Goal: Task Accomplishment & Management: Use online tool/utility

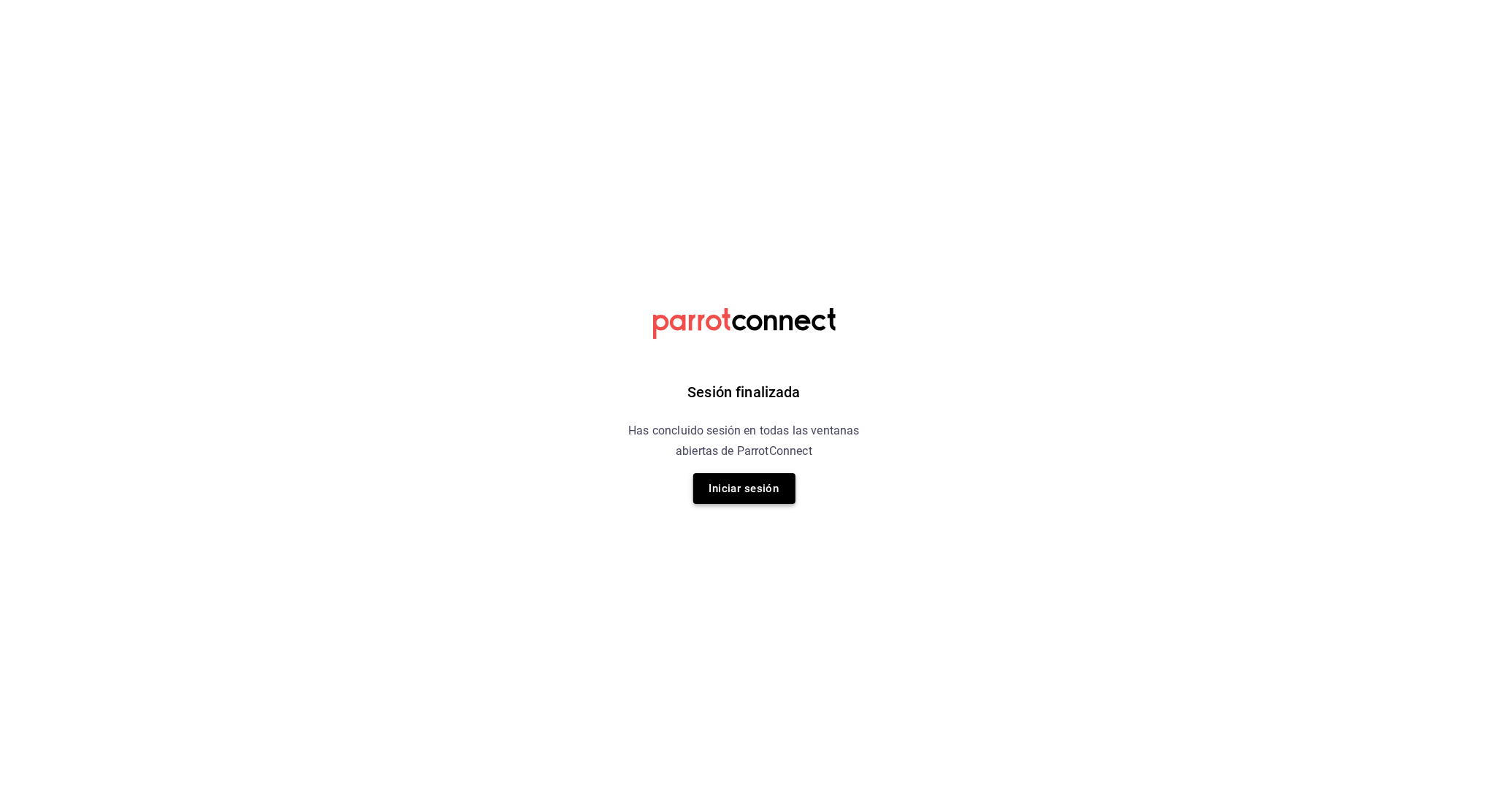
click at [742, 493] on button "Iniciar sesión" at bounding box center [744, 489] width 102 height 30
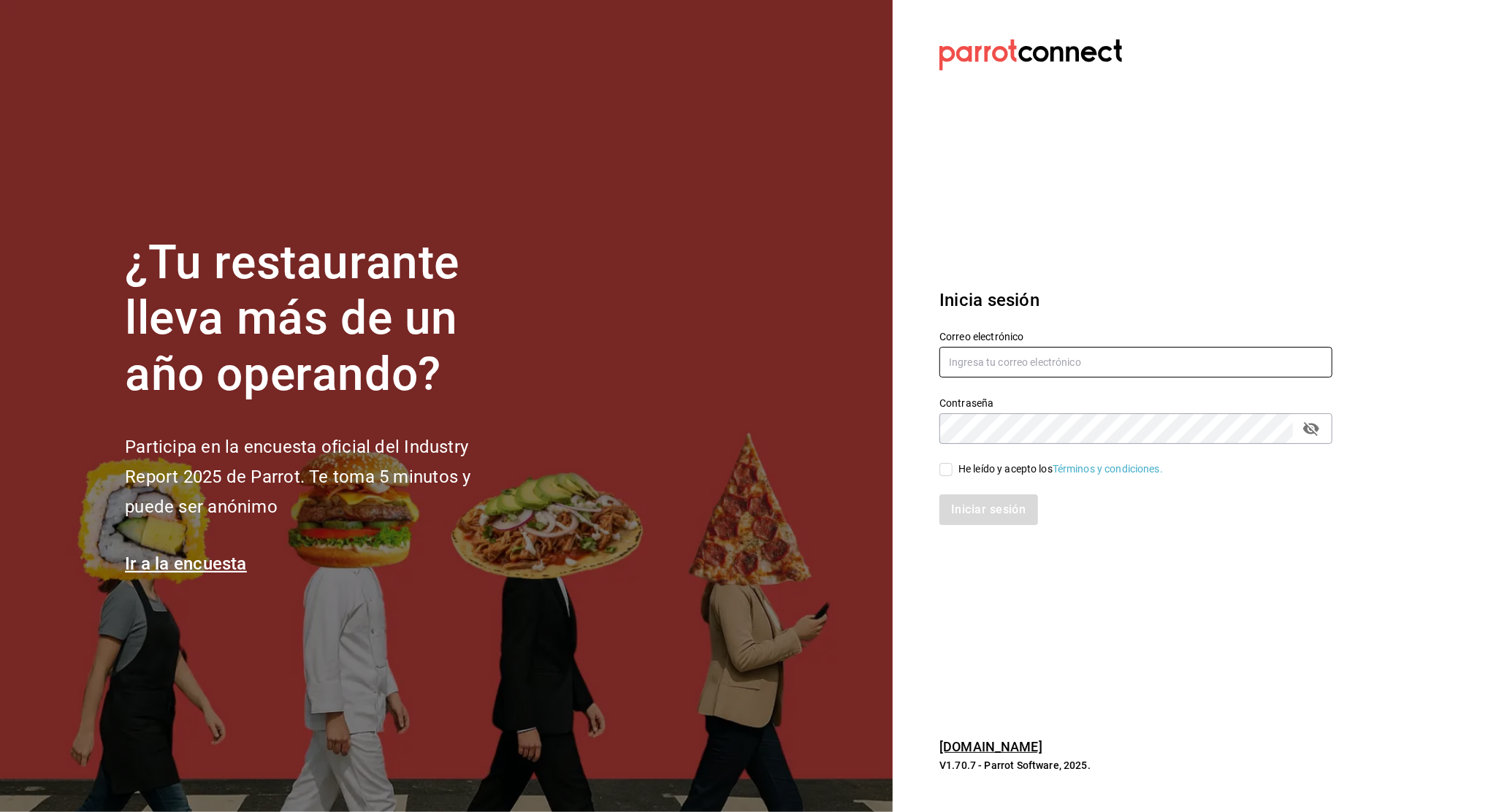
type input "[PERSON_NAME][EMAIL_ADDRESS][PERSON_NAME][DOMAIN_NAME]"
click at [954, 470] on span "He leído y acepto los Términos y condiciones." at bounding box center [1058, 469] width 211 height 15
click at [953, 470] on input "He leído y acepto los Términos y condiciones." at bounding box center [946, 469] width 13 height 13
checkbox input "true"
click at [983, 498] on button "Iniciar sesión" at bounding box center [989, 510] width 99 height 30
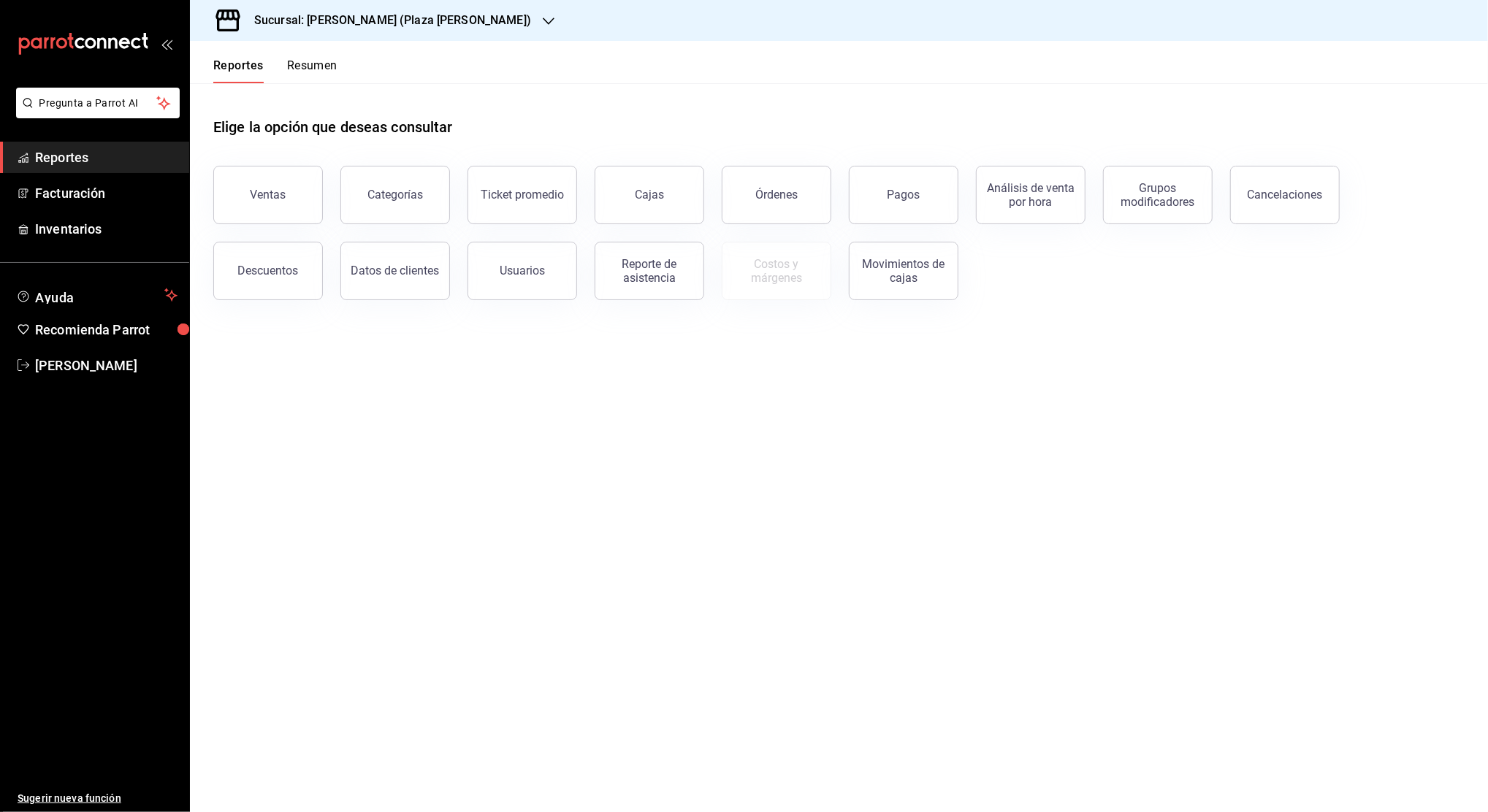
click at [458, 18] on div "Sucursal: [PERSON_NAME] (Plaza [PERSON_NAME])" at bounding box center [381, 21] width 358 height 41
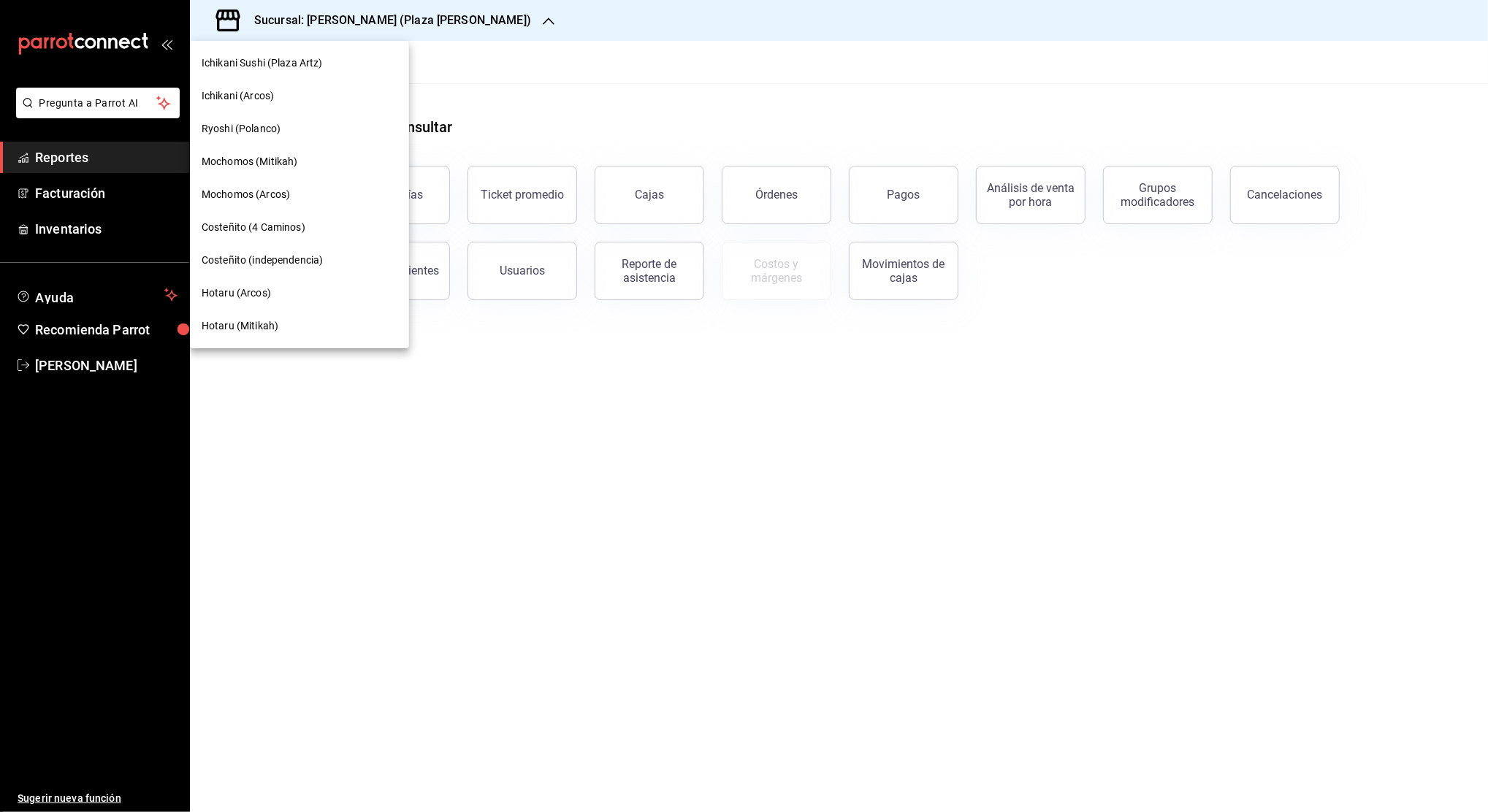
click at [241, 96] on span "Ichikani (Arcos)" at bounding box center [237, 96] width 72 height 15
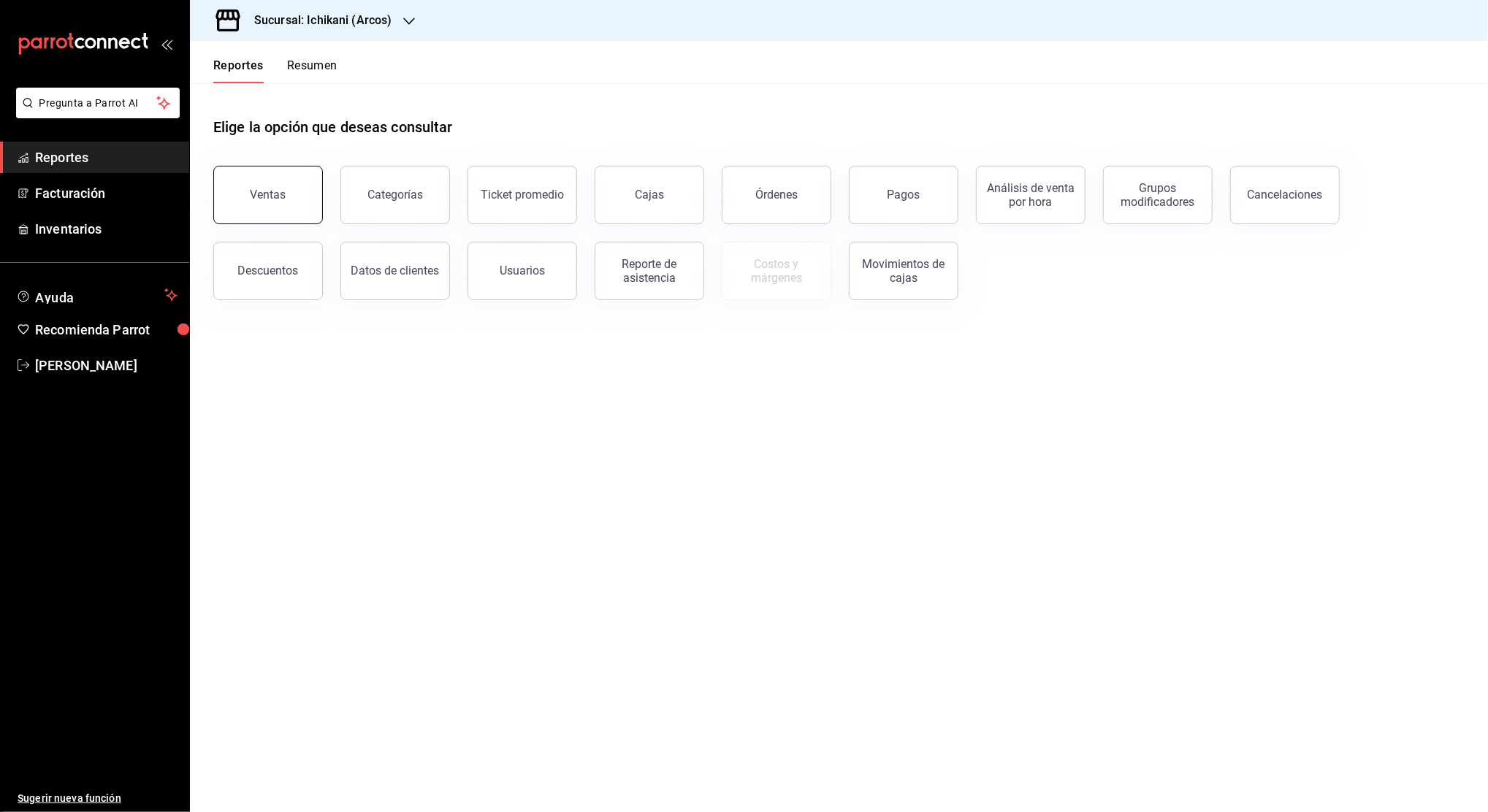
click at [294, 188] on button "Ventas" at bounding box center [268, 194] width 110 height 59
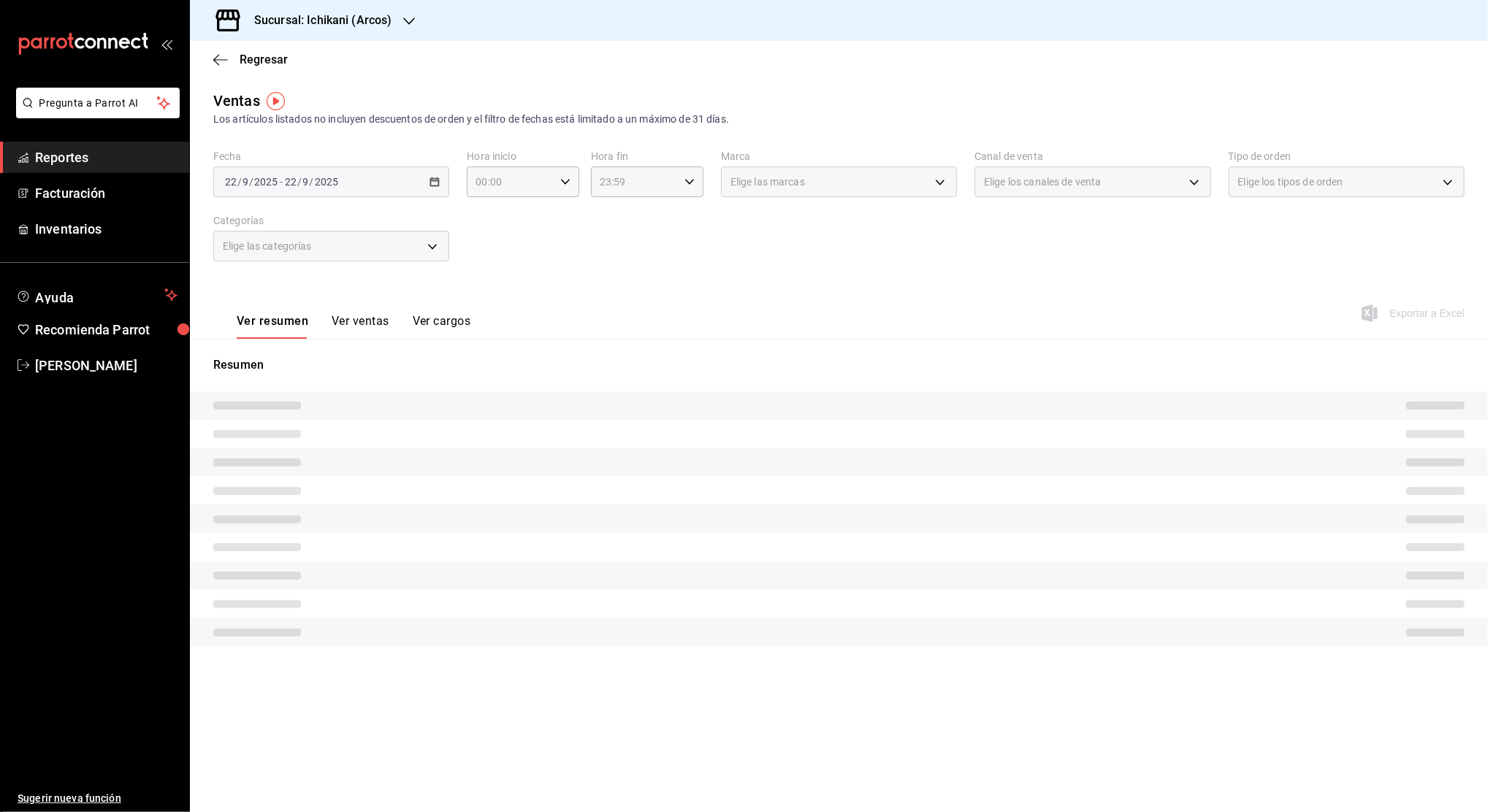
click at [440, 183] on div "2025-09-22 22 / 9 / 2025 - 2025-09-22 22 / 9 / 2025" at bounding box center [331, 181] width 236 height 30
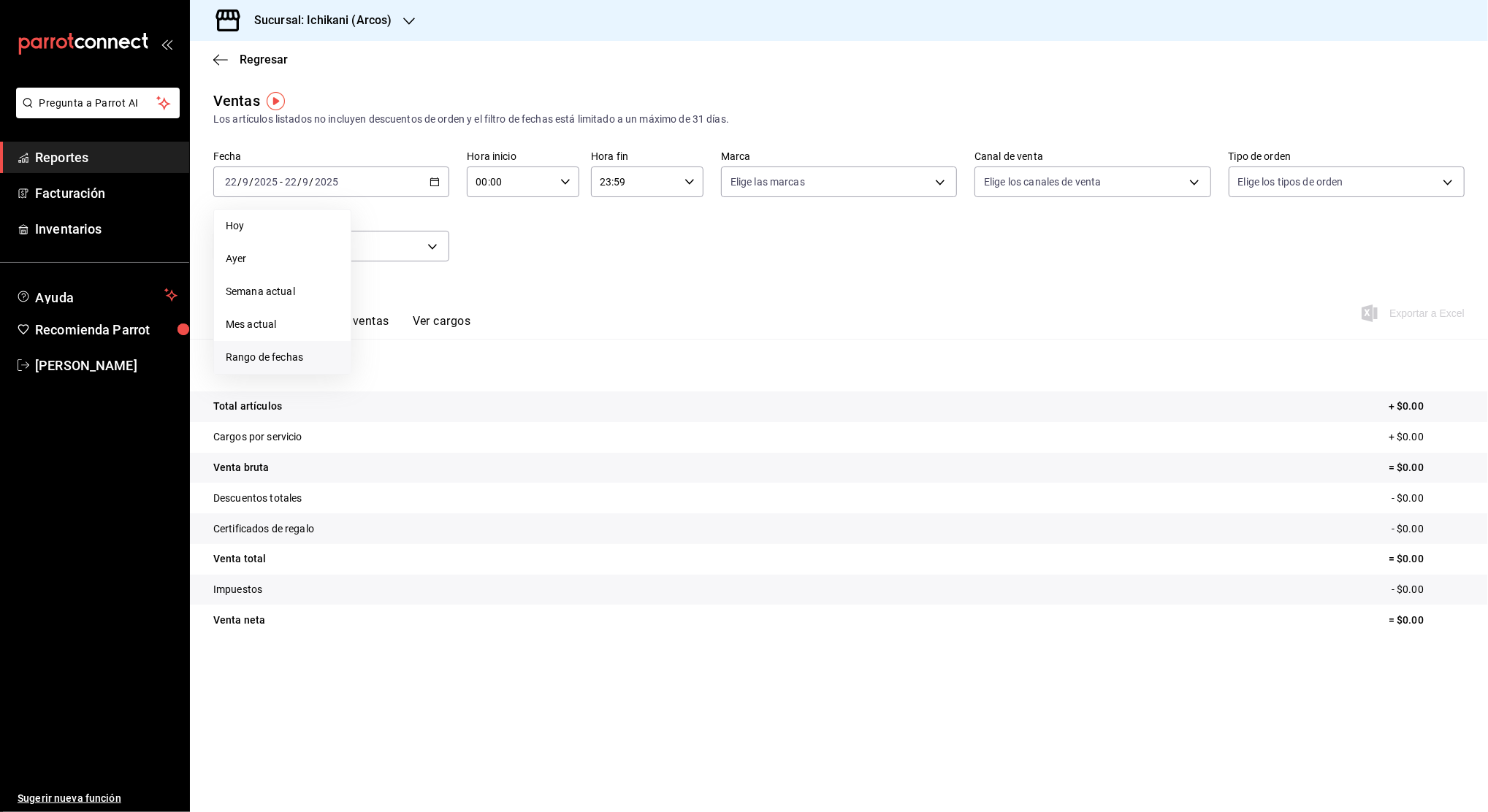
click at [262, 359] on span "Rango de fechas" at bounding box center [282, 358] width 113 height 15
click at [384, 273] on button "1" at bounding box center [382, 279] width 26 height 26
click at [384, 374] on abbr "22" at bounding box center [381, 375] width 9 height 10
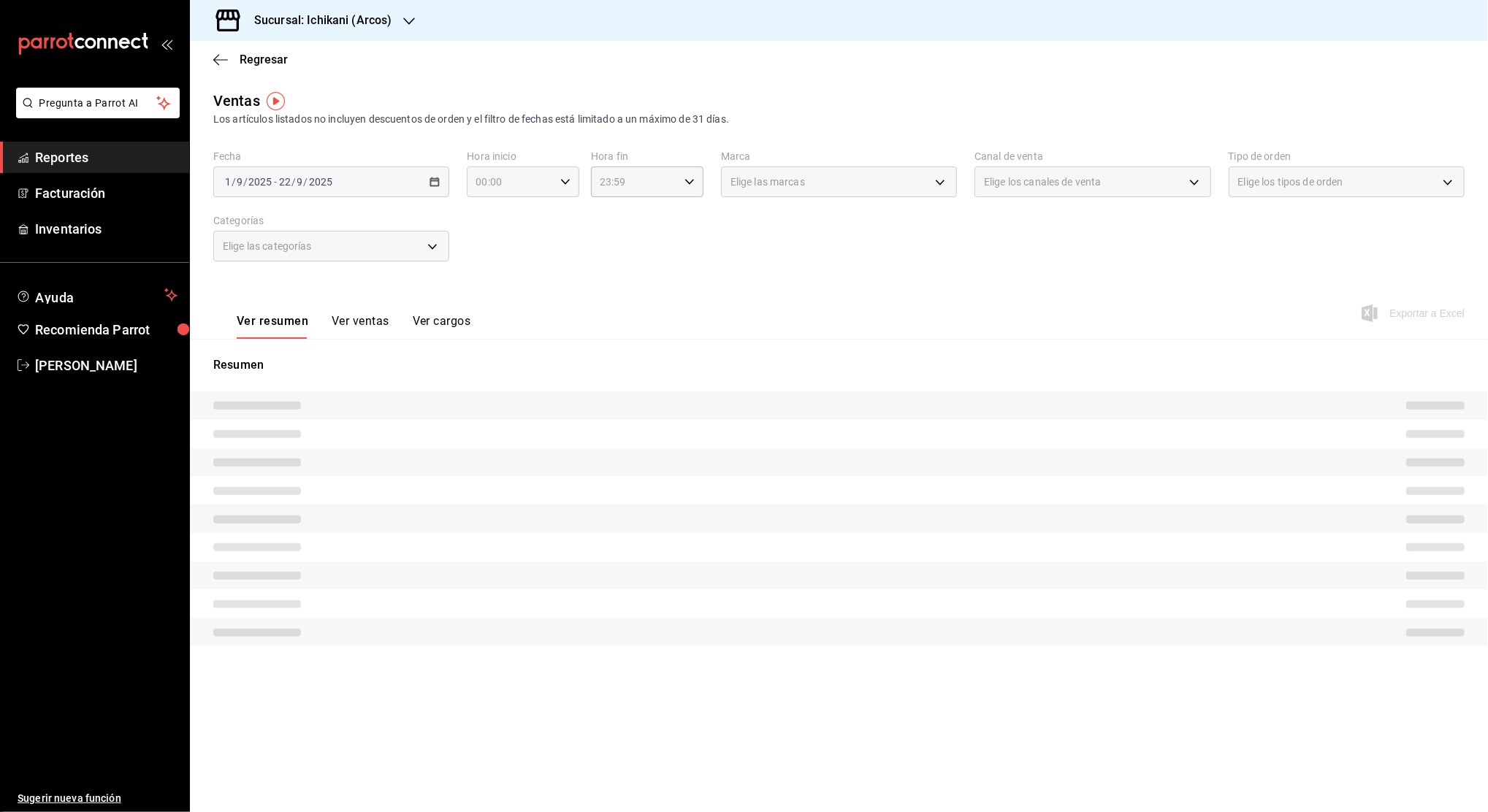
click at [557, 185] on div "00:00 Hora inicio" at bounding box center [523, 181] width 113 height 30
click at [497, 290] on button "05" at bounding box center [495, 297] width 50 height 29
type input "05:00"
click at [553, 219] on span "00" at bounding box center [551, 219] width 33 height 11
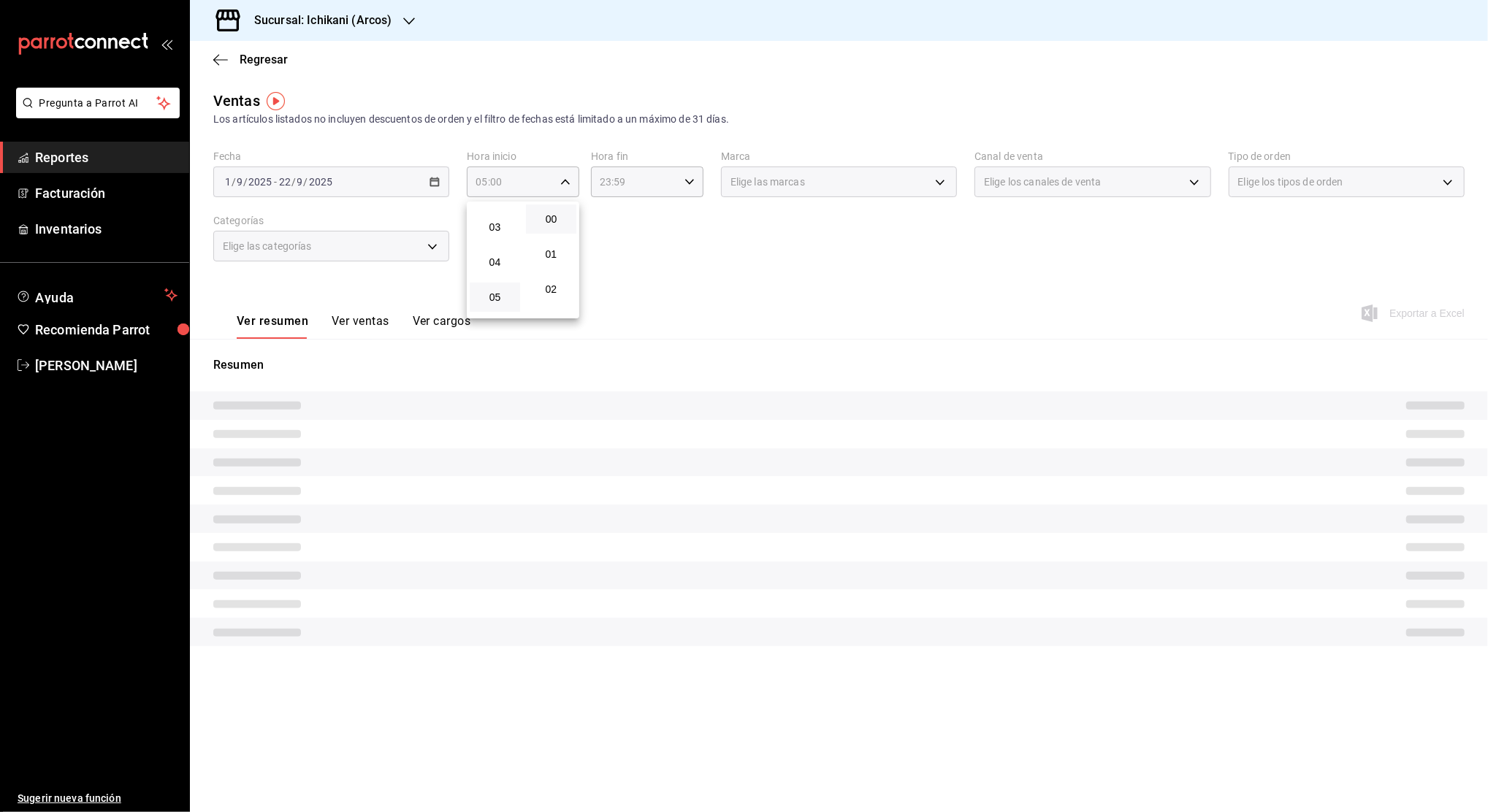
click at [643, 165] on div at bounding box center [744, 406] width 1488 height 812
drag, startPoint x: 635, startPoint y: 182, endPoint x: 686, endPoint y: 181, distance: 51.0
click at [686, 181] on icon "button" at bounding box center [689, 181] width 10 height 10
click at [616, 262] on span "04" at bounding box center [619, 262] width 33 height 11
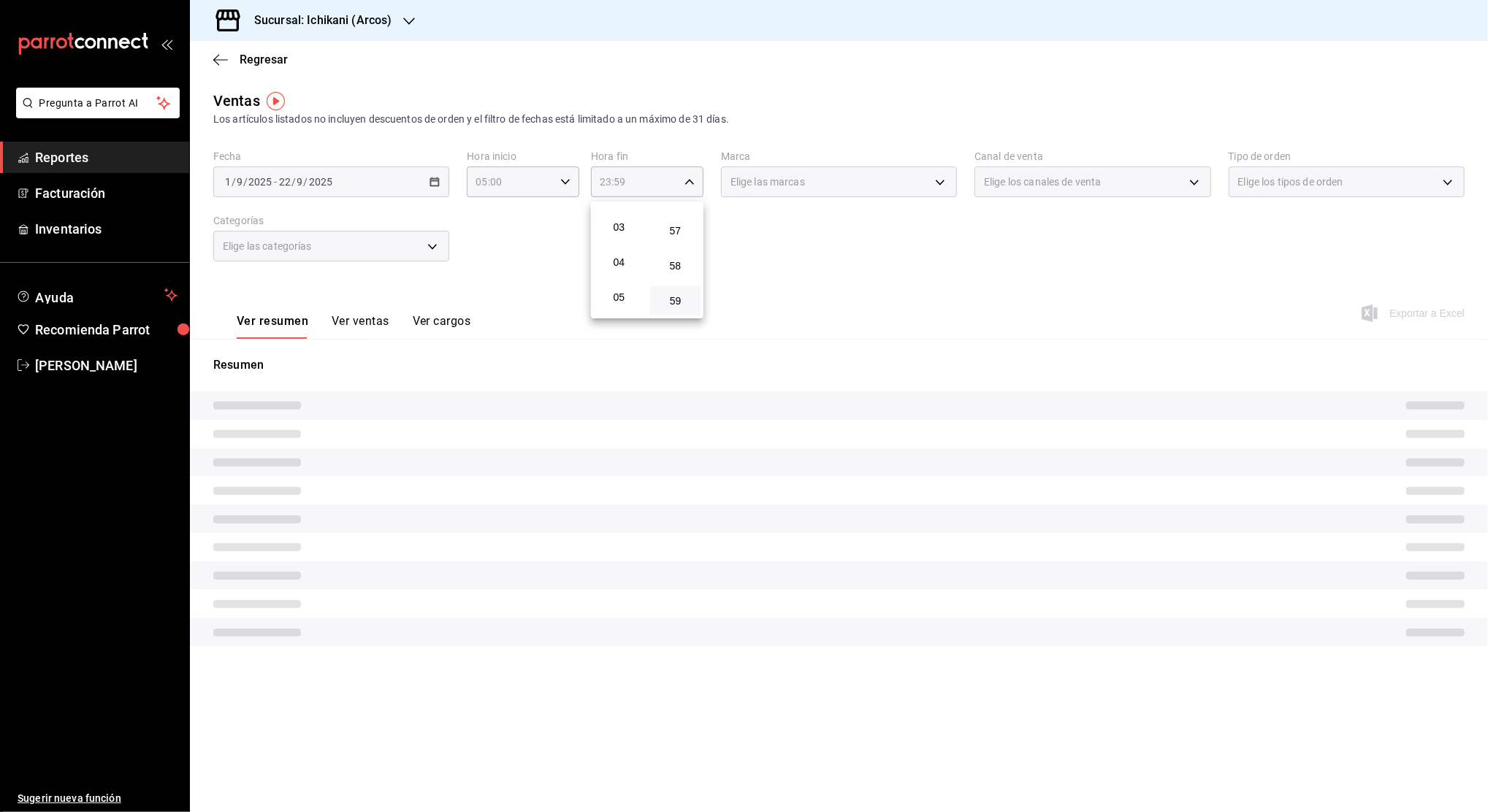
type input "04:59"
click at [668, 294] on button "59" at bounding box center [676, 301] width 50 height 29
click at [858, 278] on div at bounding box center [744, 406] width 1488 height 812
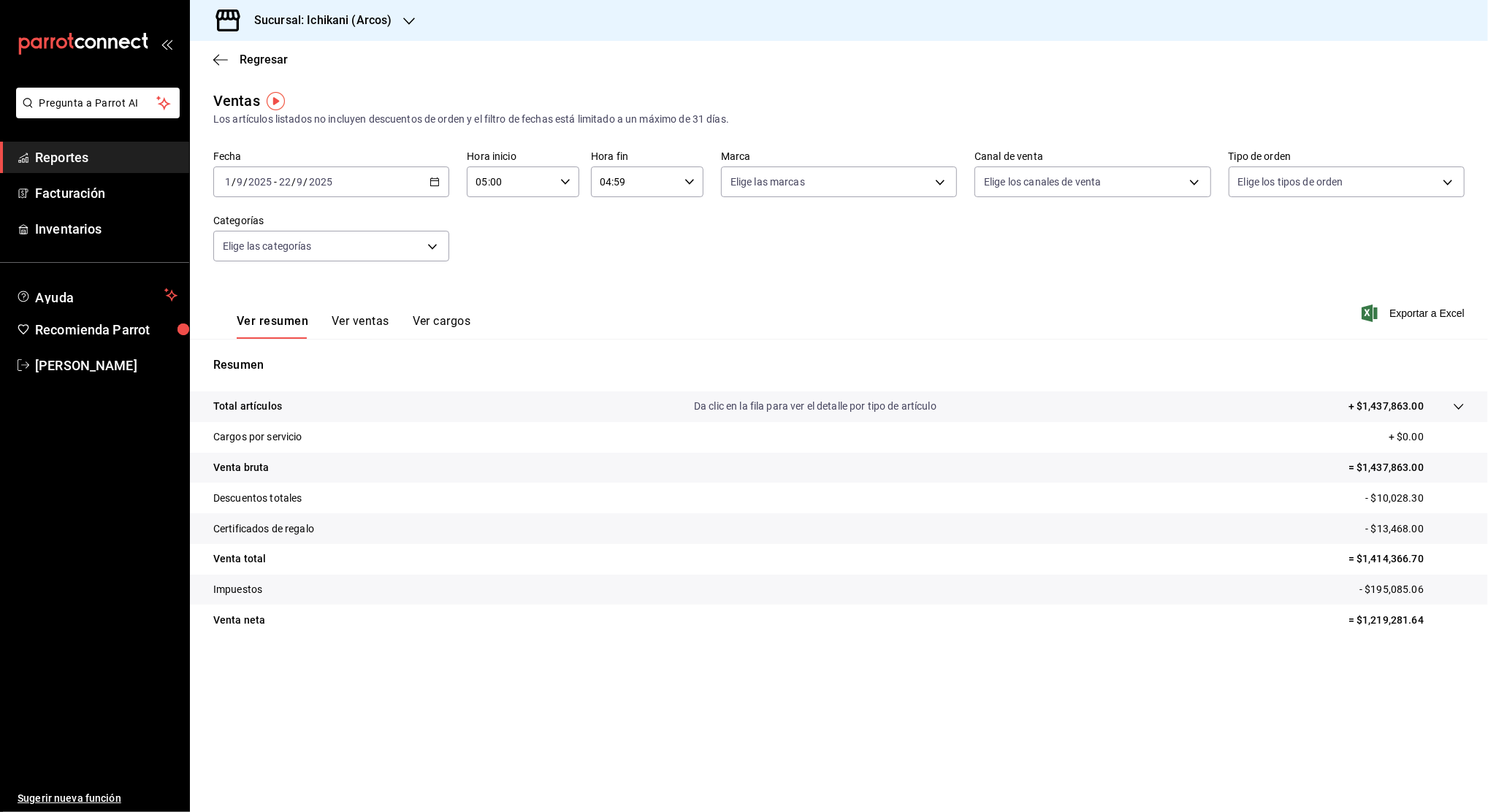
click at [1397, 591] on p "- $195,085.06" at bounding box center [1412, 589] width 105 height 15
copy p "195,085.06"
click at [1397, 557] on p "= $1,414,366.70" at bounding box center [1406, 559] width 116 height 15
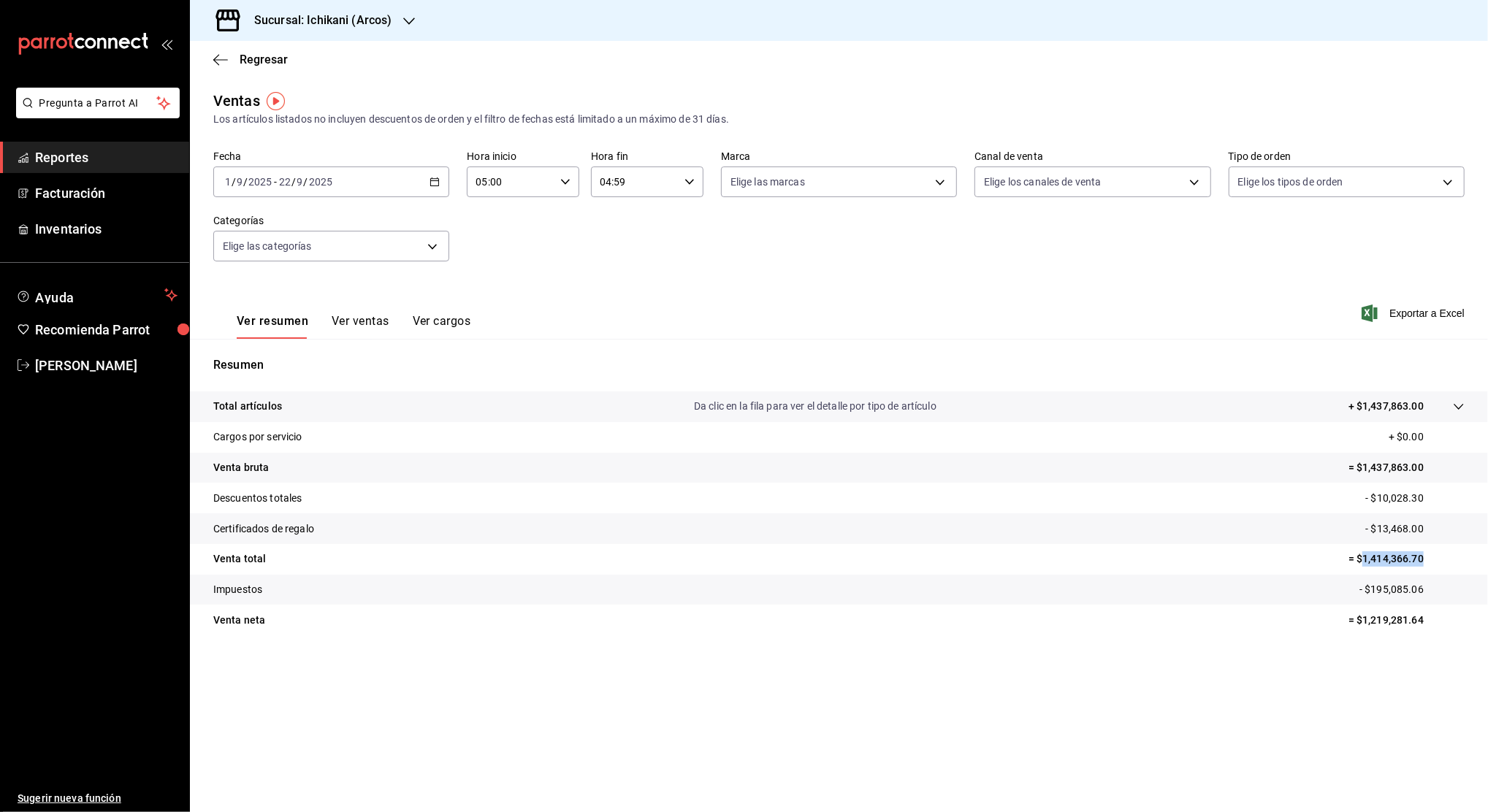
copy p "1,414,366.70"
click at [1397, 618] on p "= $1,219,281.64" at bounding box center [1406, 621] width 116 height 15
copy p "1,219,281.64"
click at [1399, 491] on p "- $10,028.30" at bounding box center [1415, 499] width 99 height 15
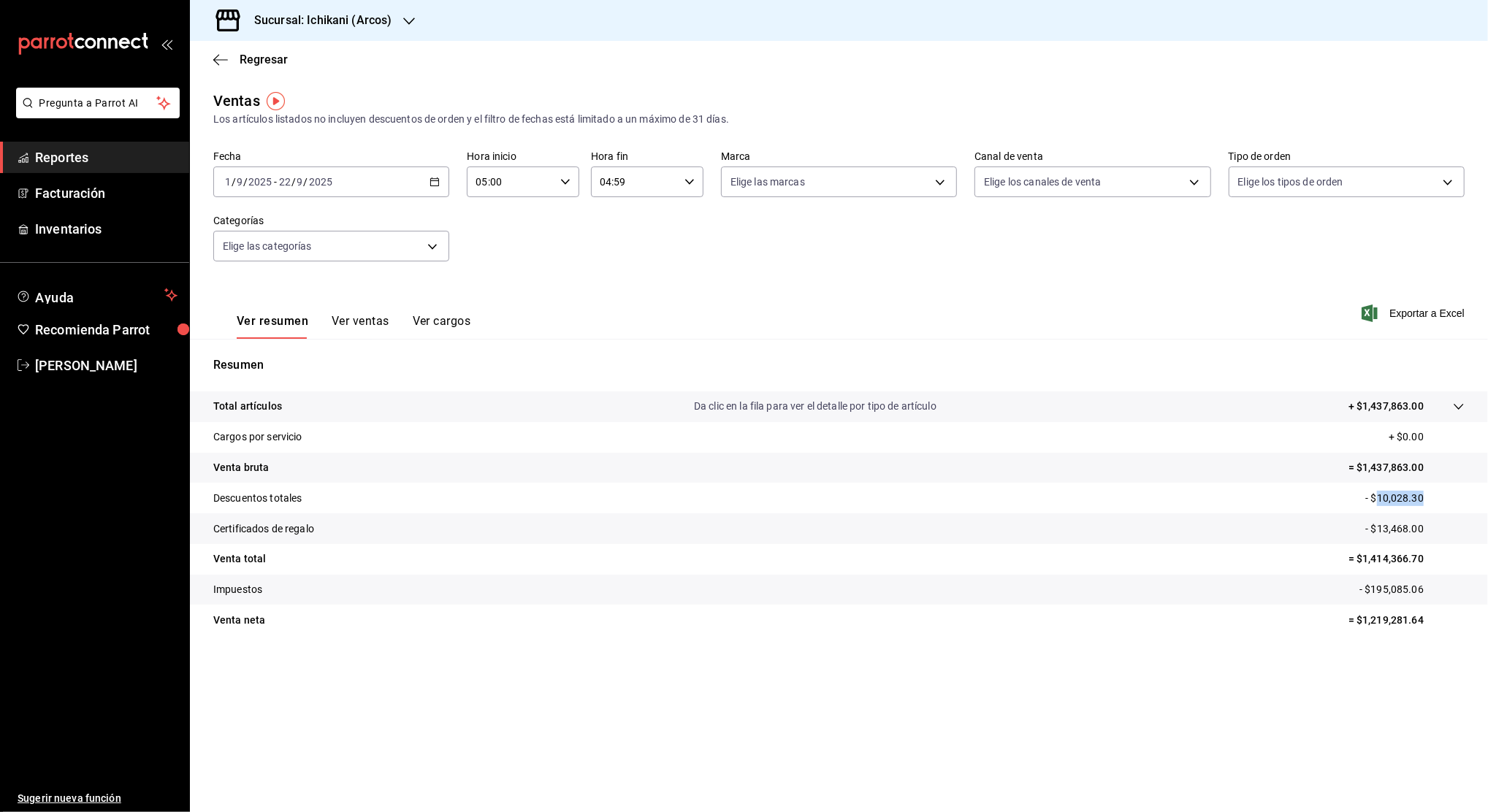
click at [1399, 491] on p "- $10,028.30" at bounding box center [1415, 499] width 99 height 15
copy p "10,028.30"
click at [1408, 522] on p "- $13,468.00" at bounding box center [1415, 529] width 99 height 15
copy p "13,468.00"
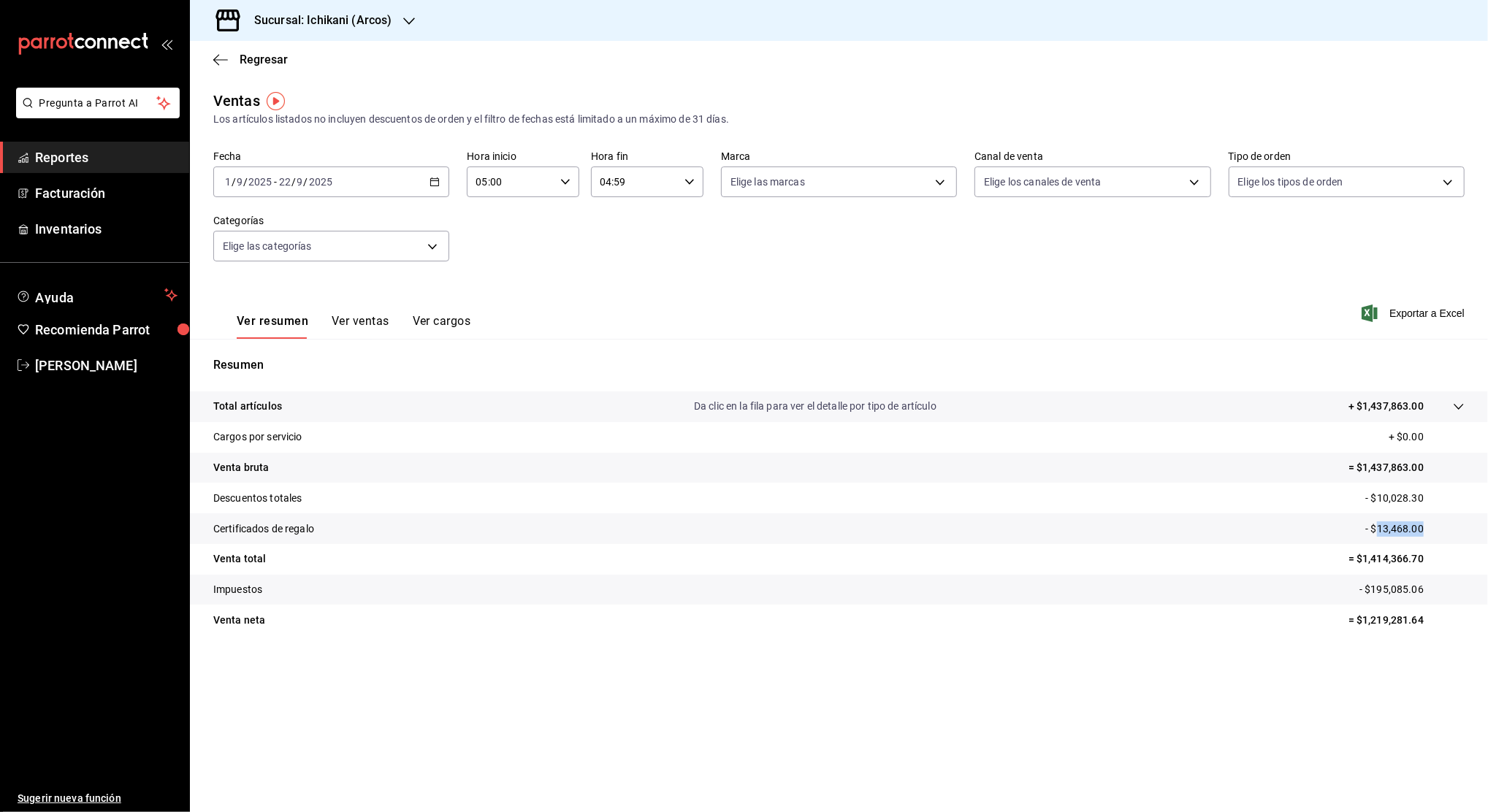
click at [437, 186] on icon "button" at bounding box center [434, 181] width 10 height 10
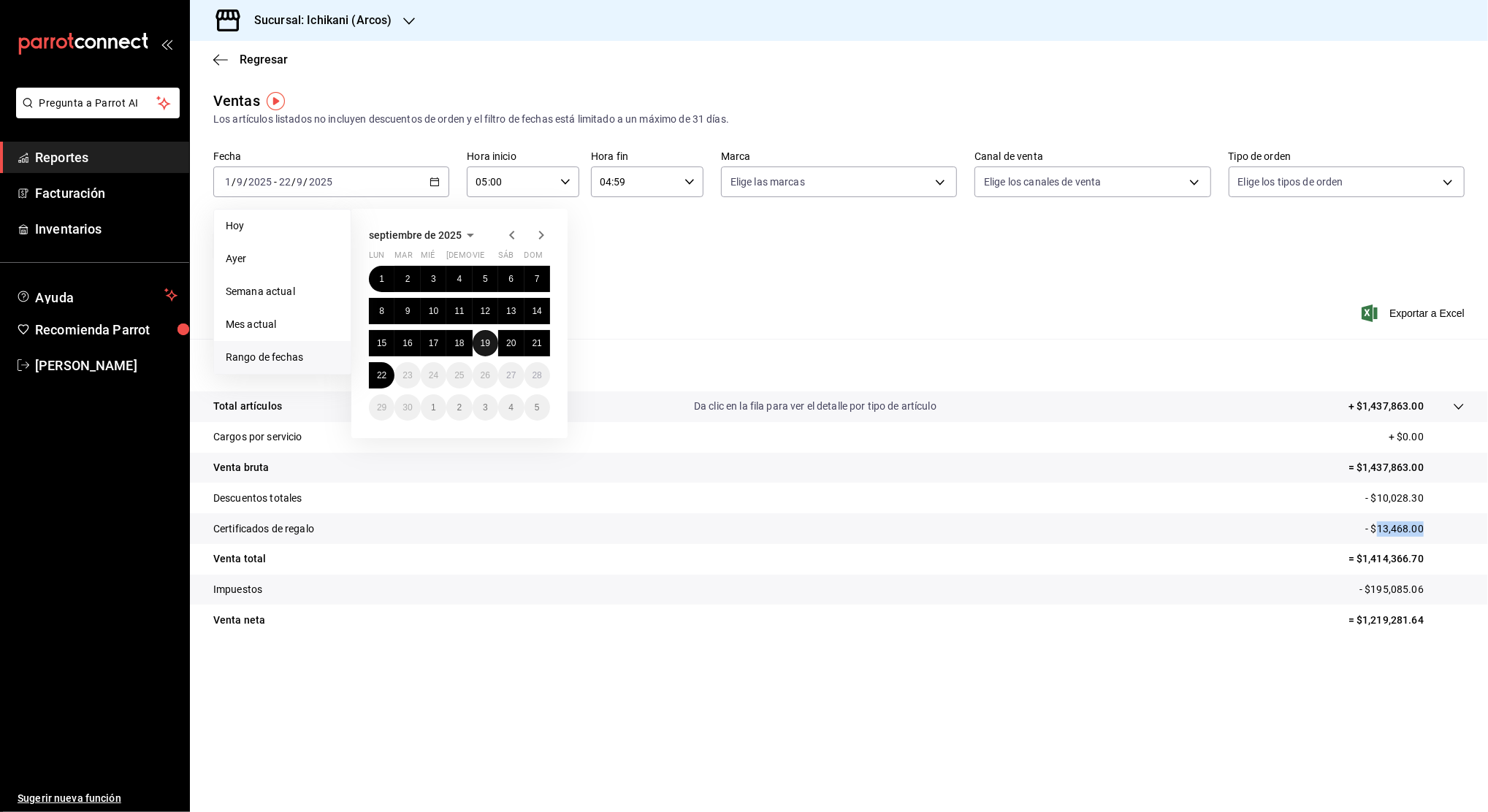
click at [479, 343] on button "19" at bounding box center [486, 343] width 26 height 26
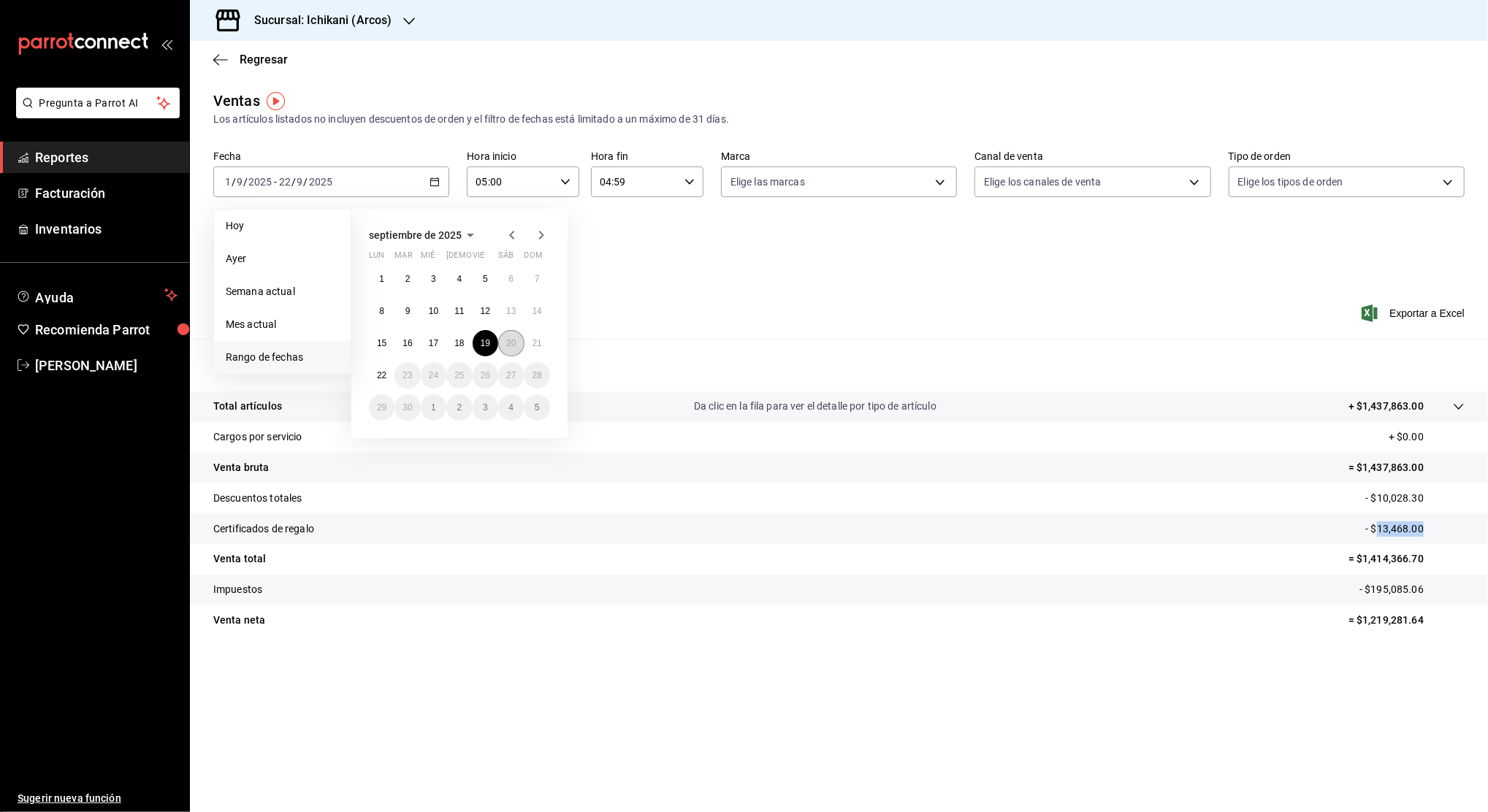
click at [511, 343] on abbr "20" at bounding box center [511, 343] width 9 height 10
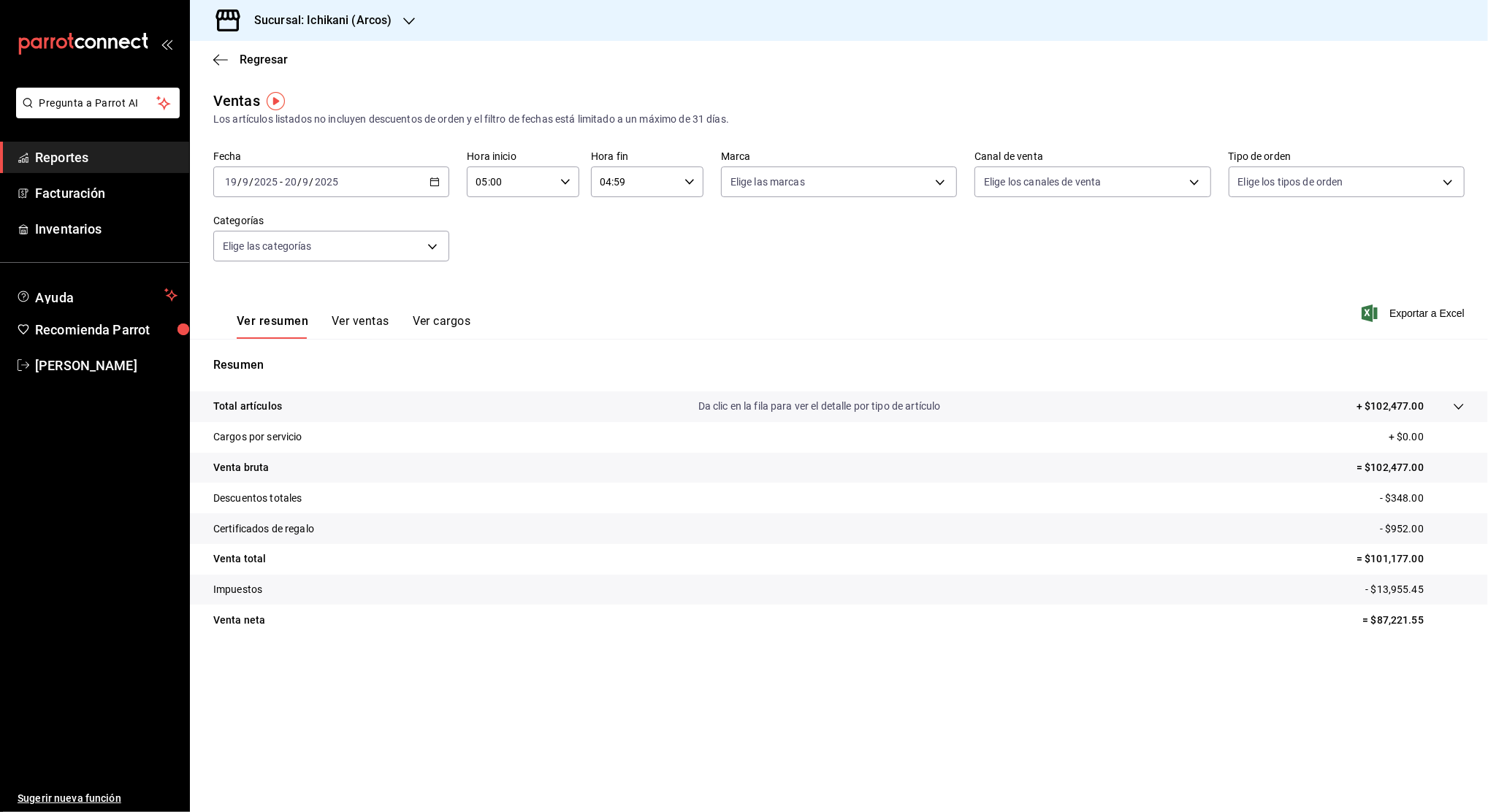
click at [443, 178] on div "2025-09-19 19 / 9 / 2025 - 2025-09-20 20 / 9 / 2025" at bounding box center [331, 181] width 236 height 30
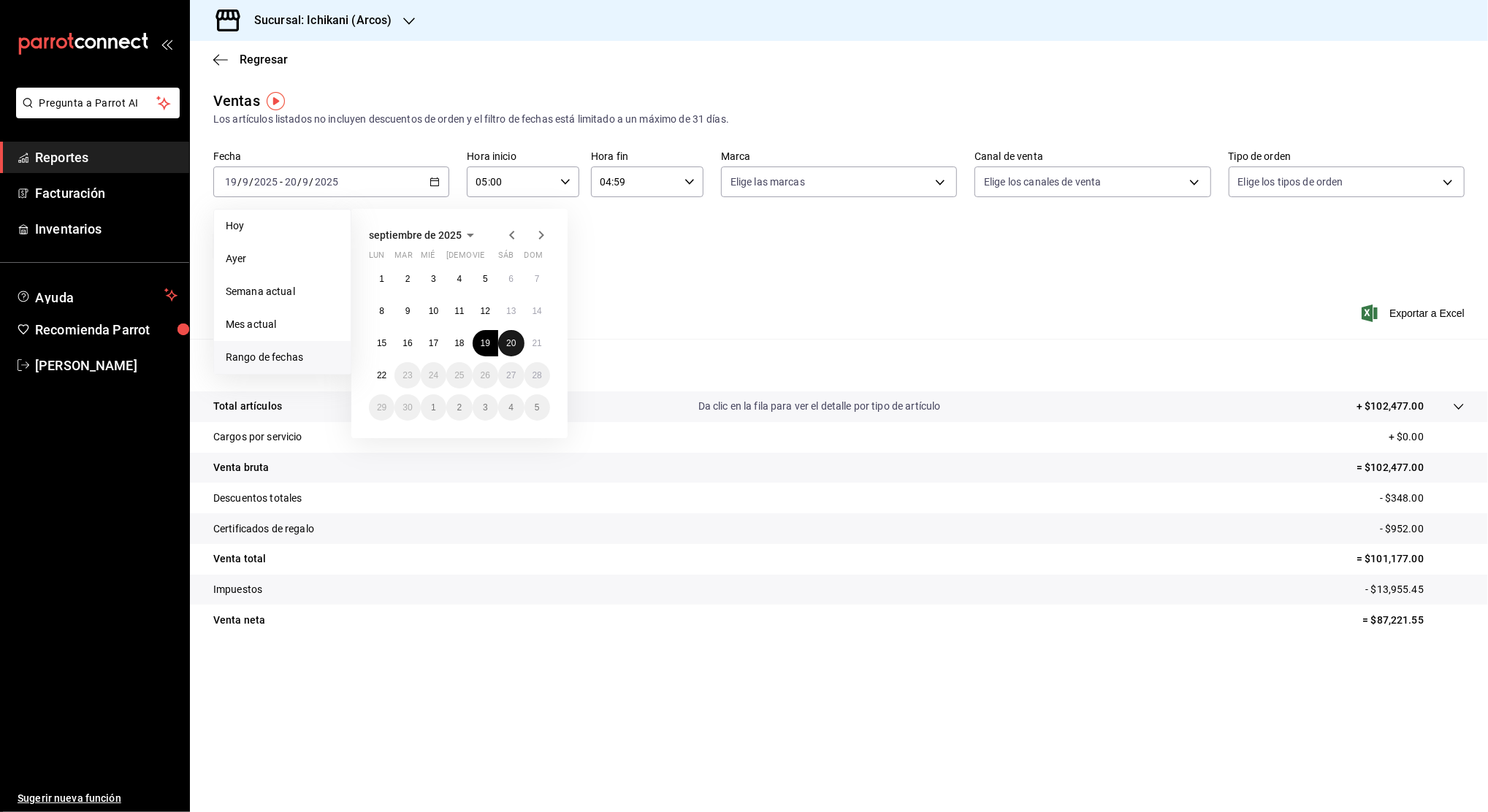
click at [514, 345] on abbr "20" at bounding box center [511, 343] width 9 height 10
click at [533, 345] on abbr "21" at bounding box center [537, 343] width 9 height 10
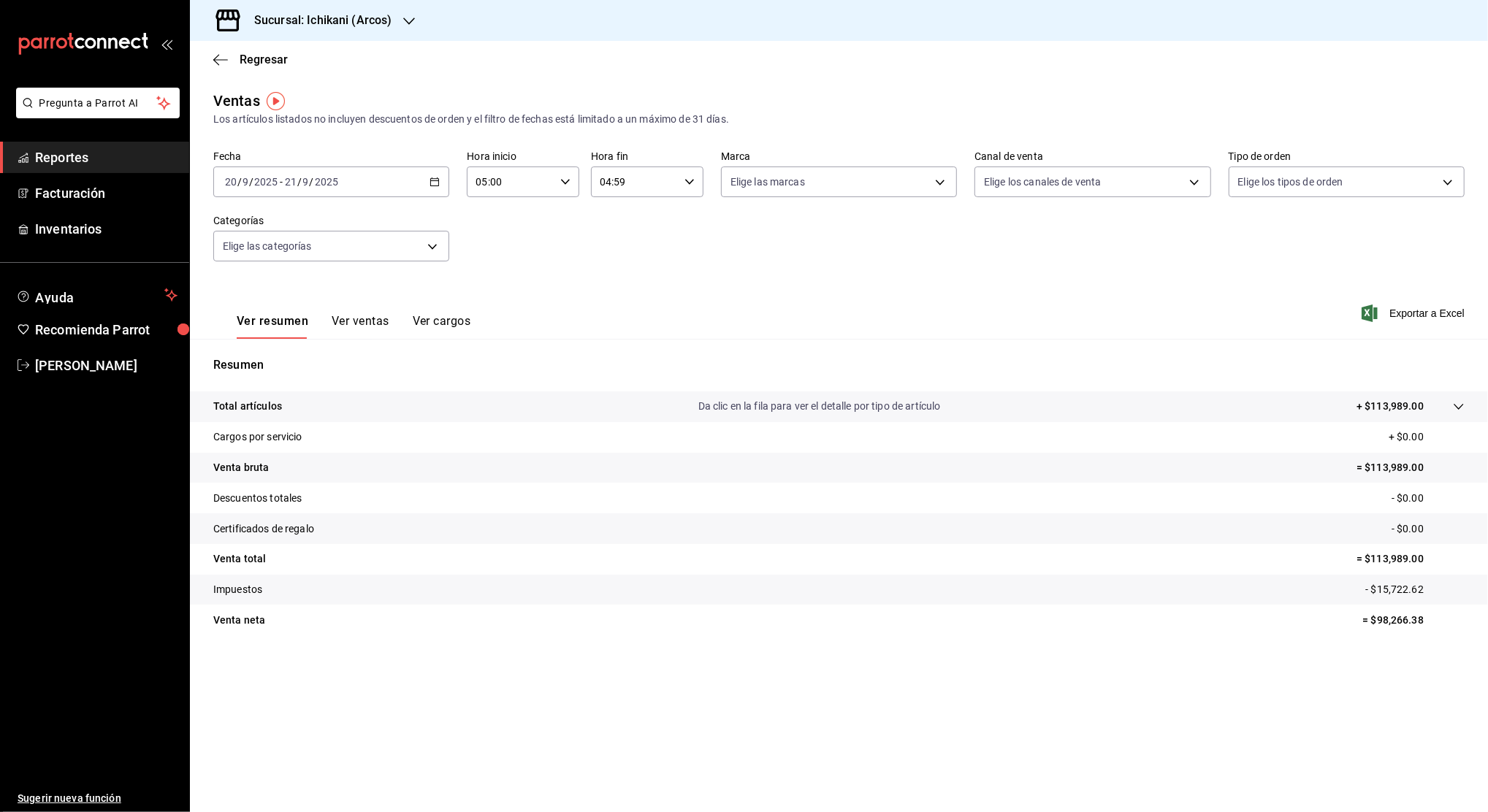
click at [1392, 561] on p "= $113,989.00" at bounding box center [1411, 559] width 108 height 15
copy p "113,989.00"
click at [411, 18] on icon "button" at bounding box center [409, 21] width 11 height 11
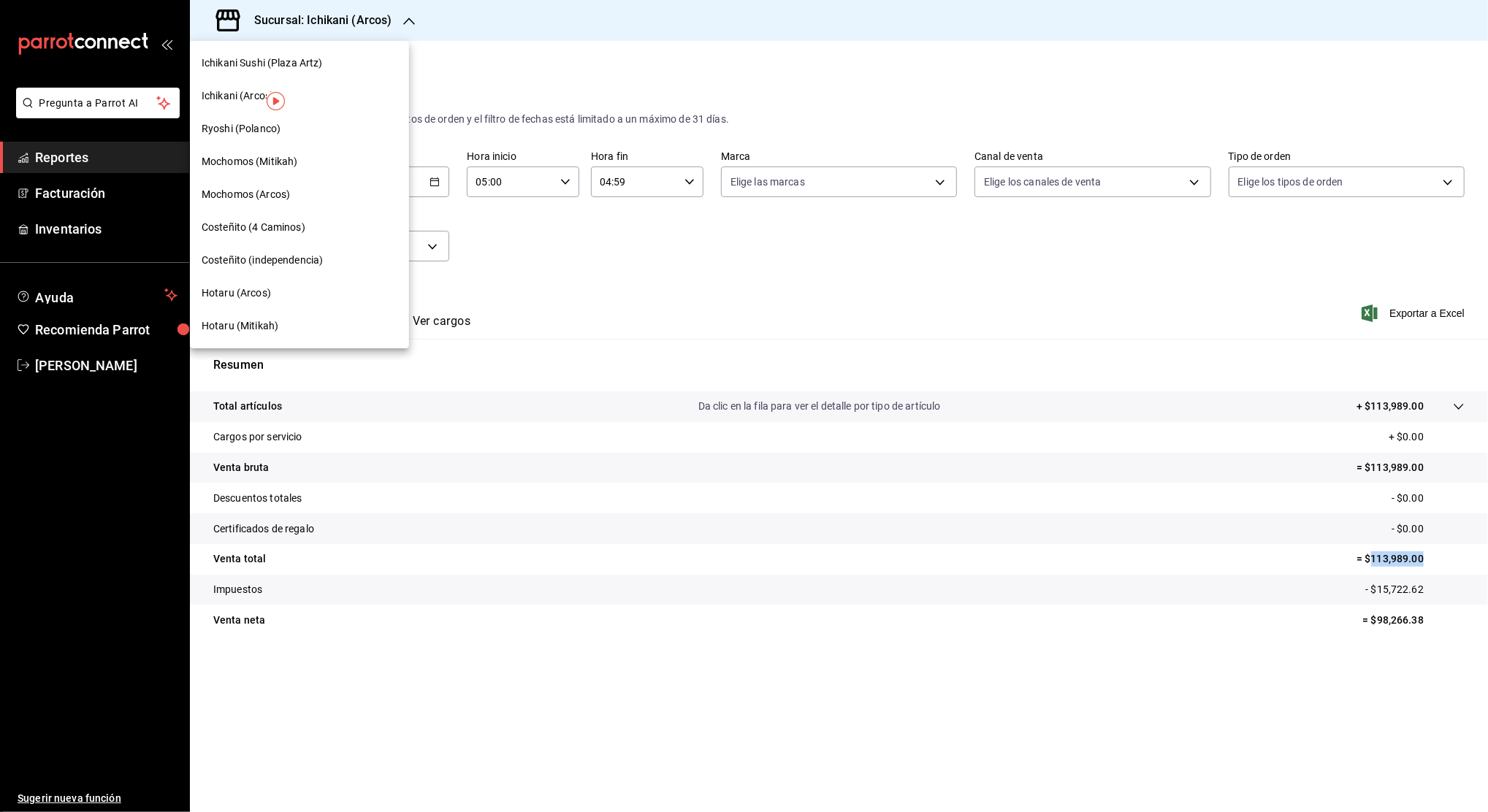
click at [247, 292] on span "Hotaru (Arcos)" at bounding box center [236, 294] width 69 height 15
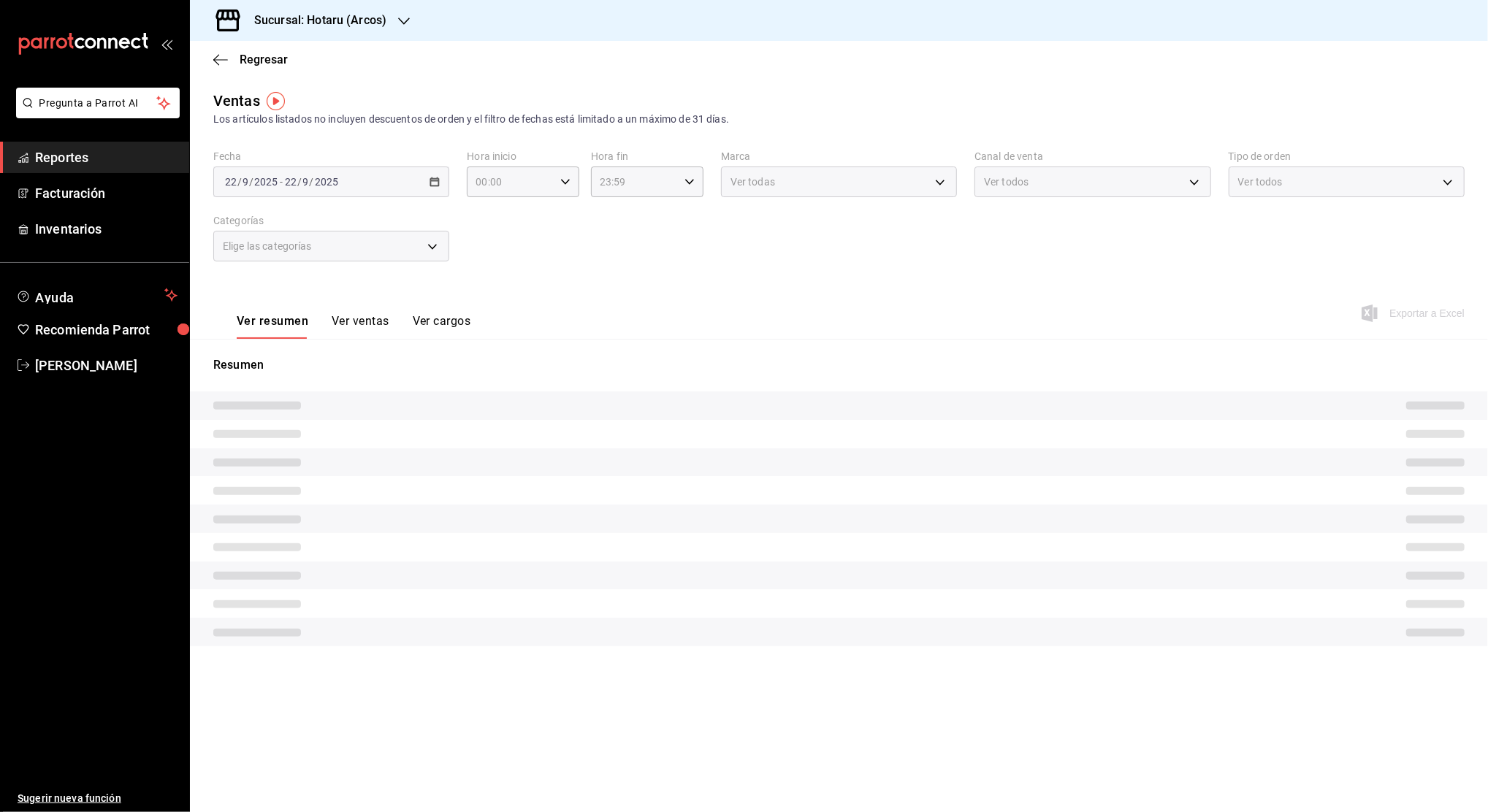
type input "05:00"
type input "04:59"
click at [442, 184] on div "2025-09-20 20 / 9 / 2025 - 2025-09-21 21 / 9 / 2025" at bounding box center [331, 181] width 236 height 30
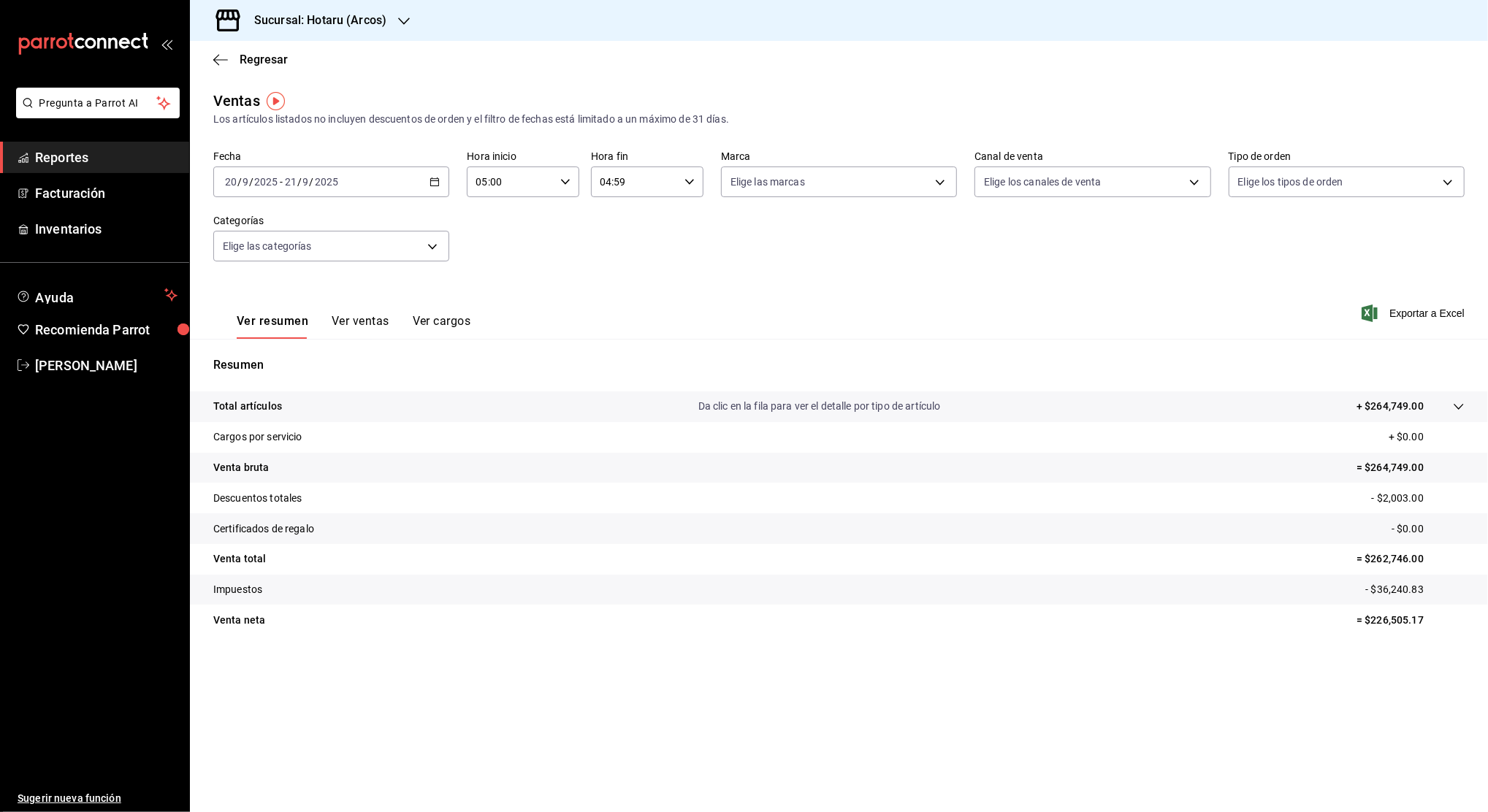
click at [439, 185] on icon "button" at bounding box center [434, 181] width 10 height 10
click at [271, 357] on span "Rango de fechas" at bounding box center [282, 358] width 113 height 15
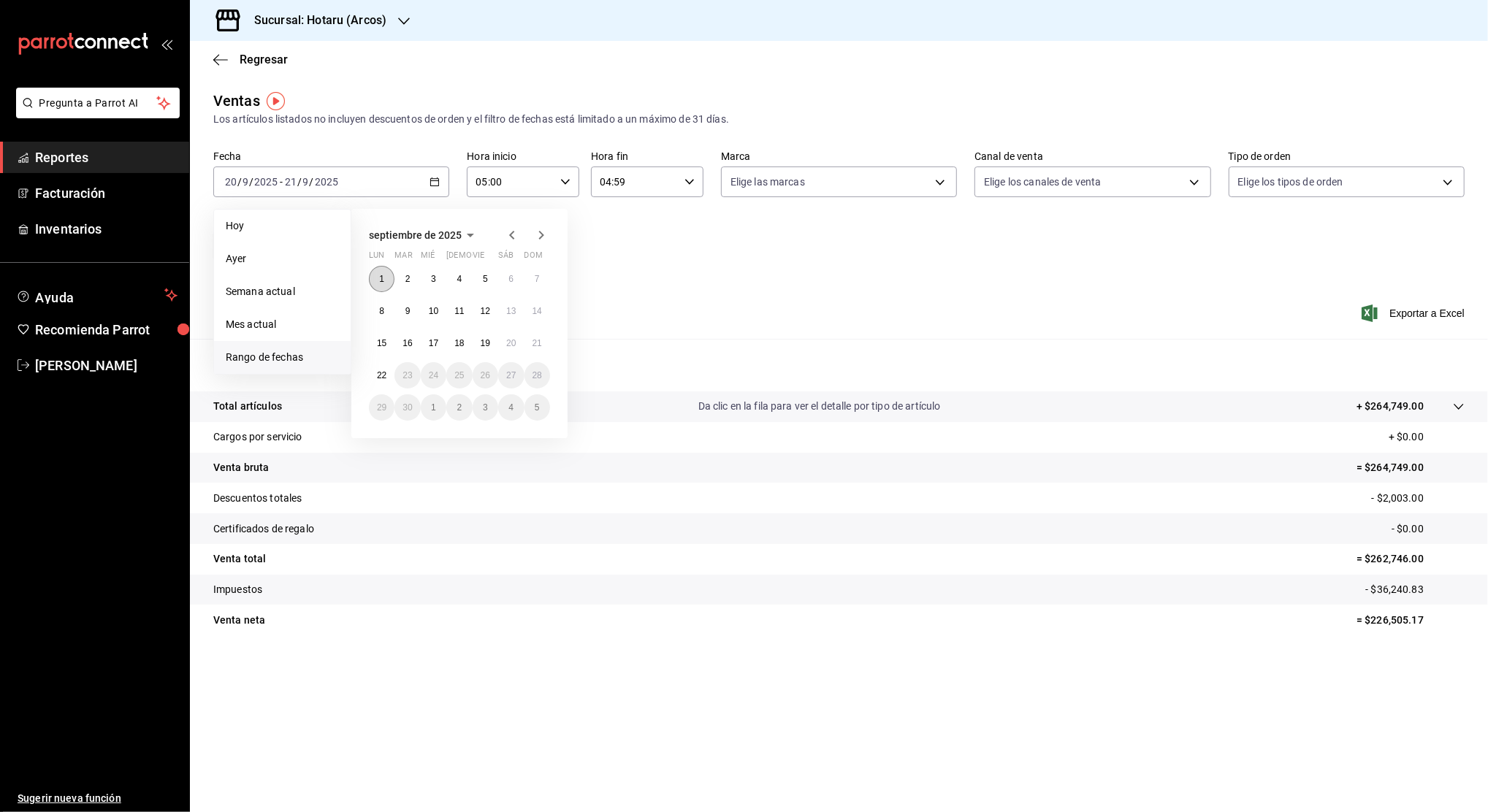
click at [375, 278] on button "1" at bounding box center [382, 279] width 26 height 26
click at [374, 374] on button "22" at bounding box center [382, 375] width 26 height 26
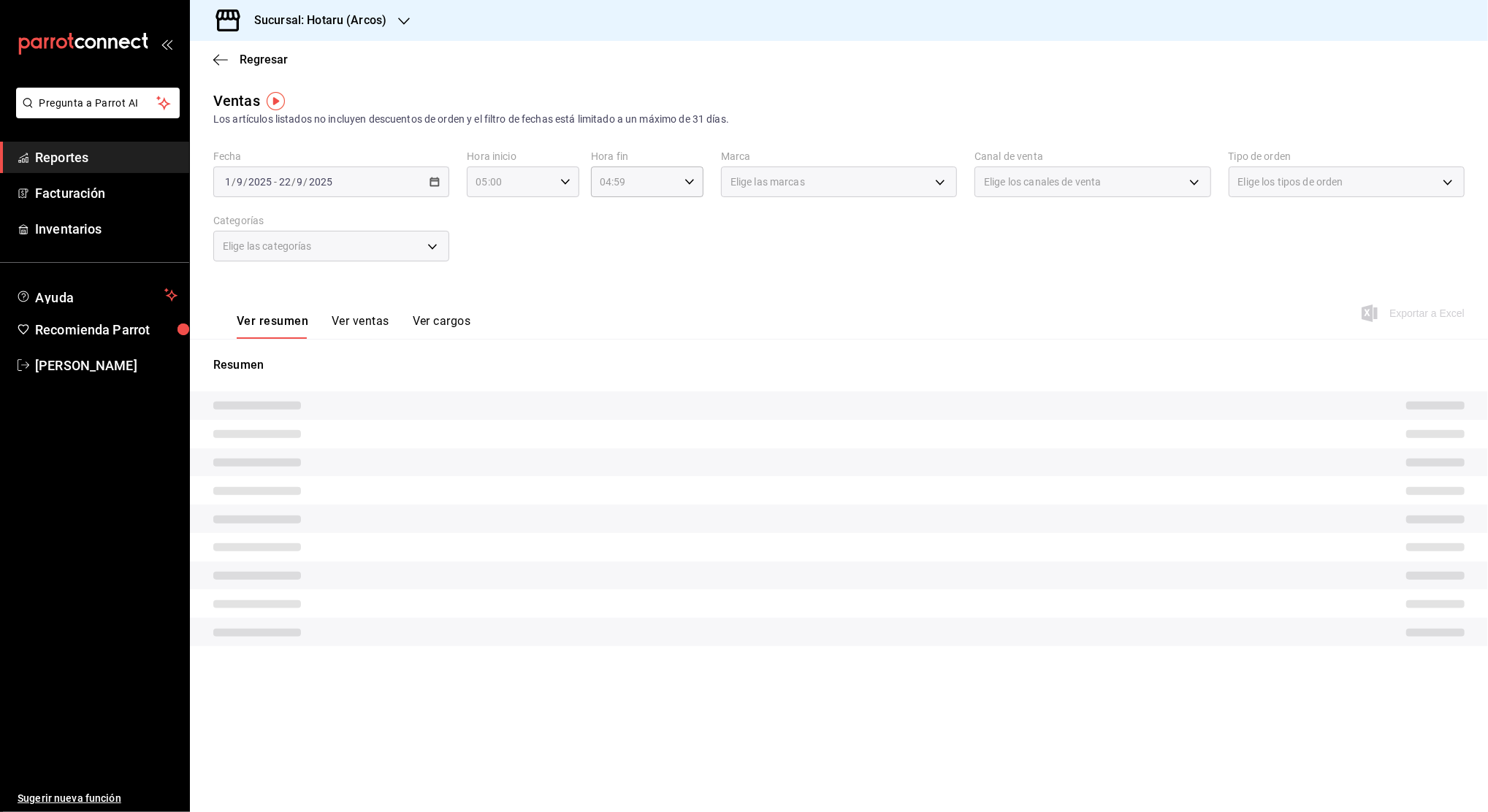
click at [569, 186] on icon "button" at bounding box center [565, 181] width 10 height 10
click at [660, 236] on div at bounding box center [744, 406] width 1488 height 812
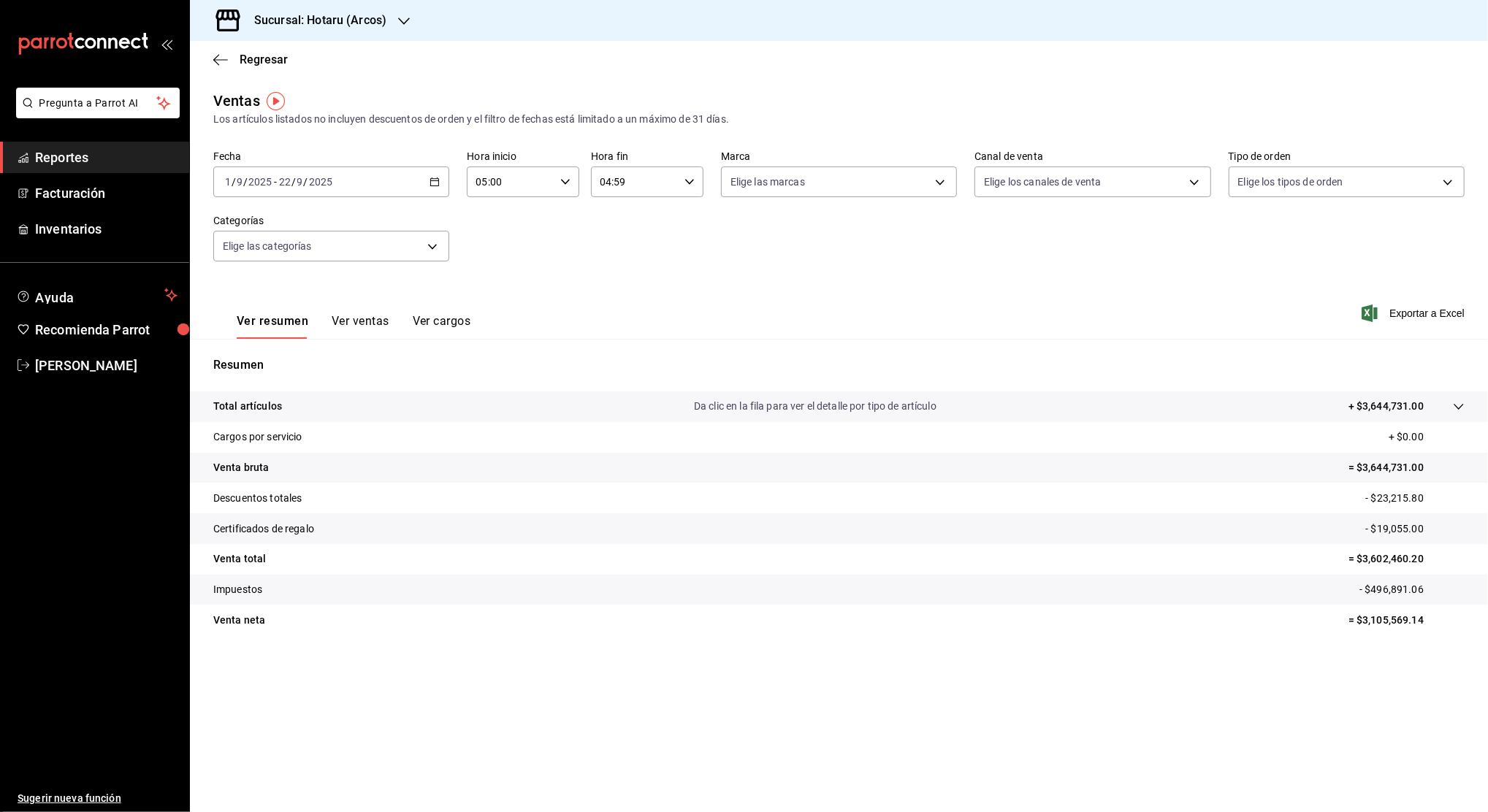
click at [1403, 583] on p "- $496,891.06" at bounding box center [1412, 589] width 105 height 15
copy p "496,891.06"
click at [1389, 559] on p "= $3,602,460.20" at bounding box center [1406, 559] width 116 height 15
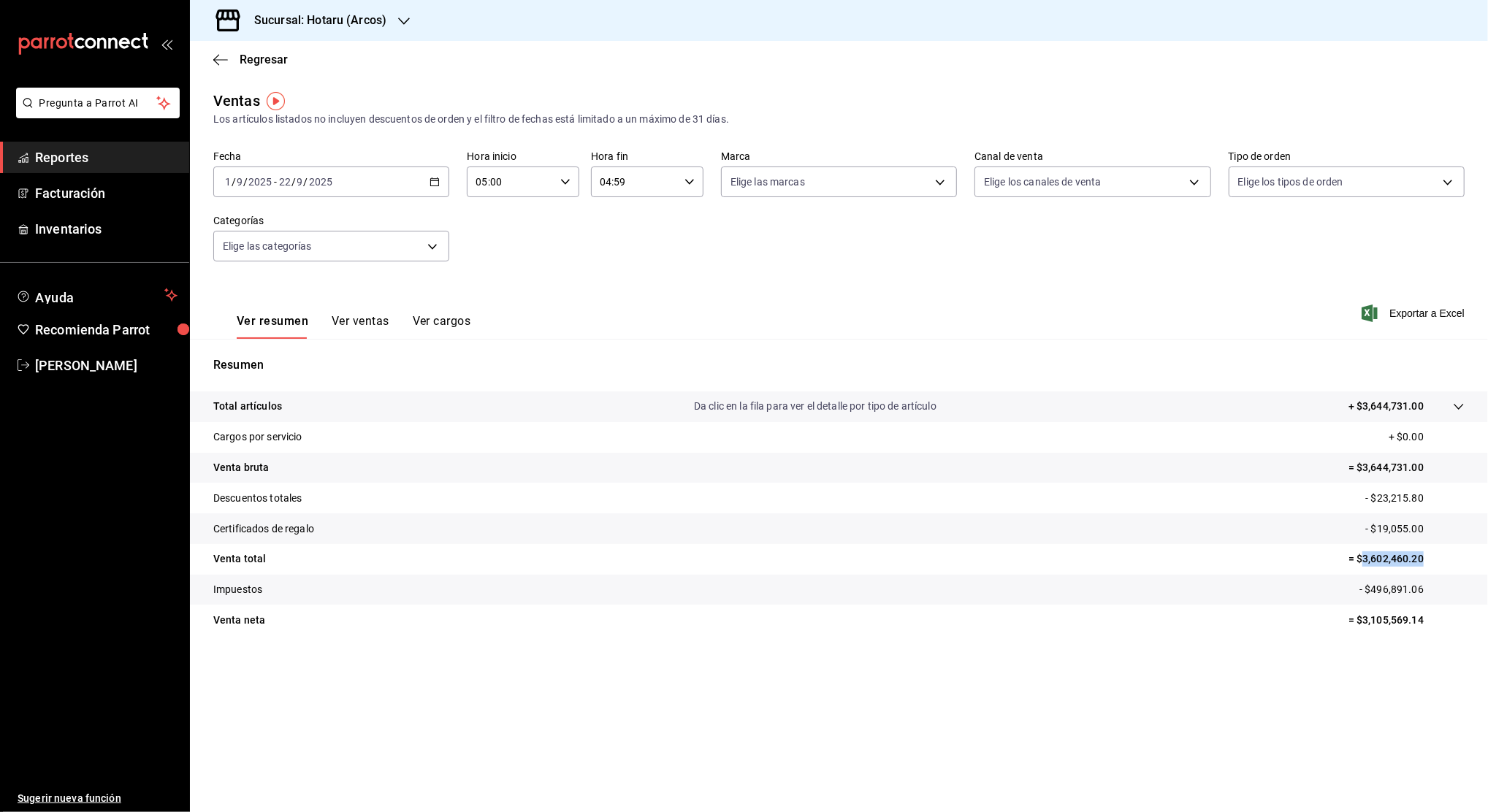
copy p "3,602,460.20"
click at [1393, 622] on p "= $3,105,569.14" at bounding box center [1406, 621] width 116 height 15
copy p "3,105,569.14"
click at [1398, 499] on p "- $23,215.80" at bounding box center [1415, 499] width 99 height 15
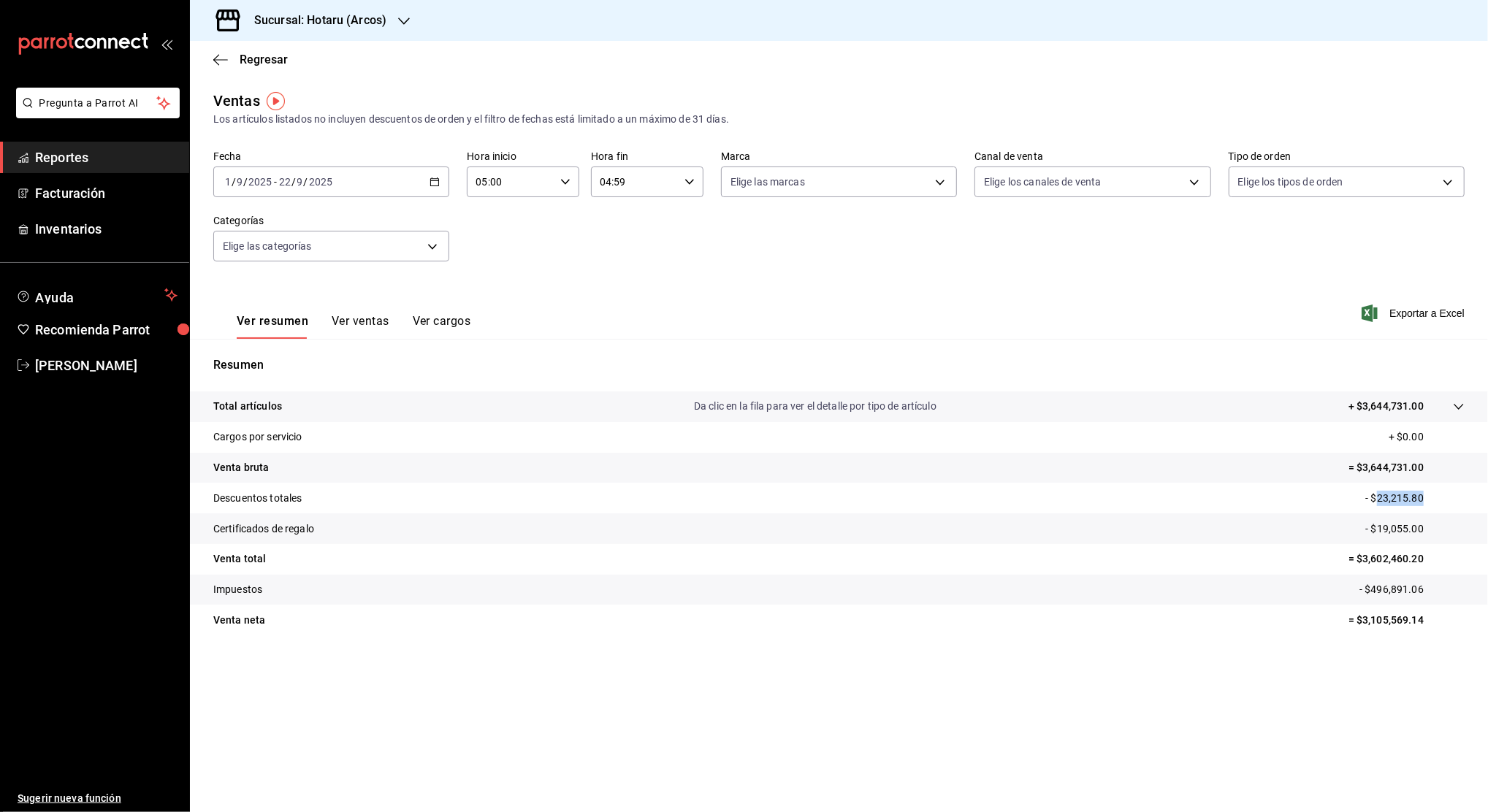
click at [1398, 499] on p "- $23,215.80" at bounding box center [1415, 499] width 99 height 15
copy p "23,215.80"
click at [1391, 524] on p "- $19,055.00" at bounding box center [1415, 529] width 99 height 15
click at [435, 178] on \(Stroke\) "button" at bounding box center [434, 182] width 8 height 8
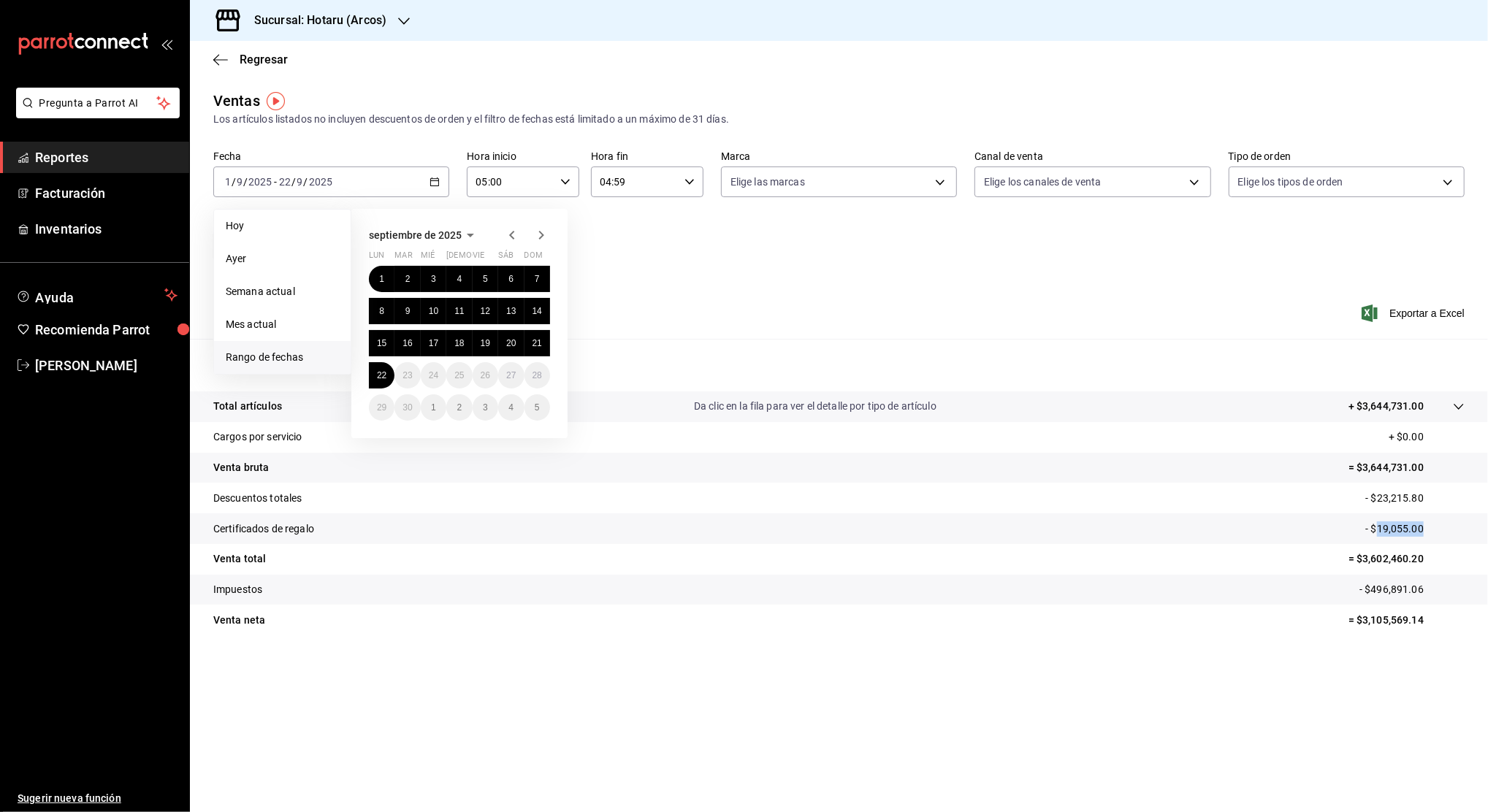
click at [402, 21] on icon "button" at bounding box center [403, 21] width 11 height 11
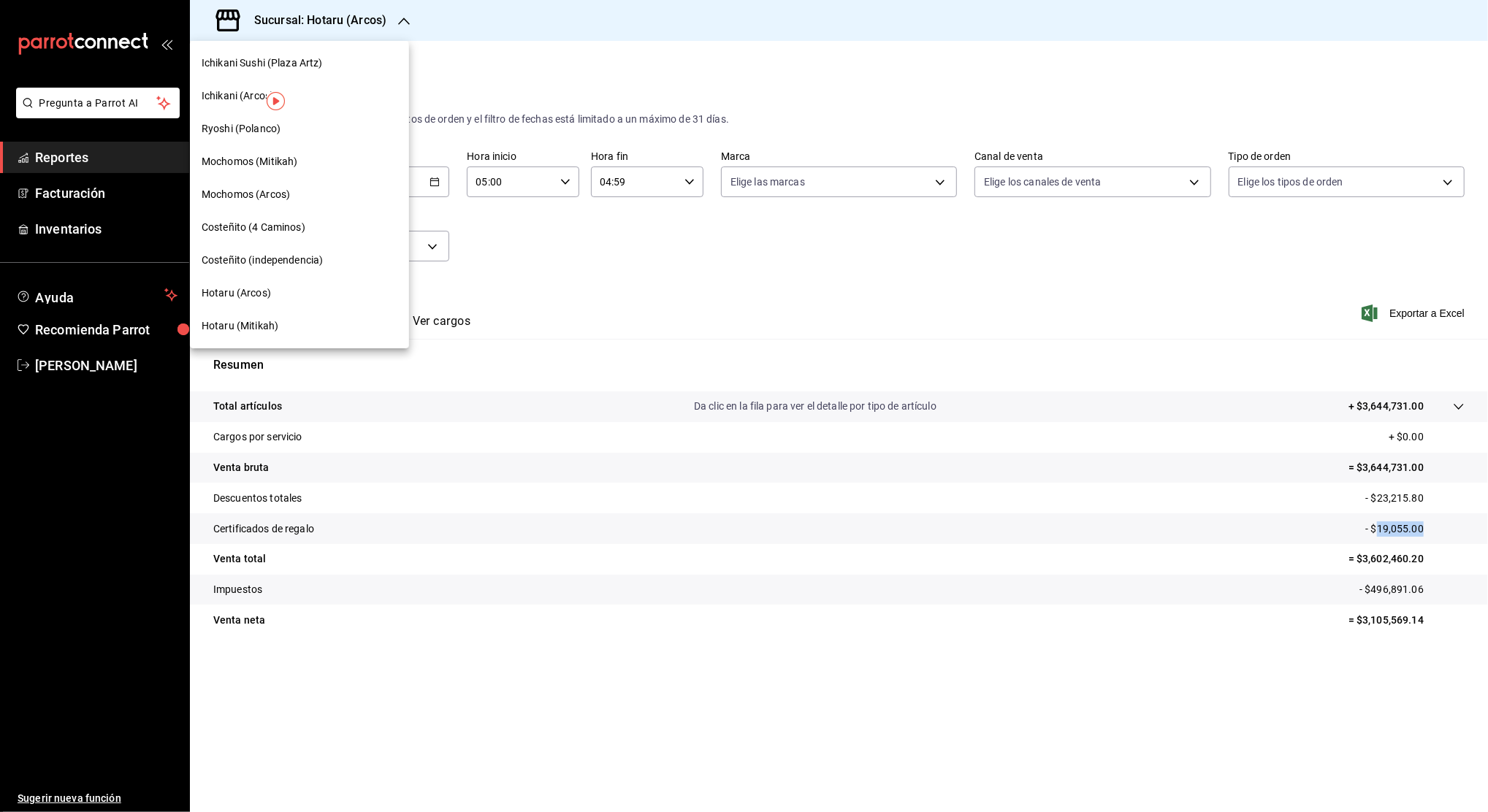
click at [284, 200] on span "Mochomos (Arcos)" at bounding box center [246, 194] width 88 height 15
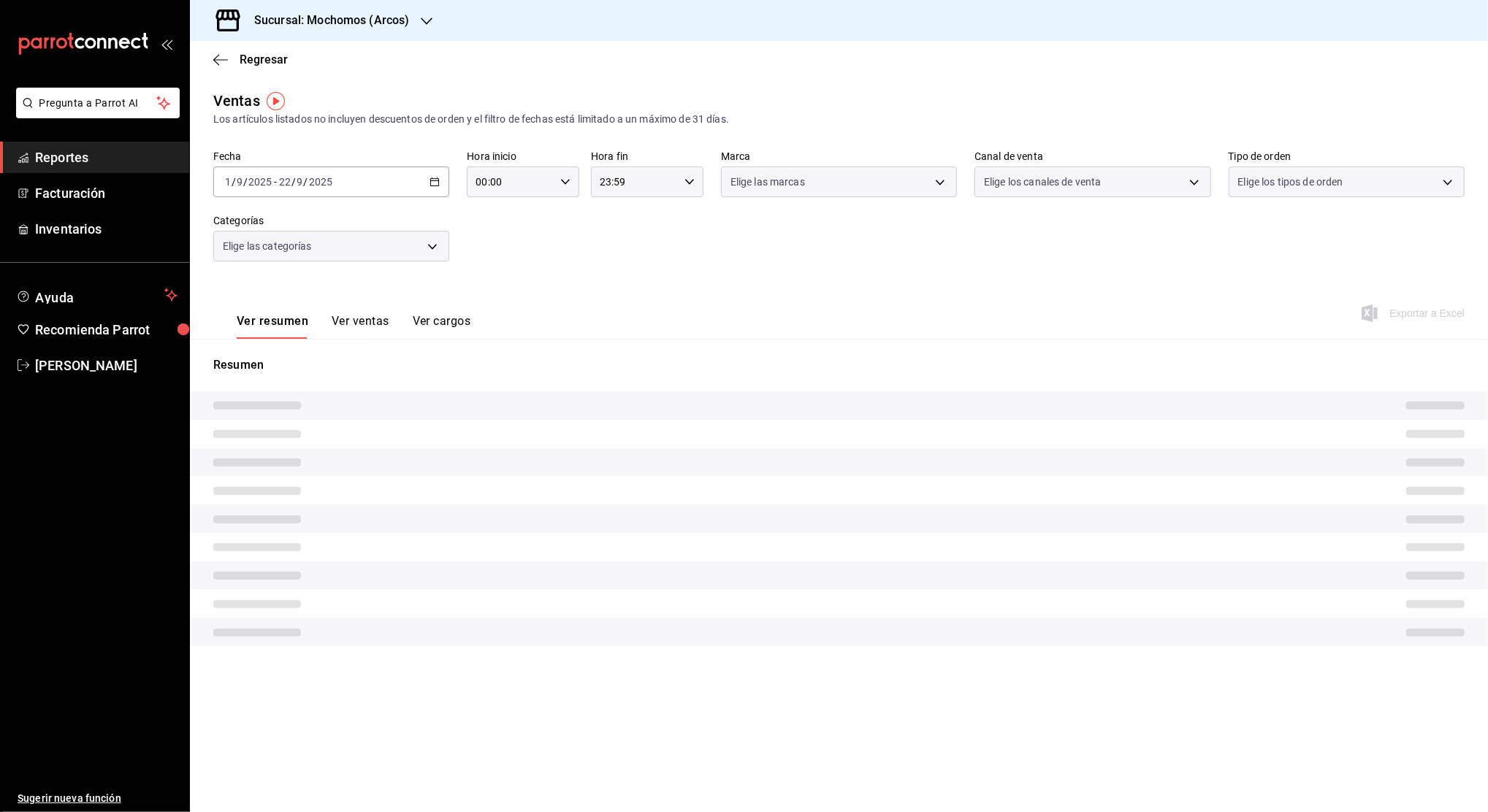
type input "05:00"
type input "04:59"
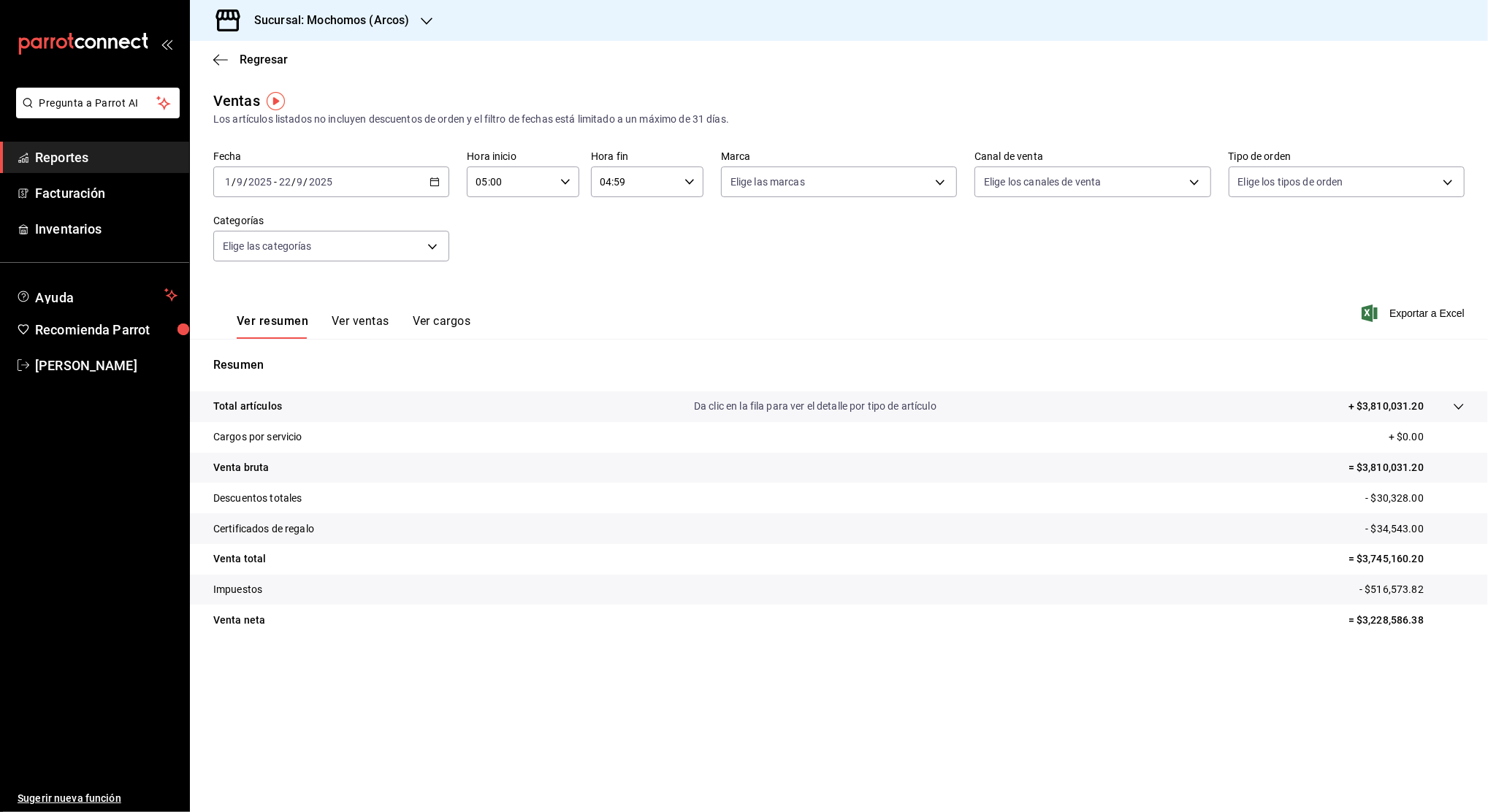
click at [1380, 595] on p "- $516,573.82" at bounding box center [1412, 589] width 105 height 15
click at [429, 183] on icon "button" at bounding box center [434, 181] width 10 height 10
click at [277, 357] on span "Rango de fechas" at bounding box center [282, 358] width 113 height 15
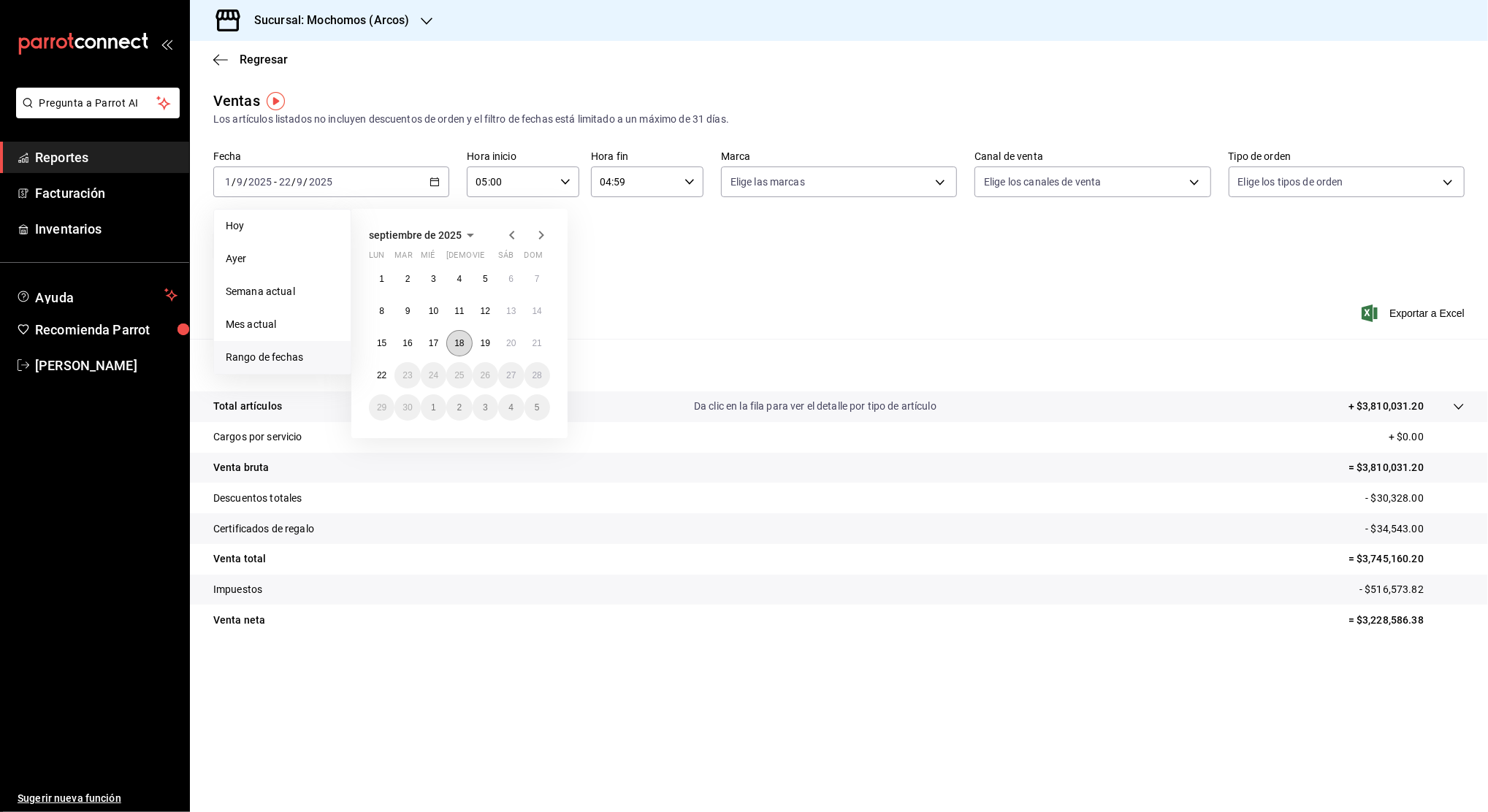
click at [460, 349] on button "18" at bounding box center [459, 343] width 26 height 26
click at [487, 346] on abbr "19" at bounding box center [485, 343] width 9 height 10
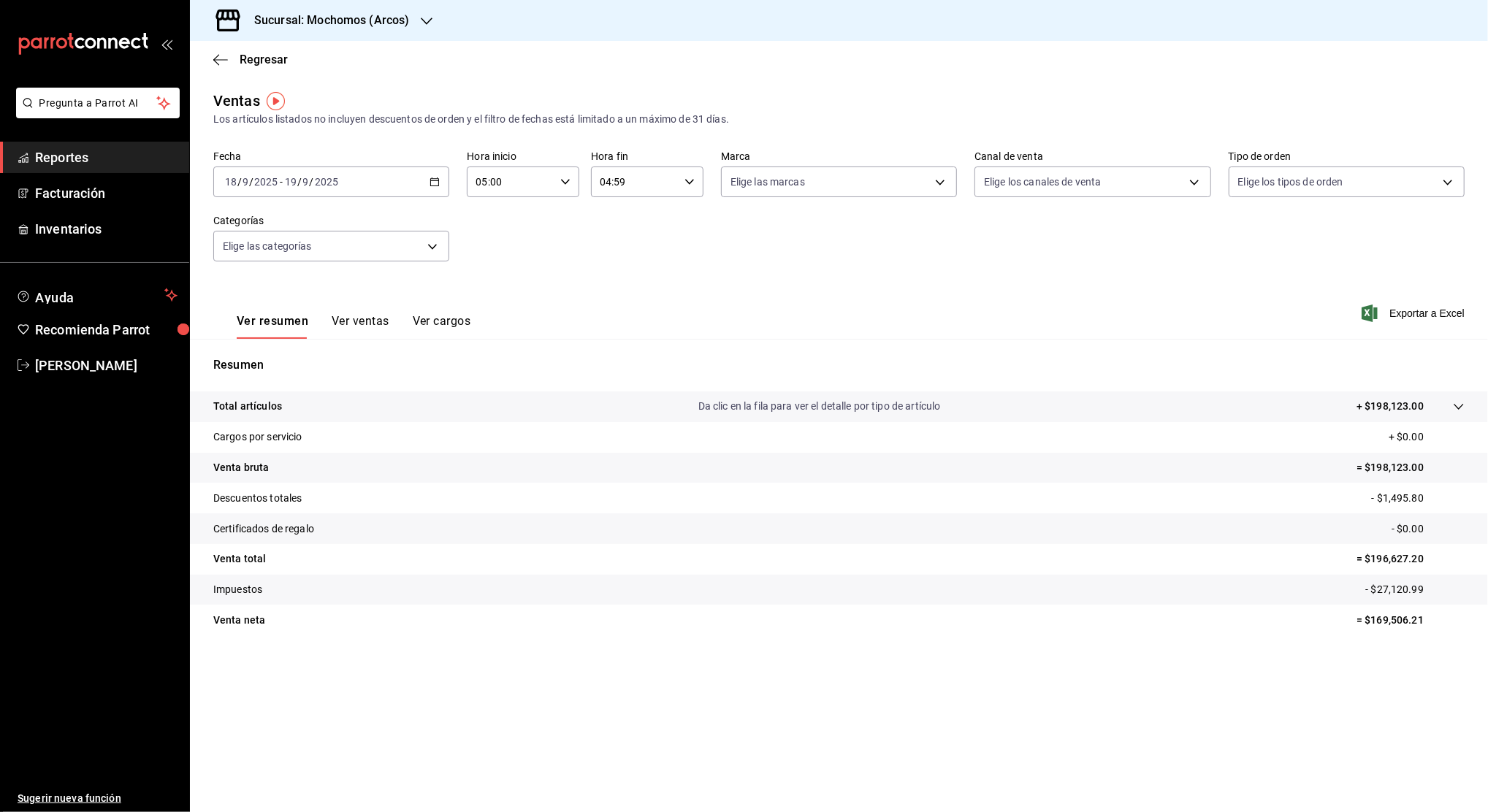
click at [438, 178] on \(Stroke\) "button" at bounding box center [437, 178] width 1 height 1
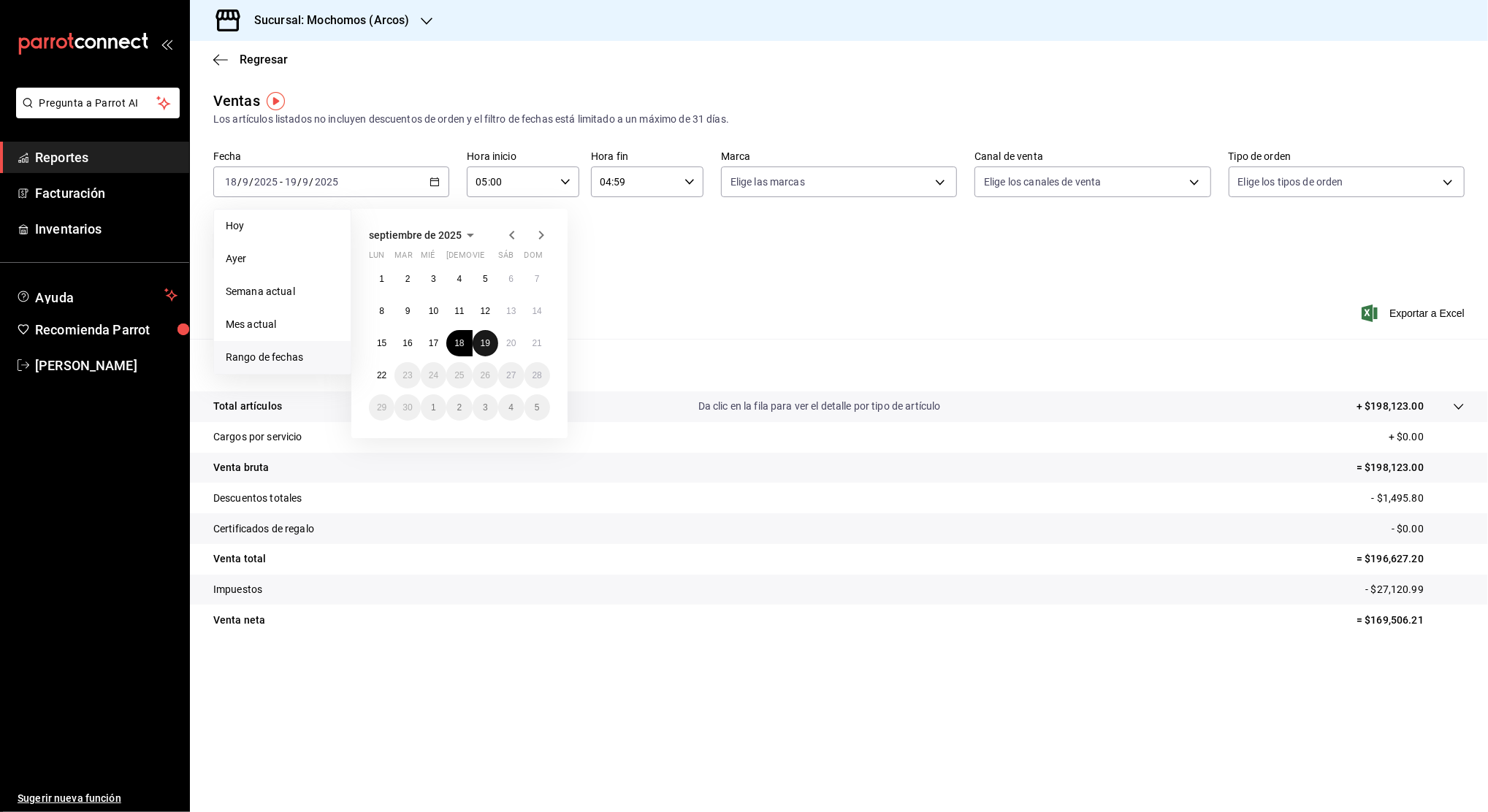
click at [486, 345] on abbr "19" at bounding box center [485, 343] width 9 height 10
click at [506, 343] on abbr "20" at bounding box center [511, 343] width 9 height 10
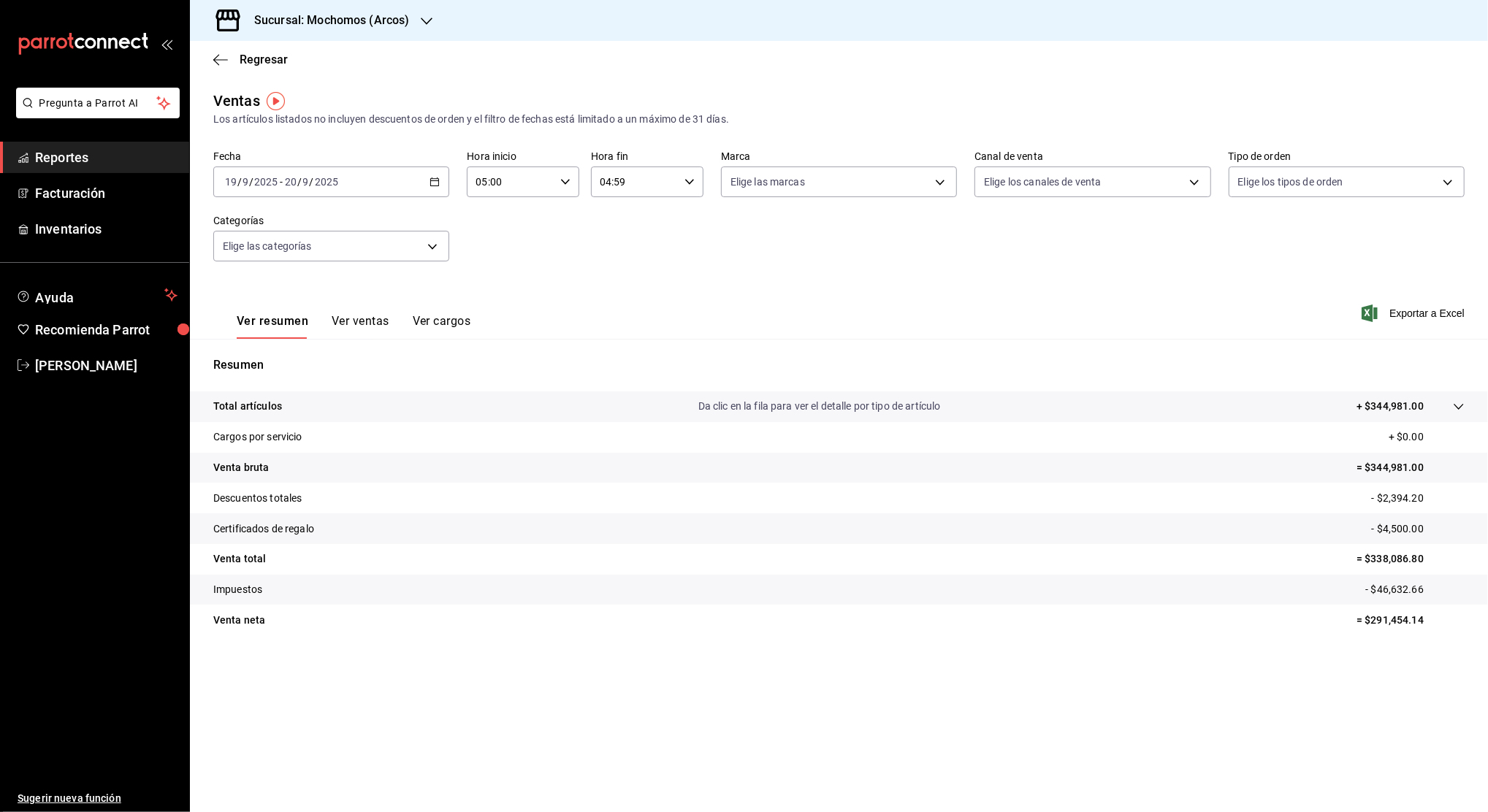
click at [435, 173] on div "2025-09-19 19 / 9 / 2025 - 2025-09-20 20 / 9 / 2025" at bounding box center [331, 181] width 236 height 30
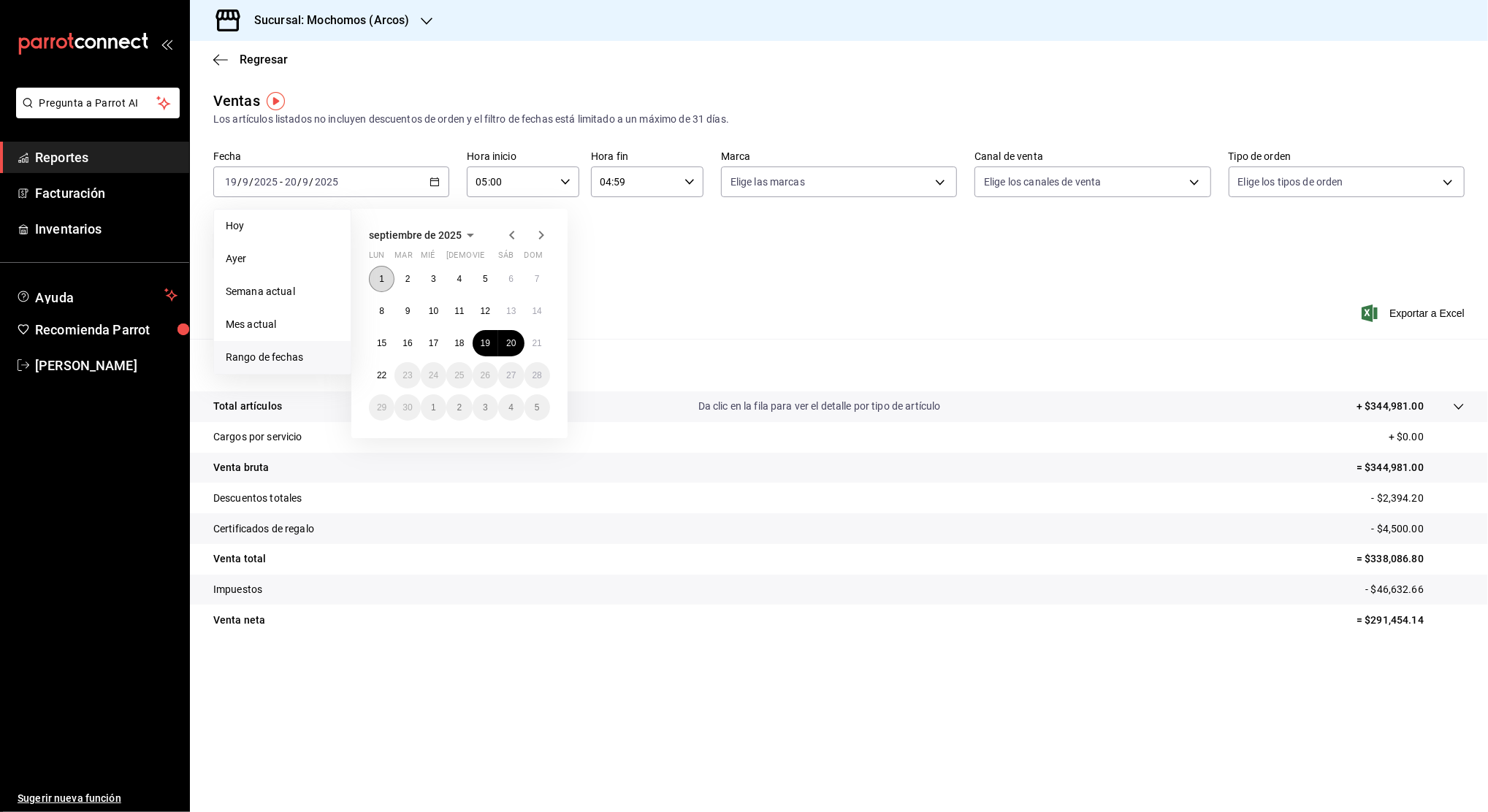
click at [374, 272] on button "1" at bounding box center [382, 279] width 26 height 26
click at [378, 378] on abbr "22" at bounding box center [381, 375] width 9 height 10
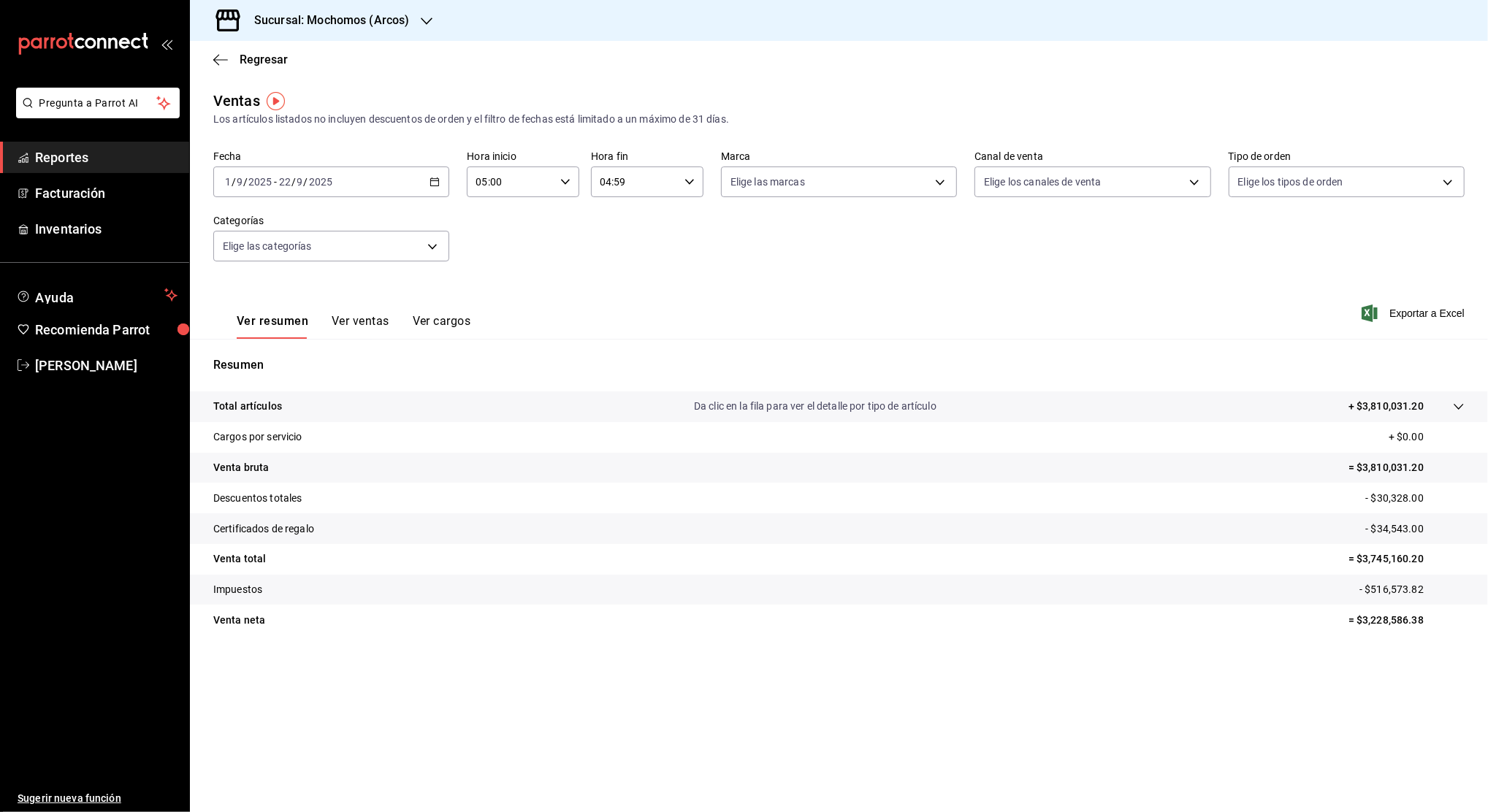
click at [1397, 495] on p "- $30,328.00" at bounding box center [1415, 499] width 99 height 15
click at [1405, 557] on p "= $3,745,160.20" at bounding box center [1406, 559] width 116 height 15
click at [1387, 620] on p "= $3,228,586.38" at bounding box center [1406, 621] width 116 height 15
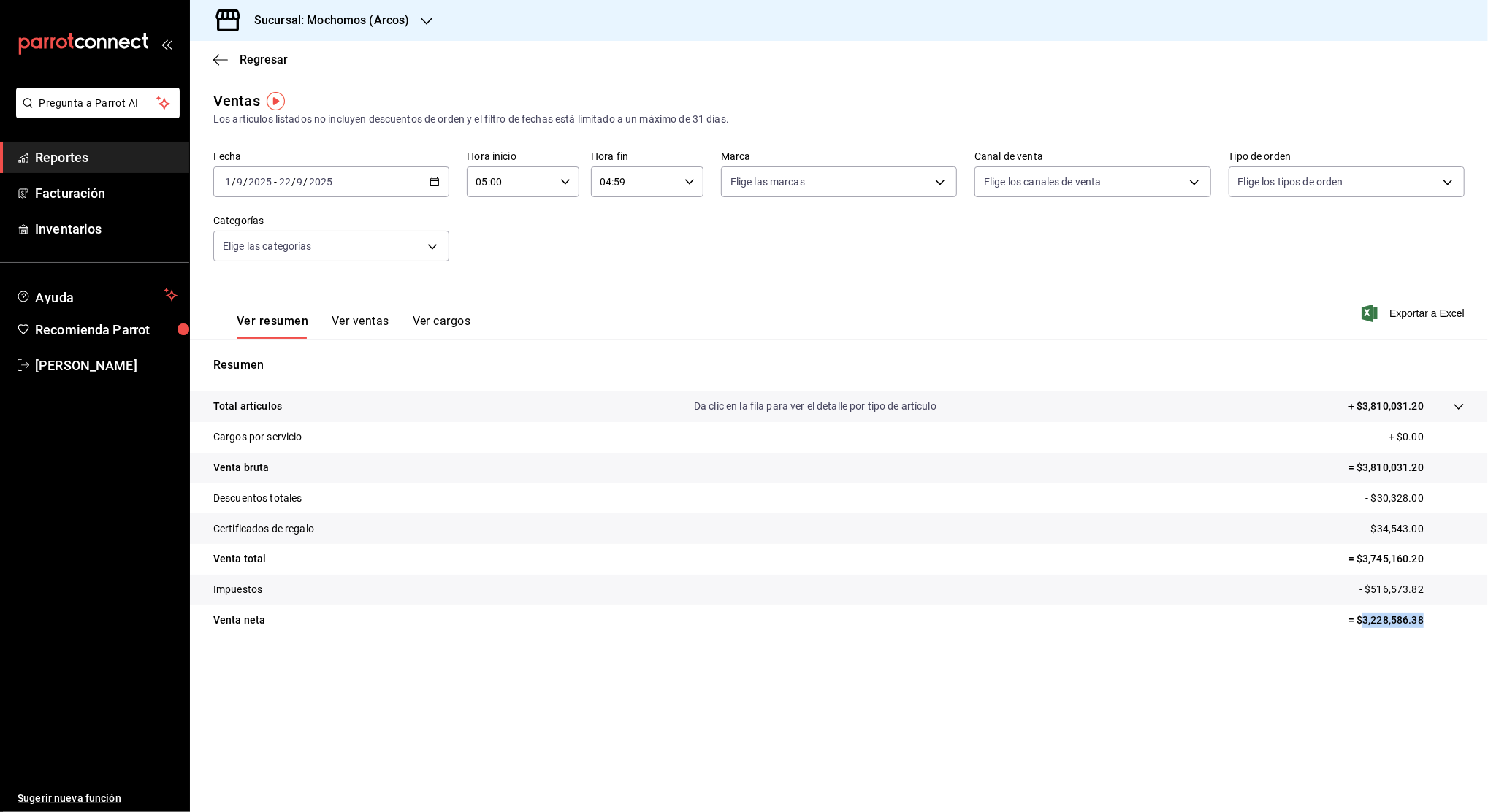
click at [1387, 620] on p "= $3,228,586.38" at bounding box center [1406, 621] width 116 height 15
click at [1387, 489] on tr "Descuentos totales - $30,328.00" at bounding box center [839, 498] width 1298 height 30
click at [1391, 527] on p "- $34,543.00" at bounding box center [1415, 529] width 99 height 15
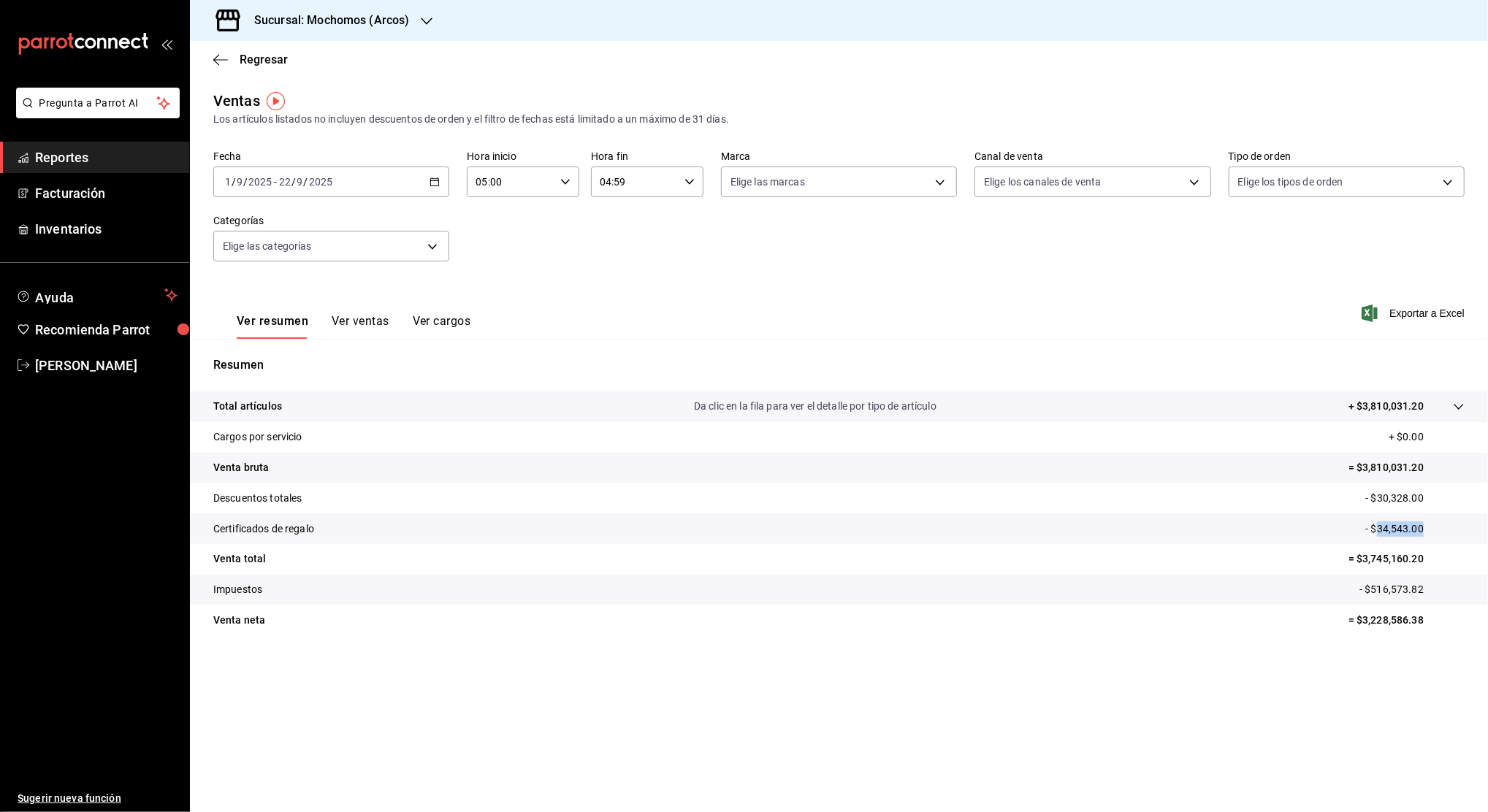
click at [432, 179] on icon "button" at bounding box center [434, 181] width 10 height 10
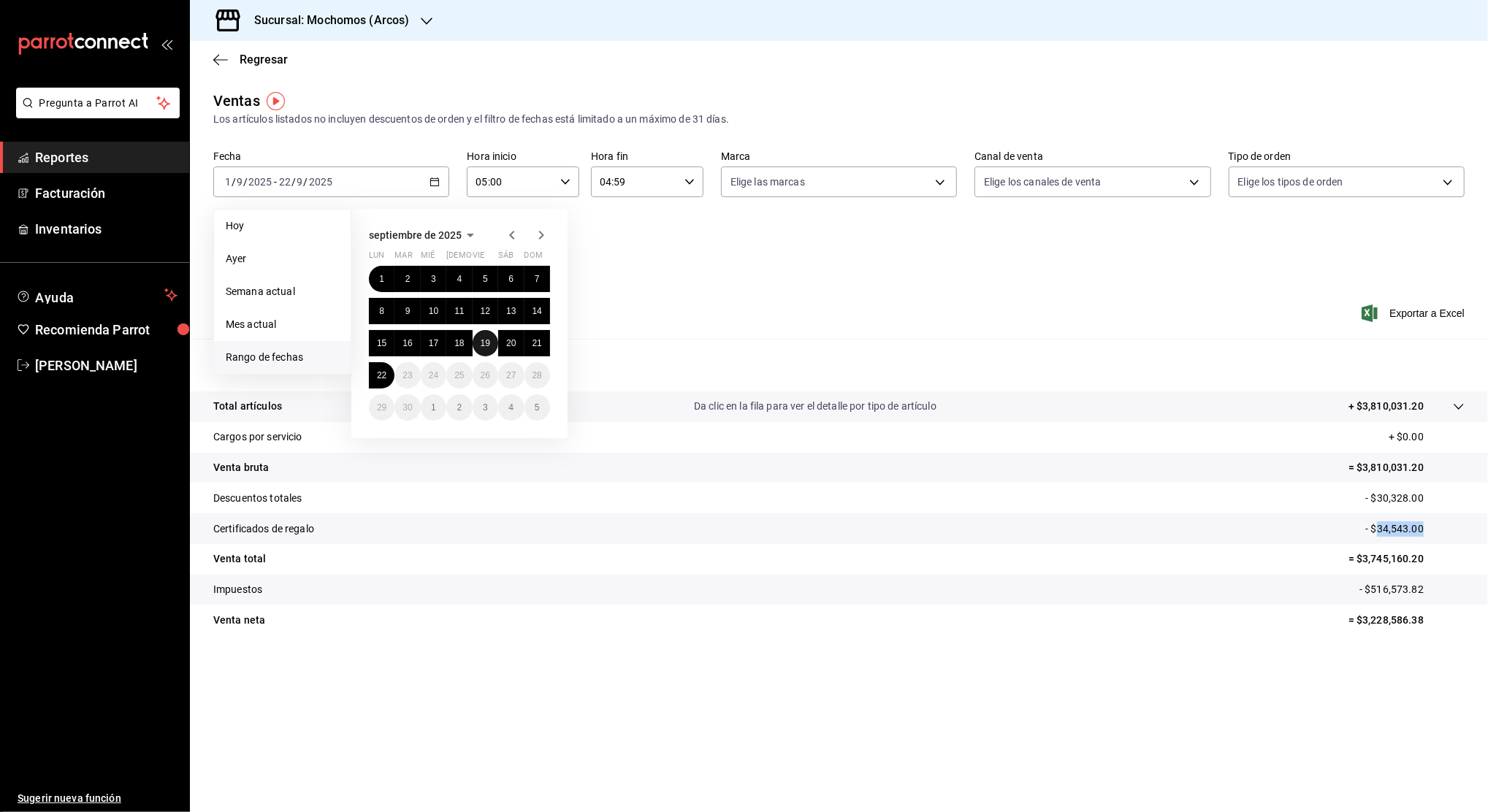
click at [481, 347] on abbr "19" at bounding box center [485, 343] width 9 height 10
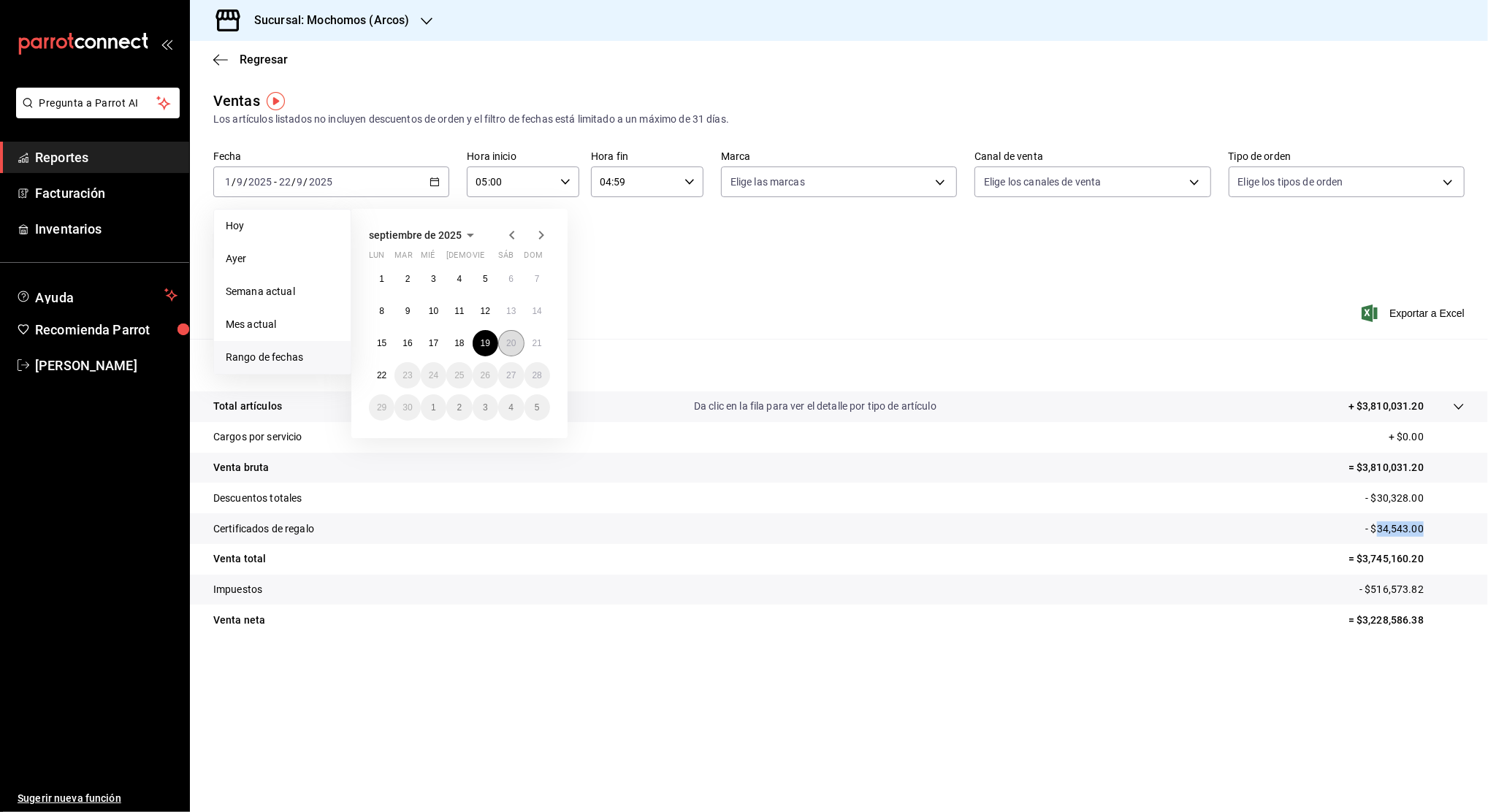
click at [515, 348] on button "20" at bounding box center [511, 343] width 26 height 26
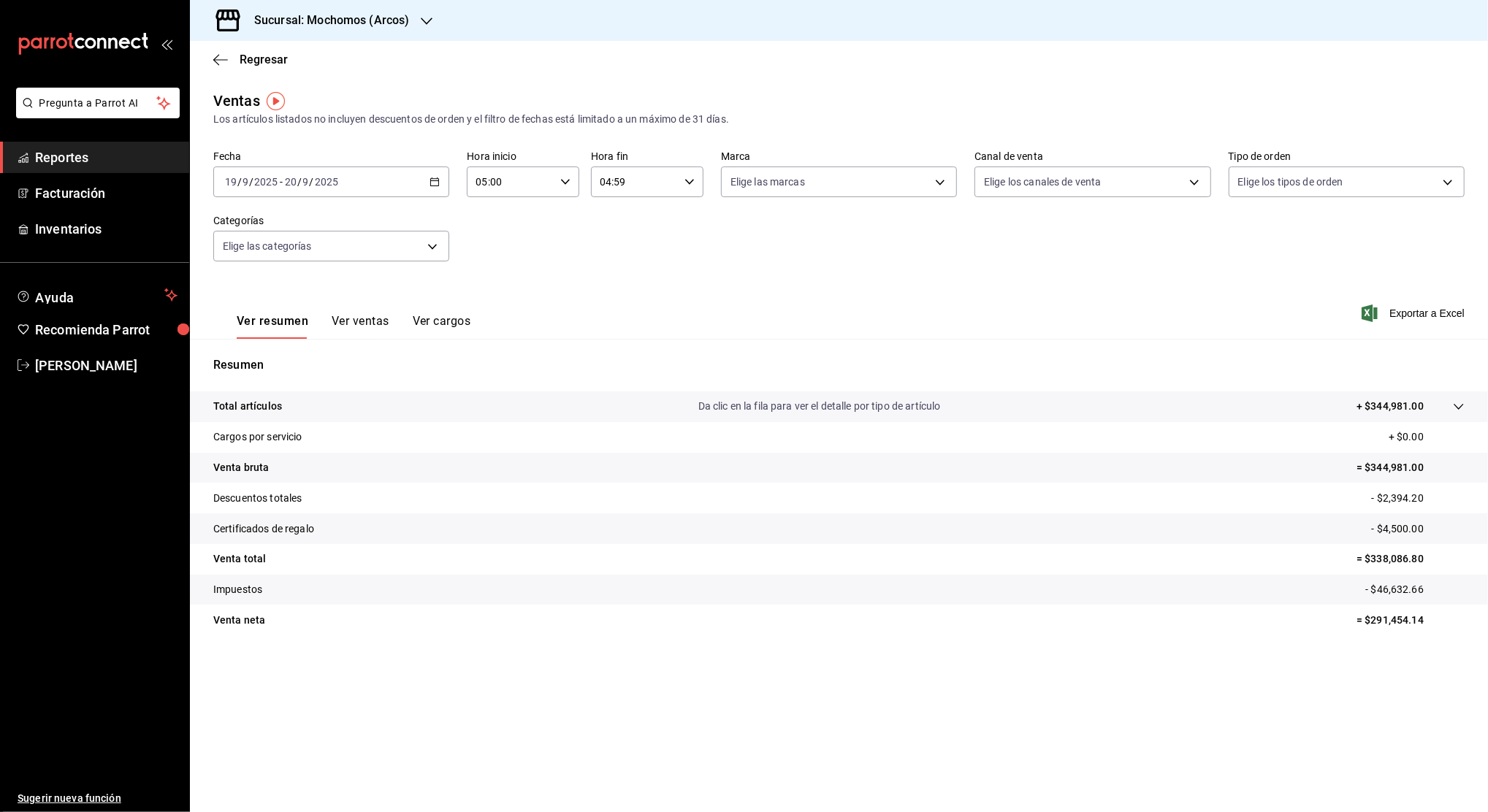
click at [441, 182] on div "2025-09-19 19 / 9 / 2025 - 2025-09-20 20 / 9 / 2025" at bounding box center [331, 181] width 236 height 30
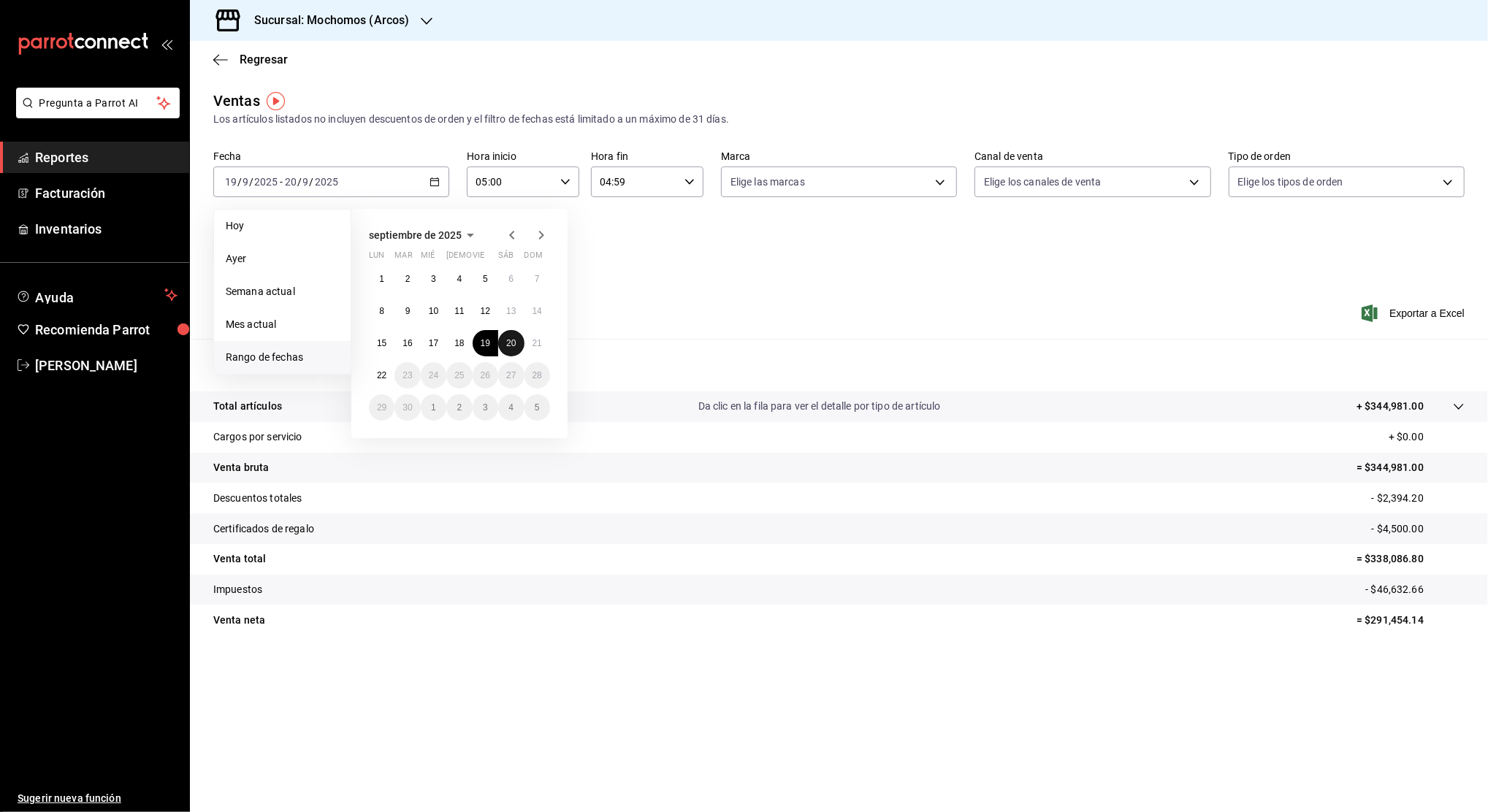
click at [513, 348] on abbr "20" at bounding box center [511, 343] width 9 height 10
click at [531, 345] on button "21" at bounding box center [538, 343] width 26 height 26
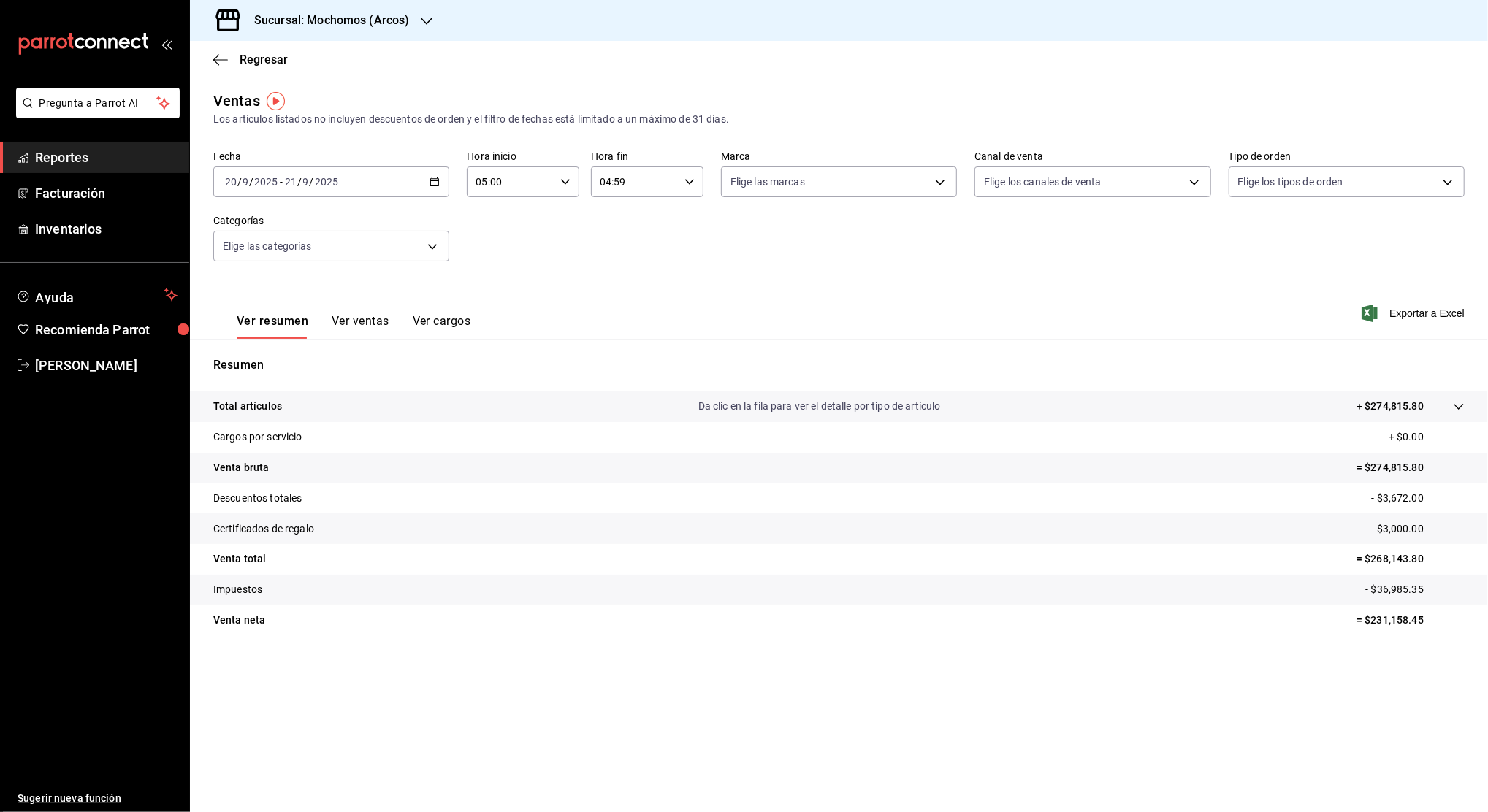
click at [438, 185] on icon "button" at bounding box center [434, 181] width 10 height 10
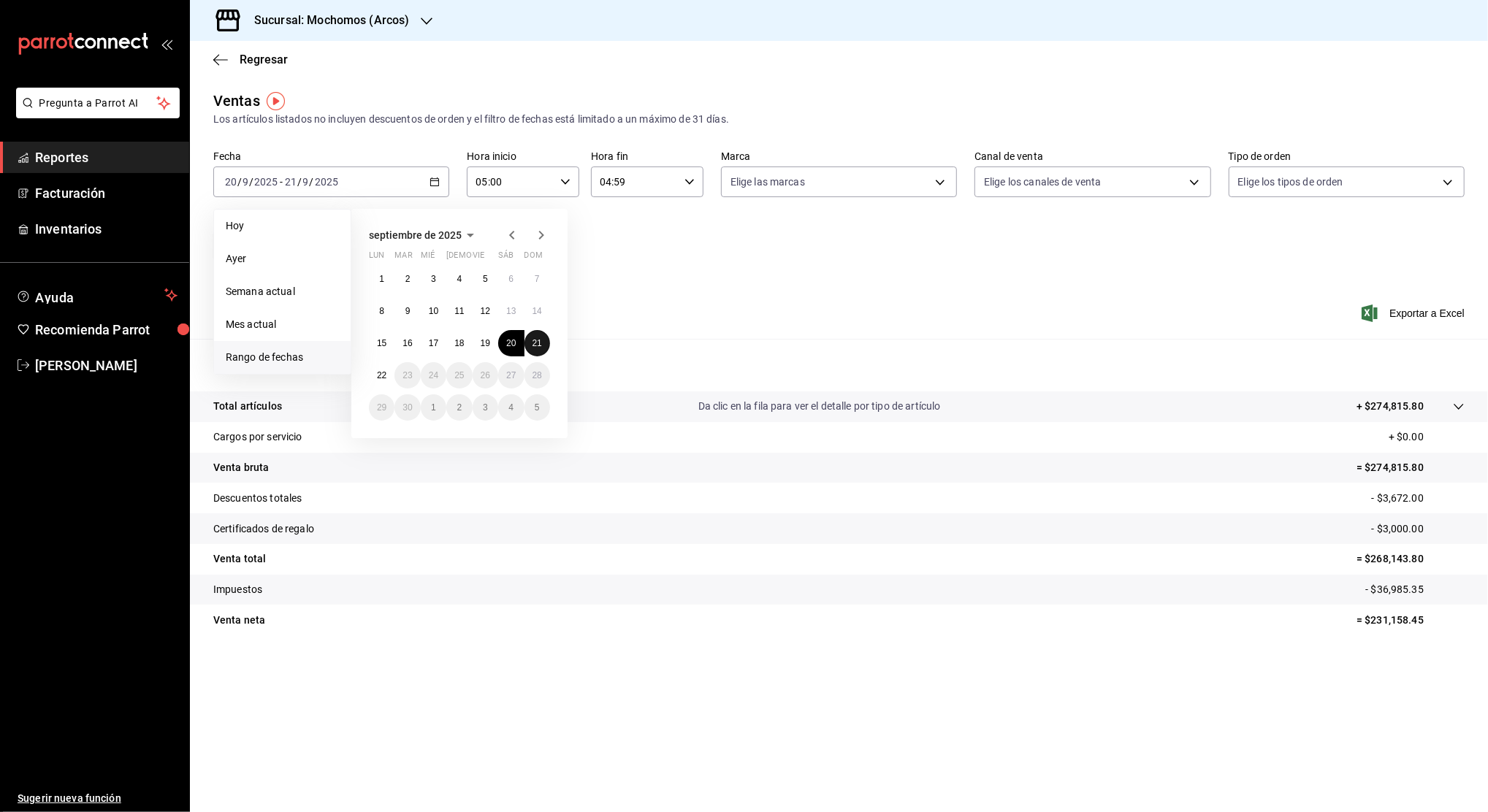
click at [542, 340] on abbr "21" at bounding box center [537, 343] width 9 height 10
click at [383, 378] on abbr "22" at bounding box center [381, 375] width 9 height 10
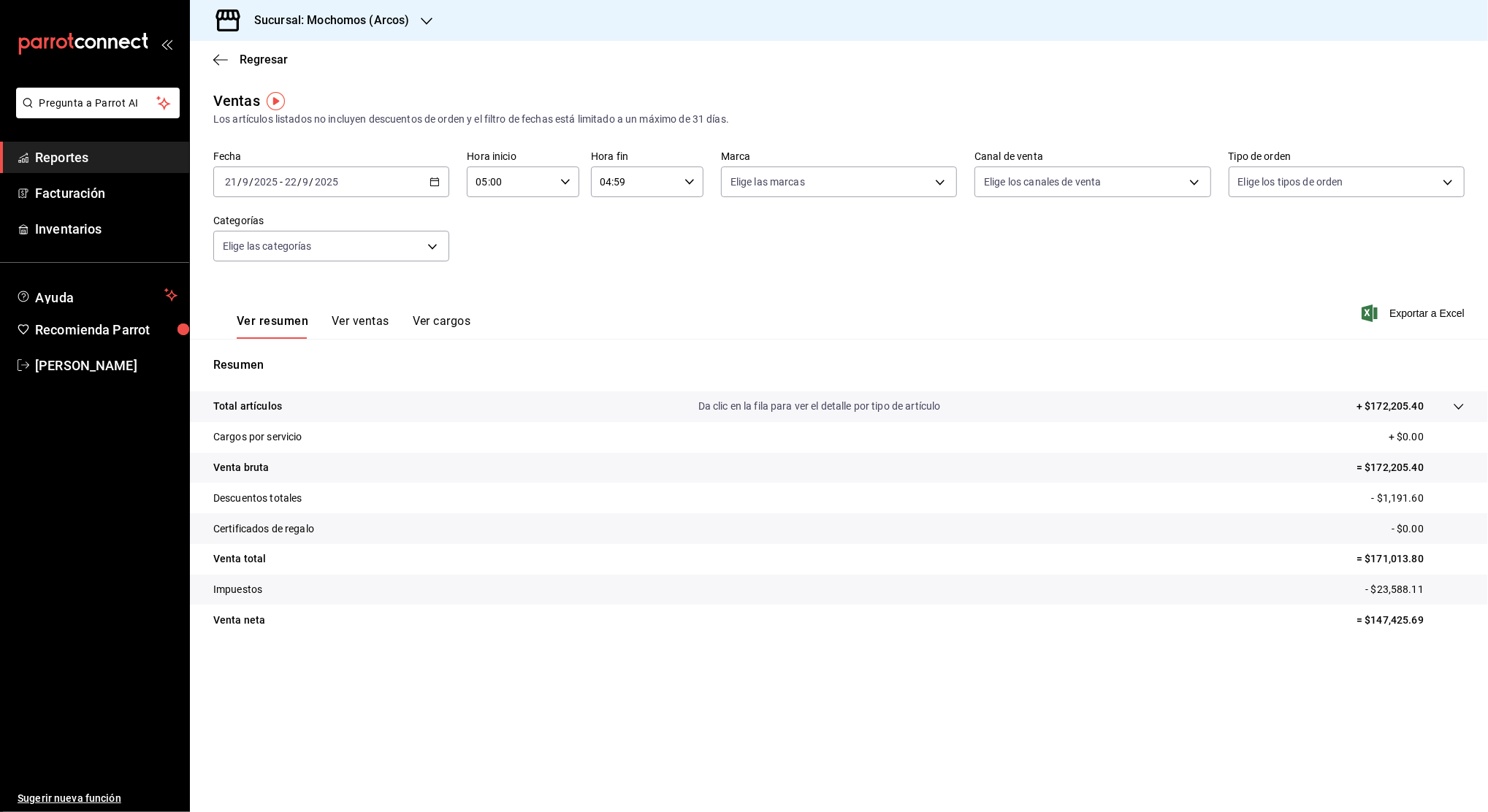
click at [435, 179] on icon "button" at bounding box center [434, 181] width 10 height 10
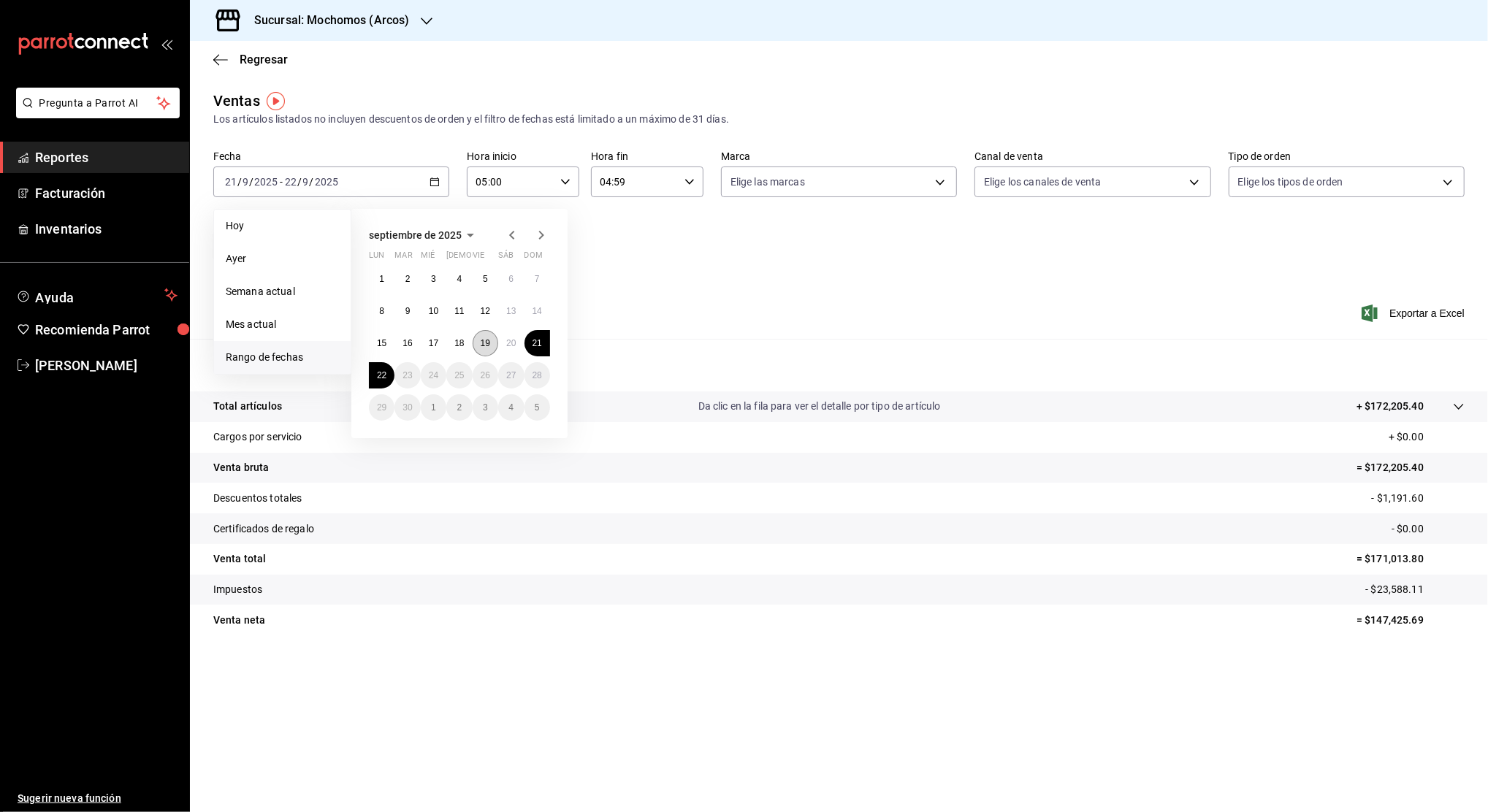
click at [487, 342] on abbr "19" at bounding box center [485, 343] width 9 height 10
click at [508, 343] on abbr "20" at bounding box center [511, 343] width 9 height 10
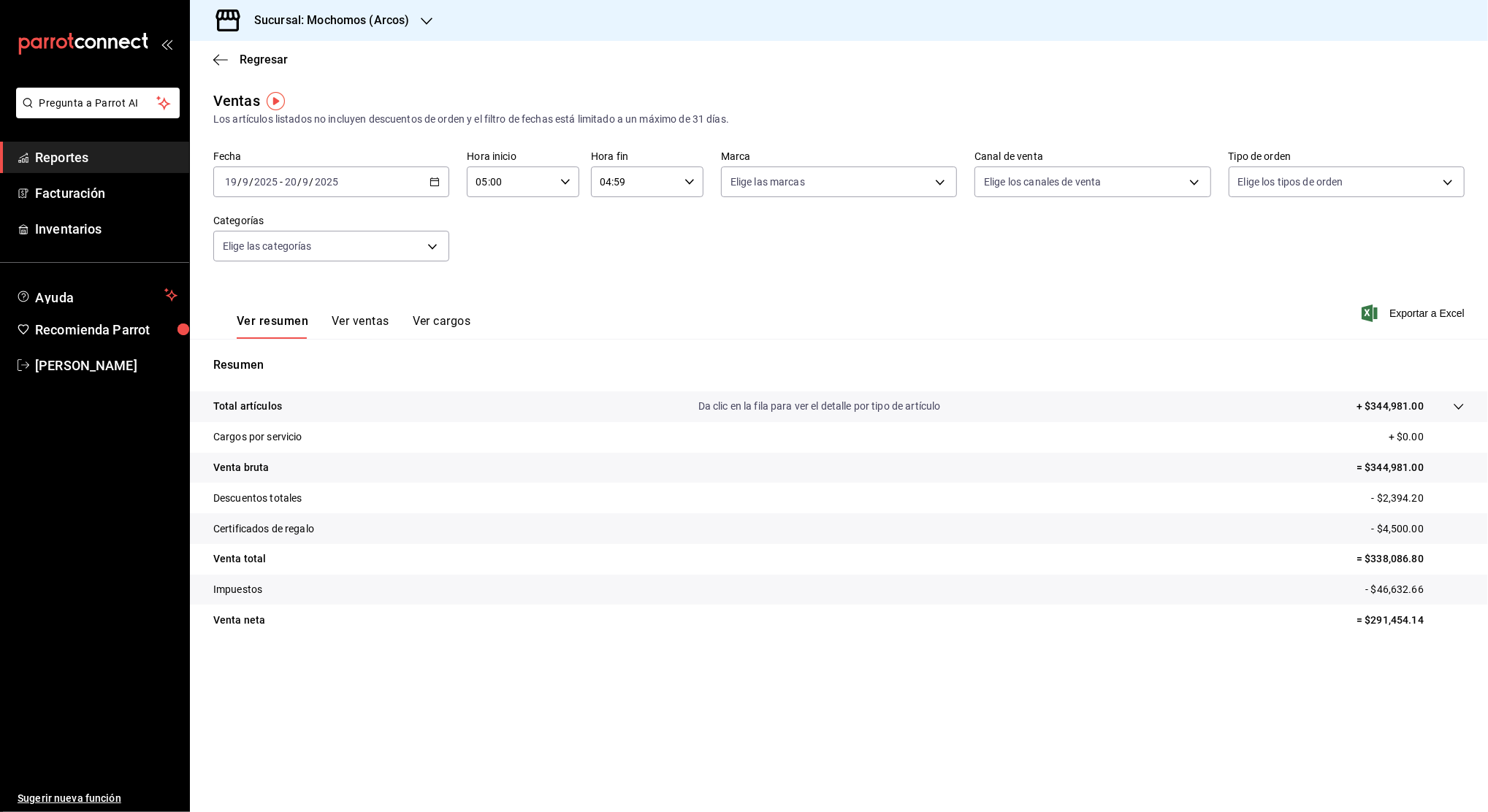
click at [1392, 596] on p "- $46,632.66" at bounding box center [1415, 589] width 99 height 15
click at [1385, 400] on p "+ $344,981.00" at bounding box center [1390, 406] width 67 height 15
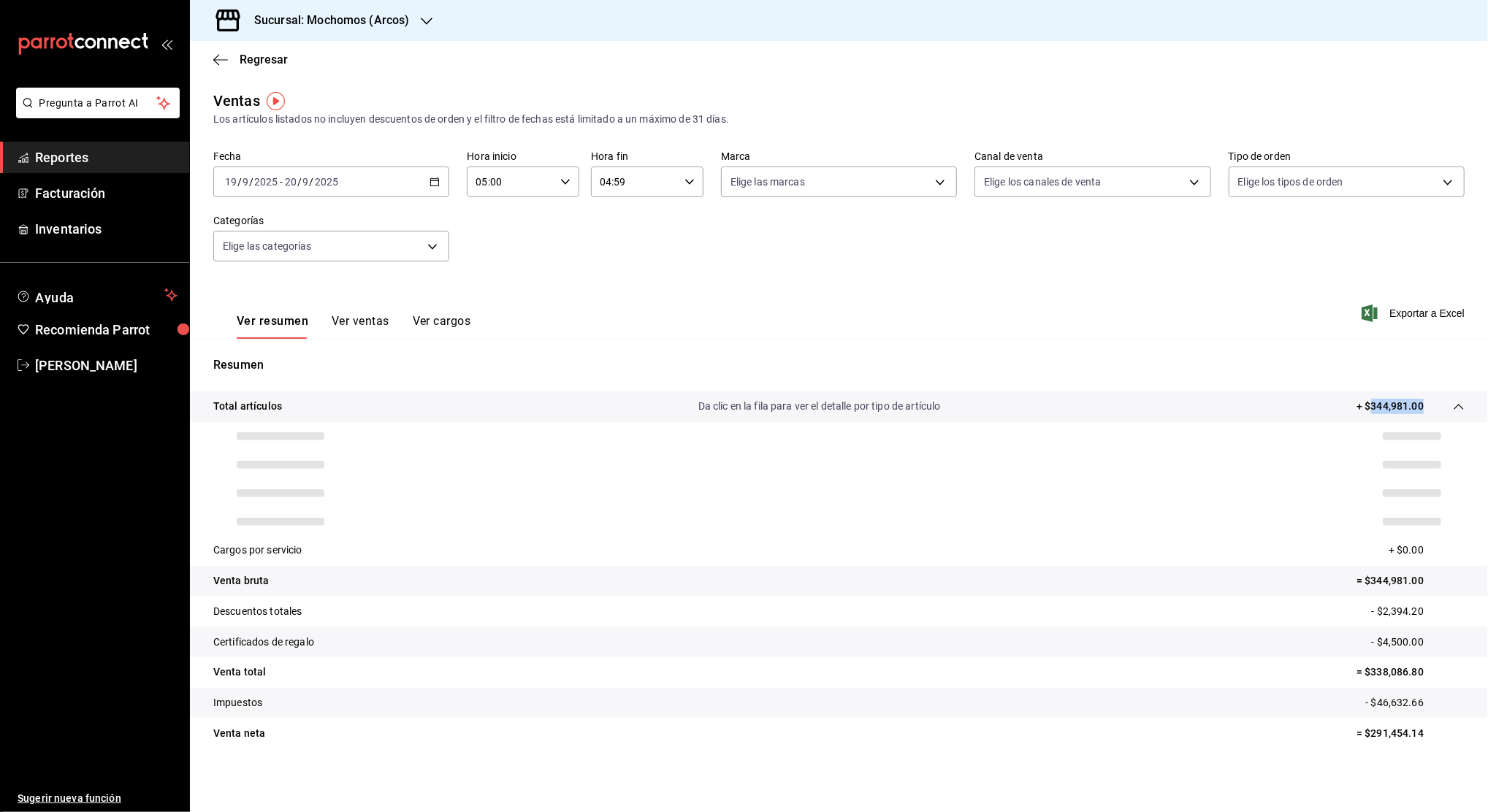
click at [1385, 400] on p "+ $344,981.00" at bounding box center [1390, 406] width 67 height 15
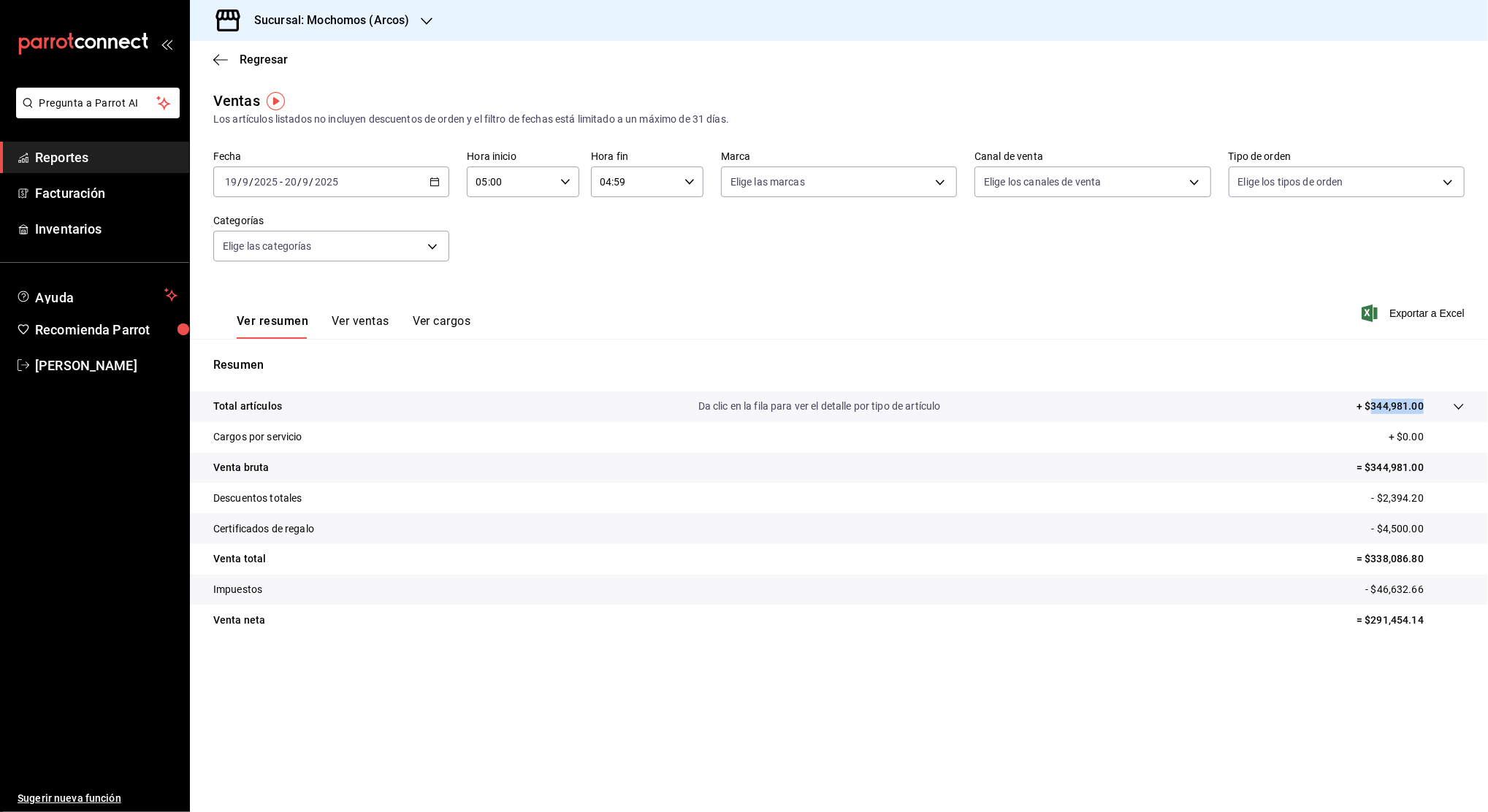
click at [115, 152] on span "Reportes" at bounding box center [106, 158] width 143 height 20
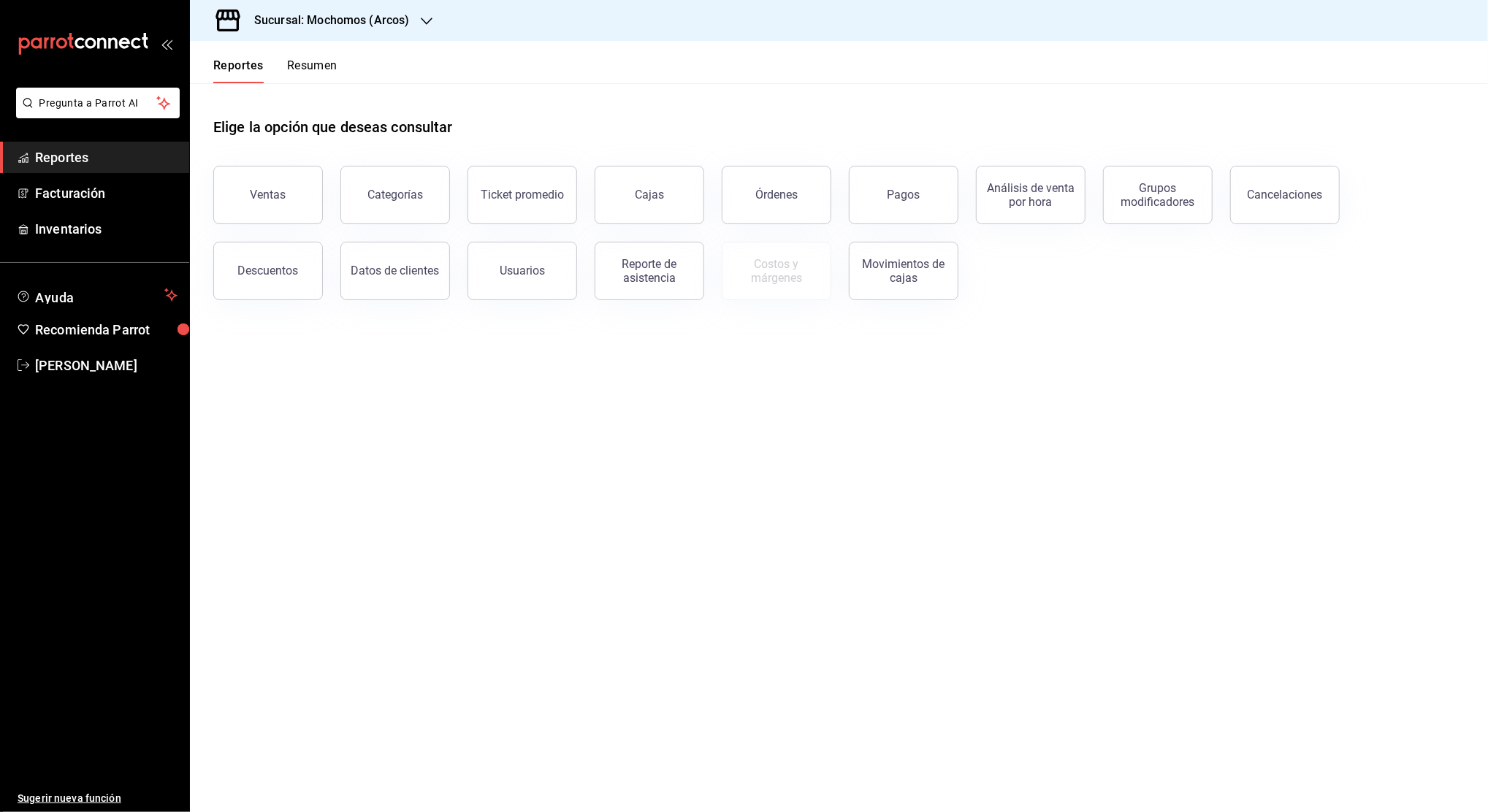
click at [423, 18] on icon "button" at bounding box center [426, 21] width 11 height 11
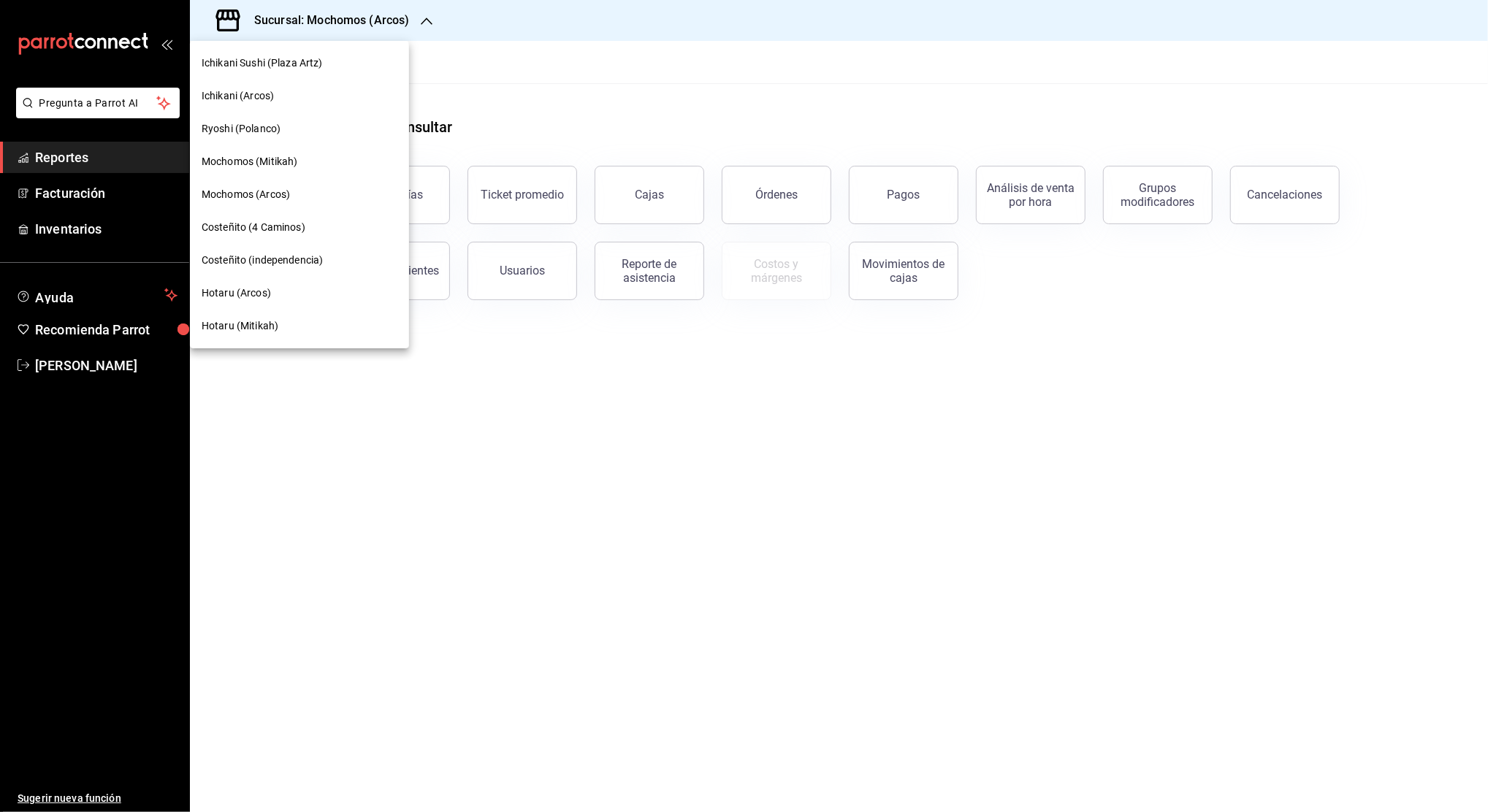
click at [239, 97] on span "Ichikani (Arcos)" at bounding box center [237, 96] width 72 height 15
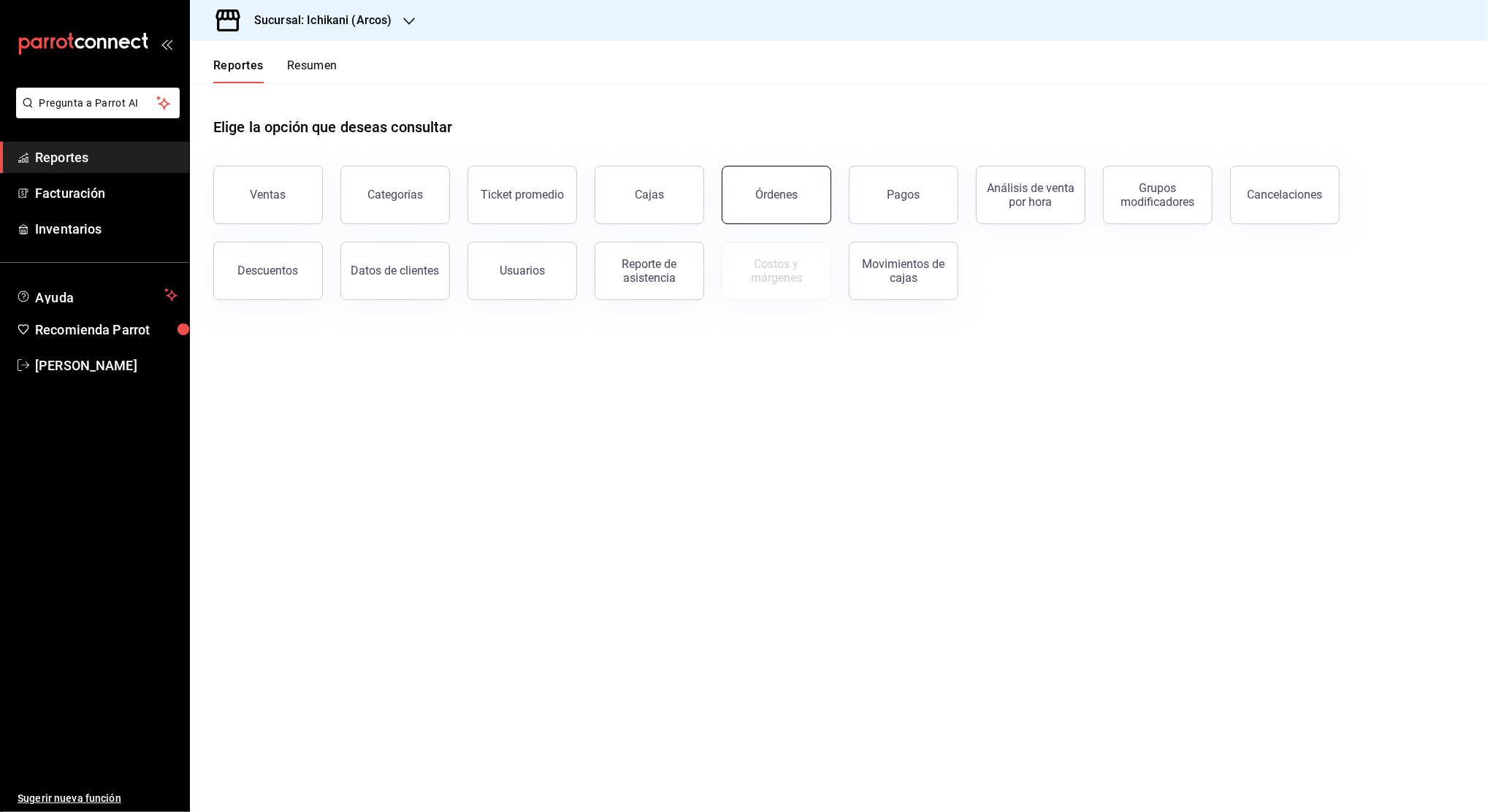
click at [763, 193] on div "Órdenes" at bounding box center [777, 194] width 43 height 14
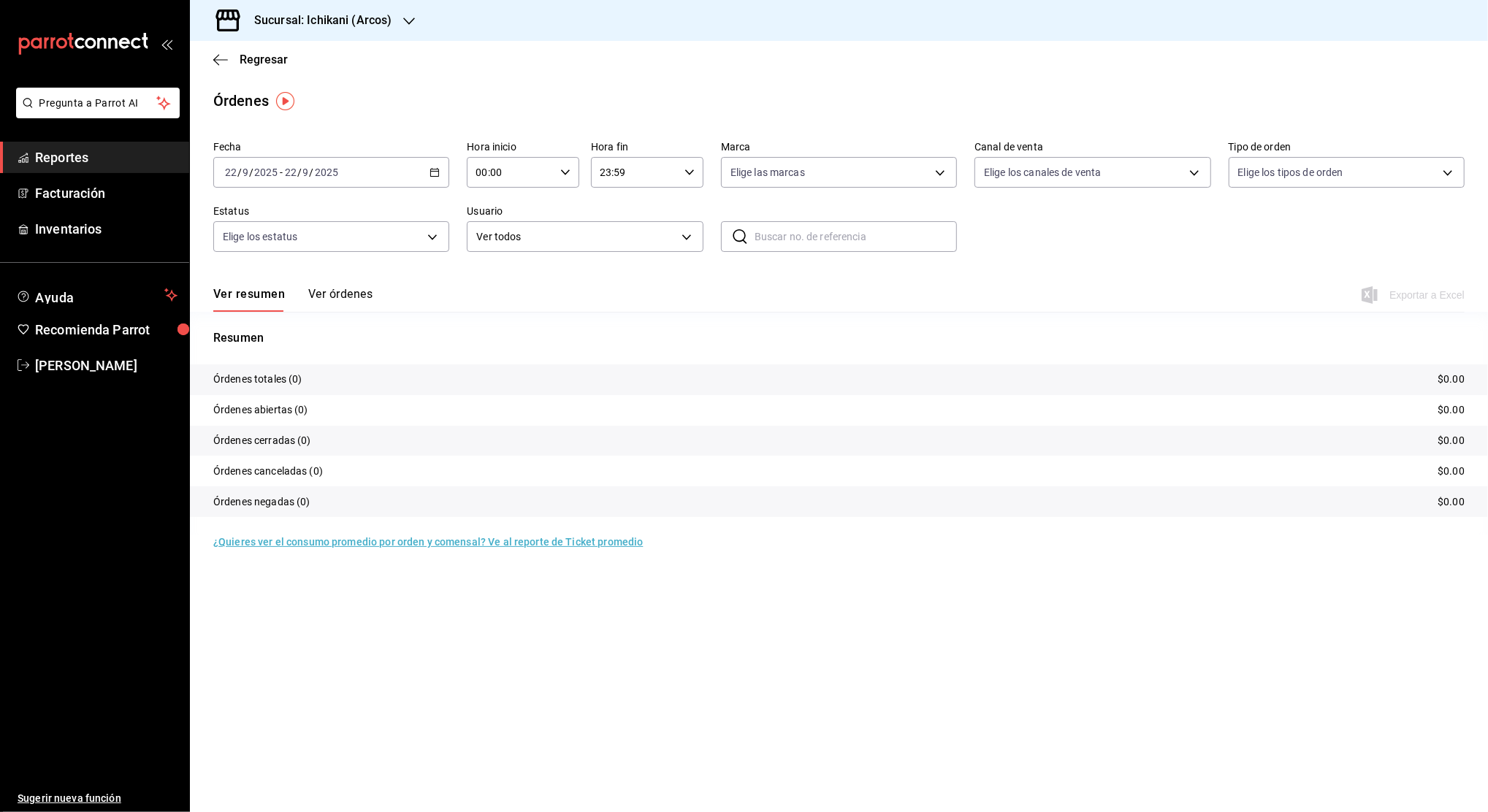
click at [431, 175] on icon "button" at bounding box center [434, 172] width 10 height 10
click at [304, 380] on span "Rango de fechas" at bounding box center [282, 381] width 113 height 15
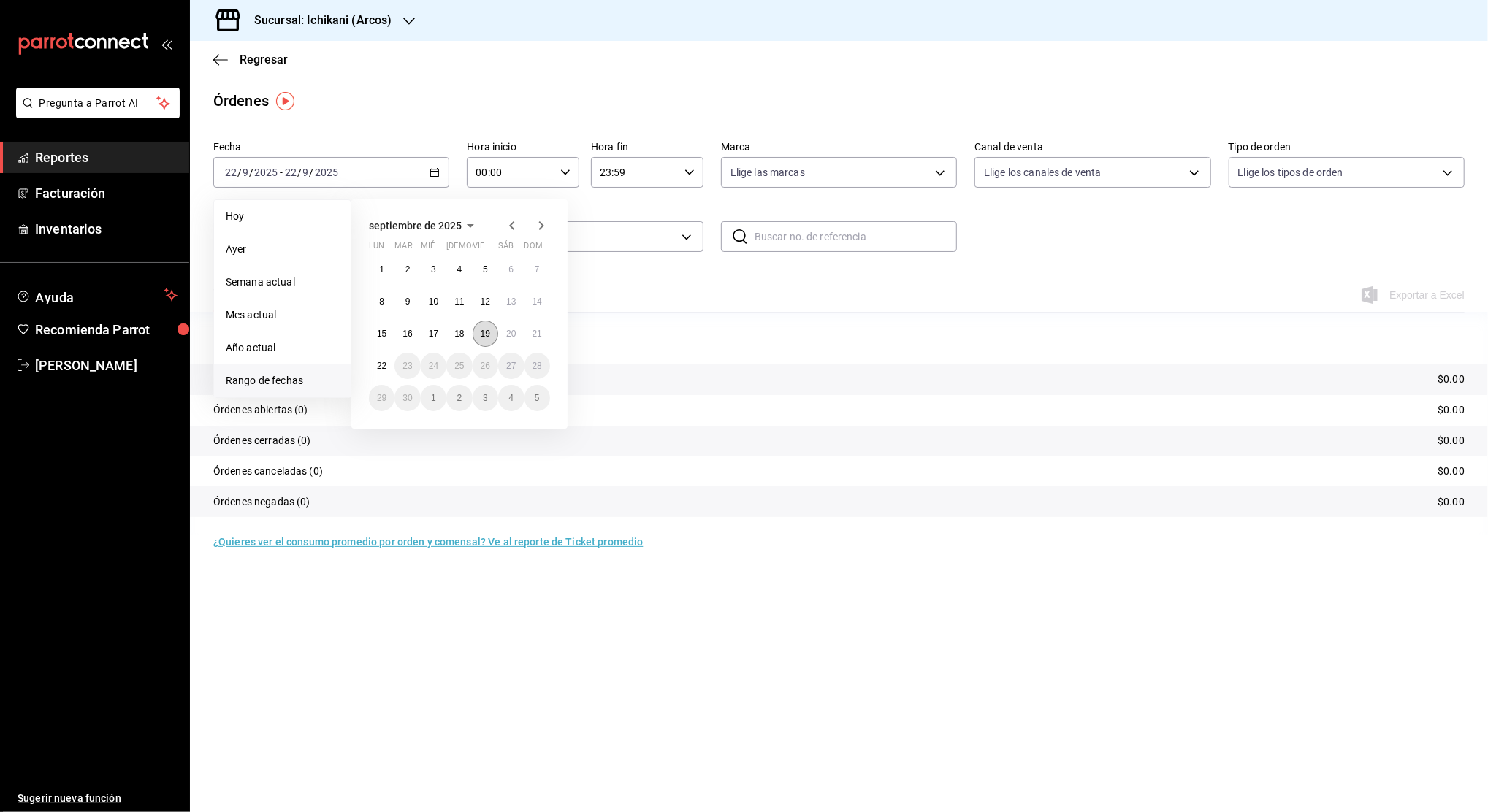
click at [490, 339] on button "19" at bounding box center [486, 334] width 26 height 26
click at [375, 361] on button "22" at bounding box center [382, 366] width 26 height 26
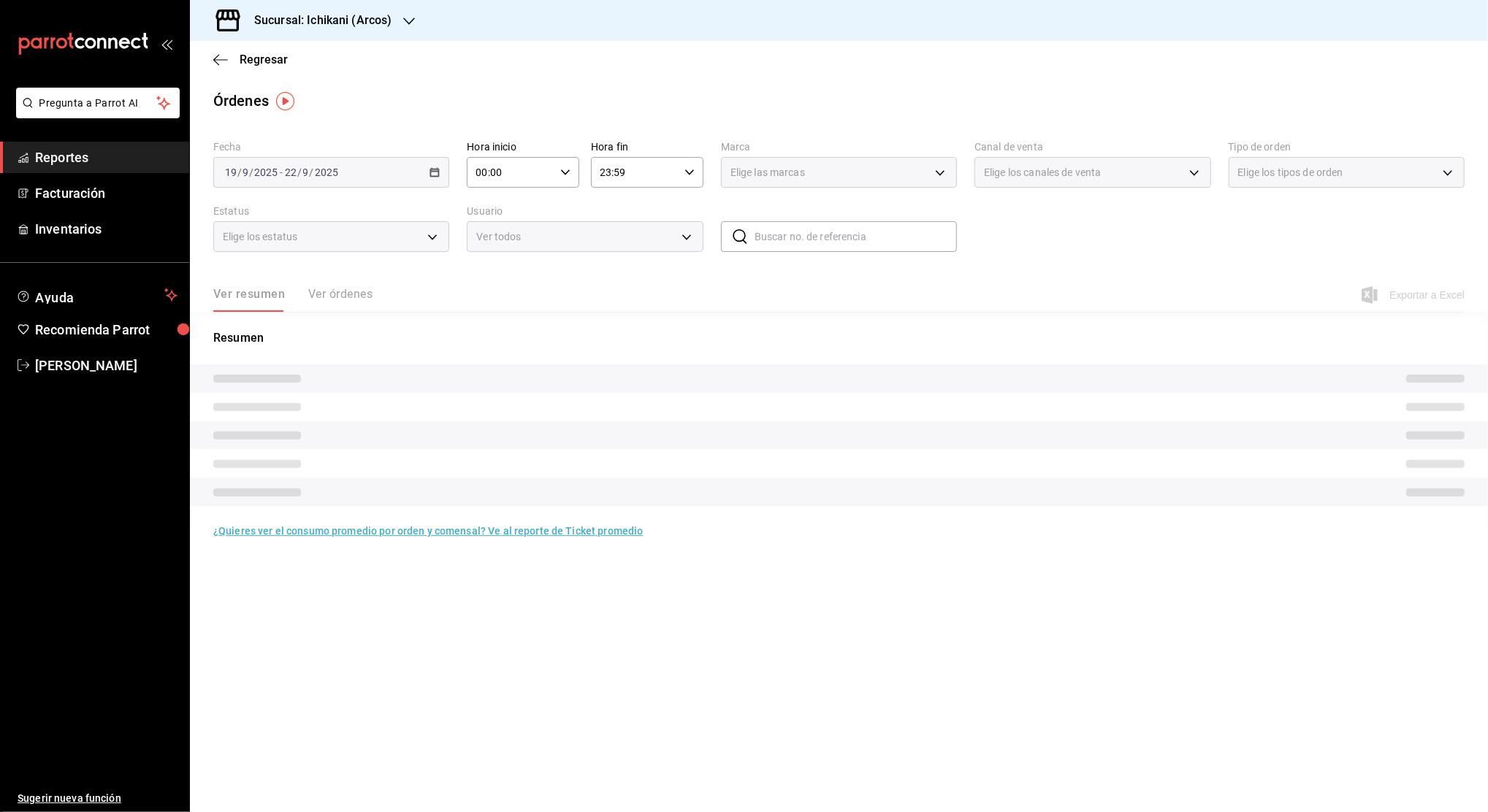
click at [565, 173] on icon "button" at bounding box center [565, 172] width 10 height 10
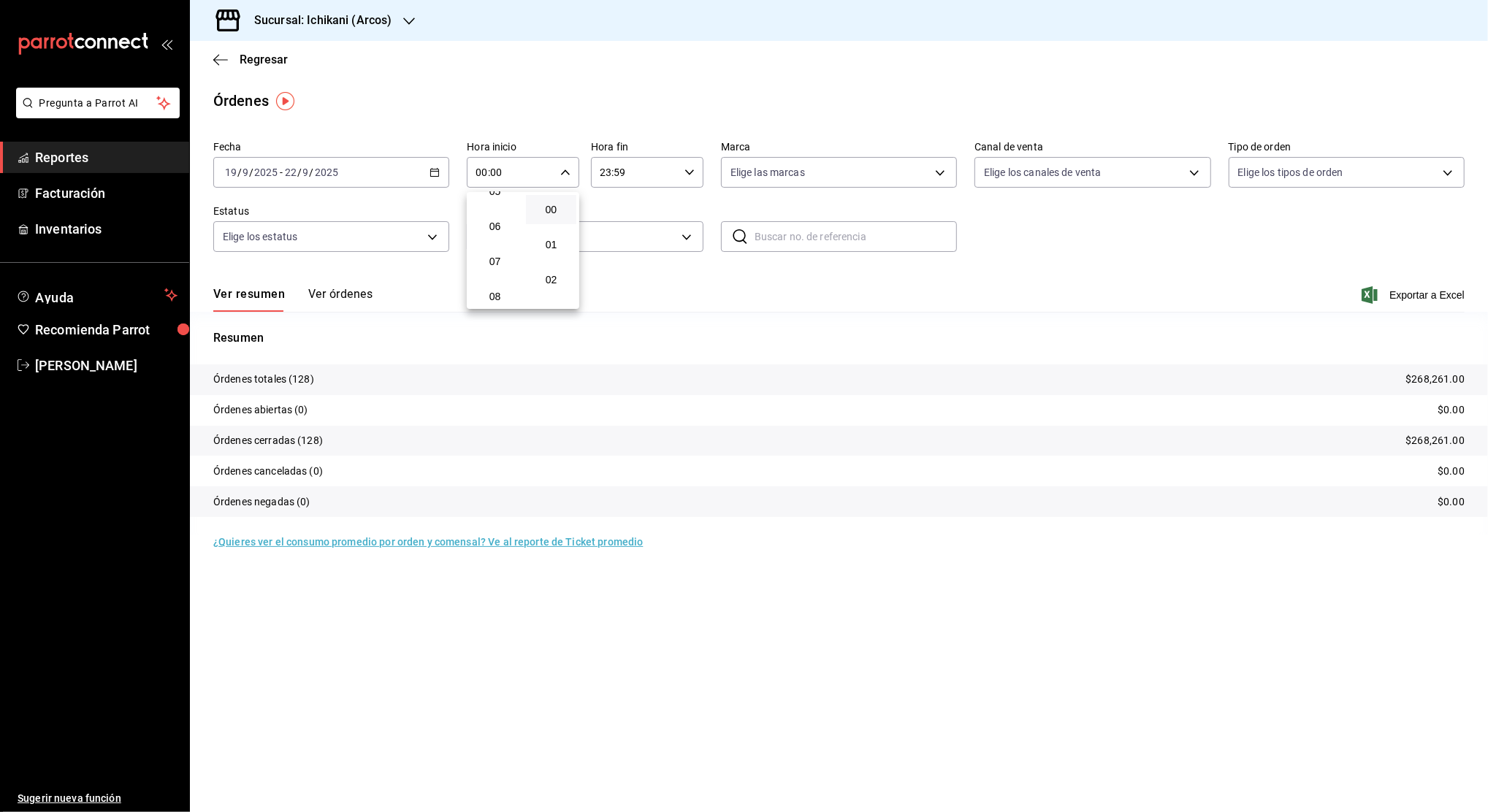
scroll to position [194, 0]
click at [500, 197] on button "05" at bounding box center [495, 191] width 50 height 29
type input "05:00"
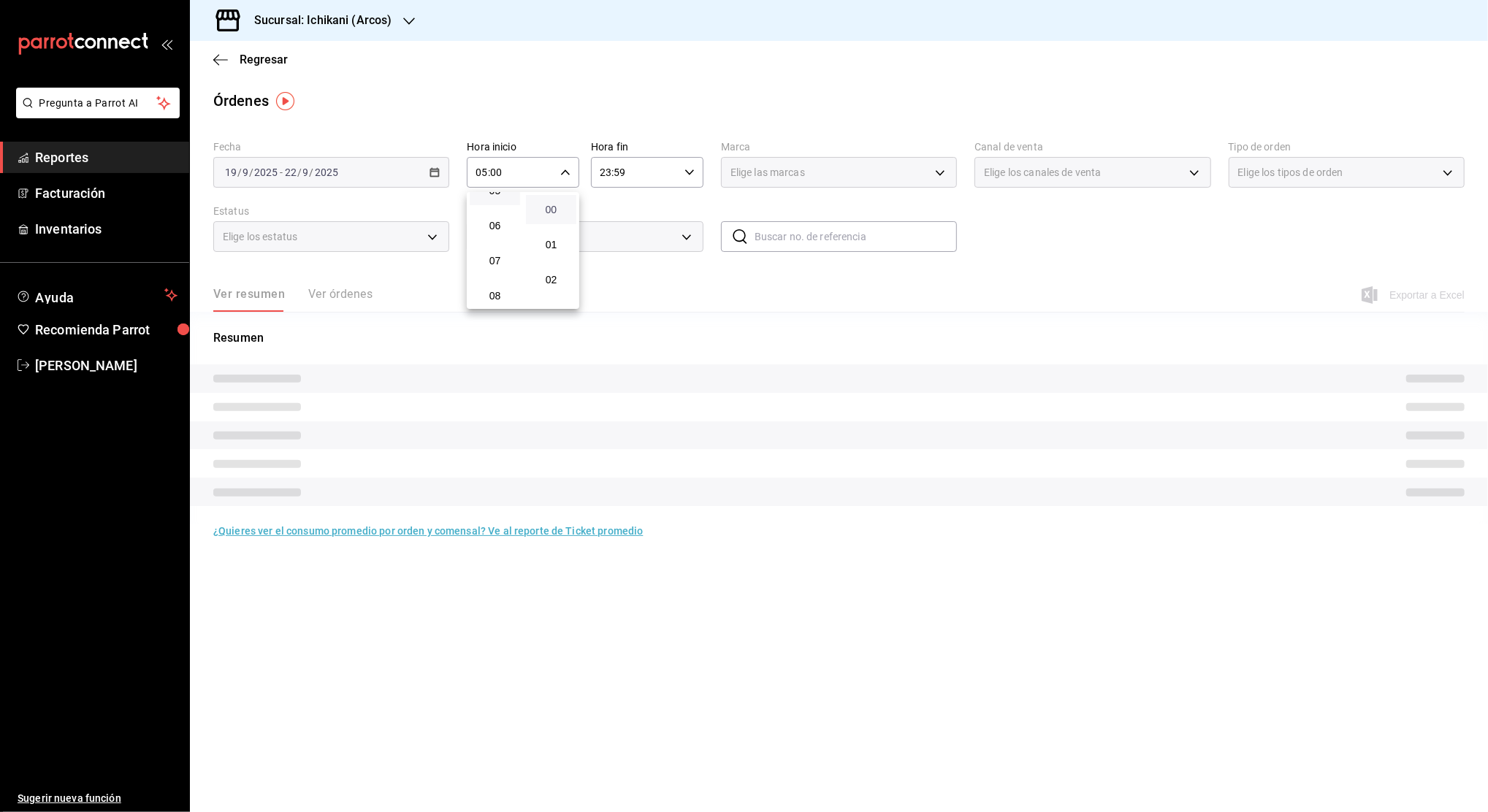
click at [547, 210] on span "00" at bounding box center [551, 209] width 33 height 11
click at [611, 200] on div at bounding box center [744, 406] width 1488 height 812
click at [647, 174] on input "23:59" at bounding box center [635, 172] width 88 height 29
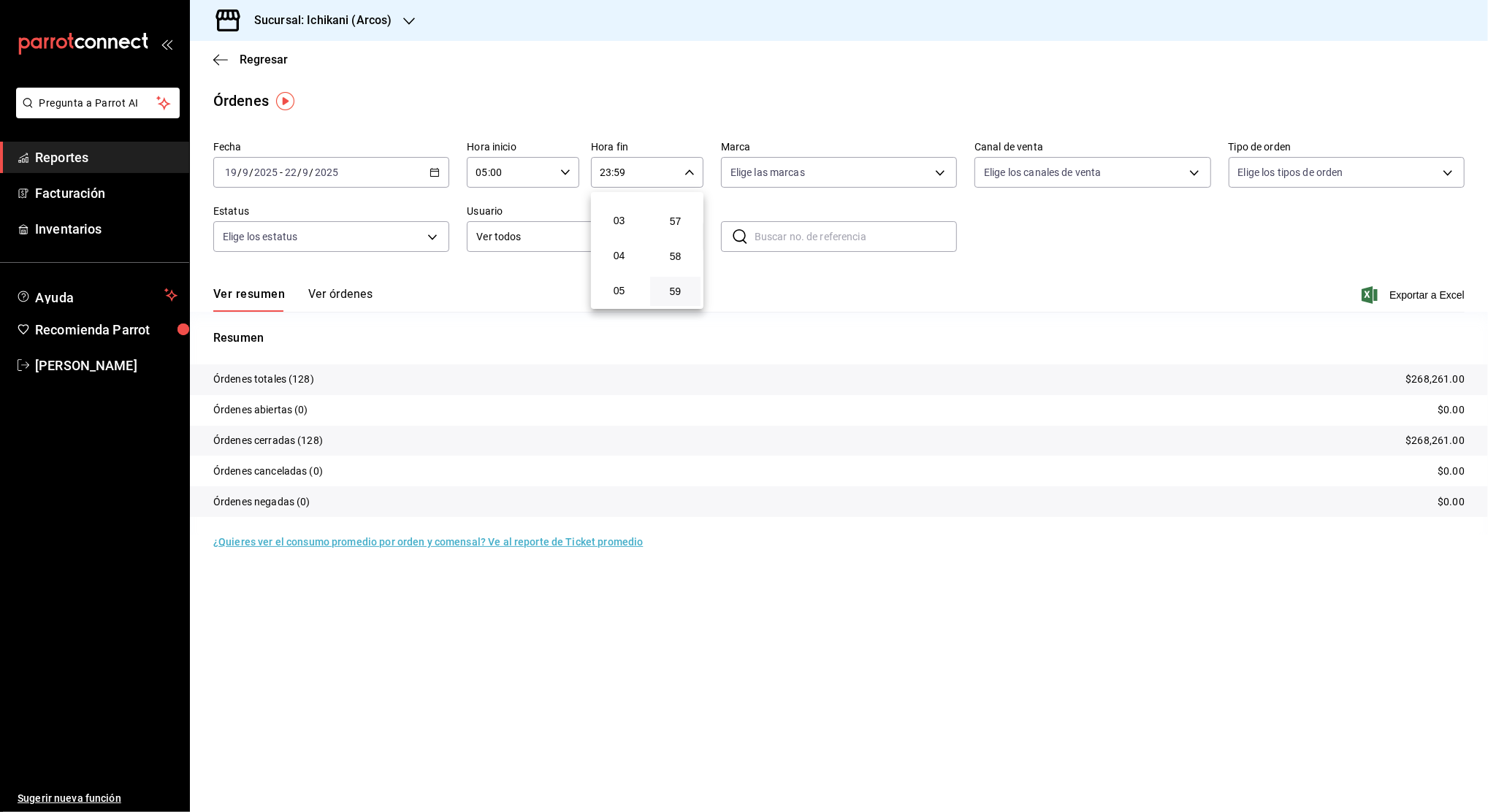
scroll to position [43, 0]
click at [622, 299] on button "04" at bounding box center [619, 307] width 50 height 29
type input "04:59"
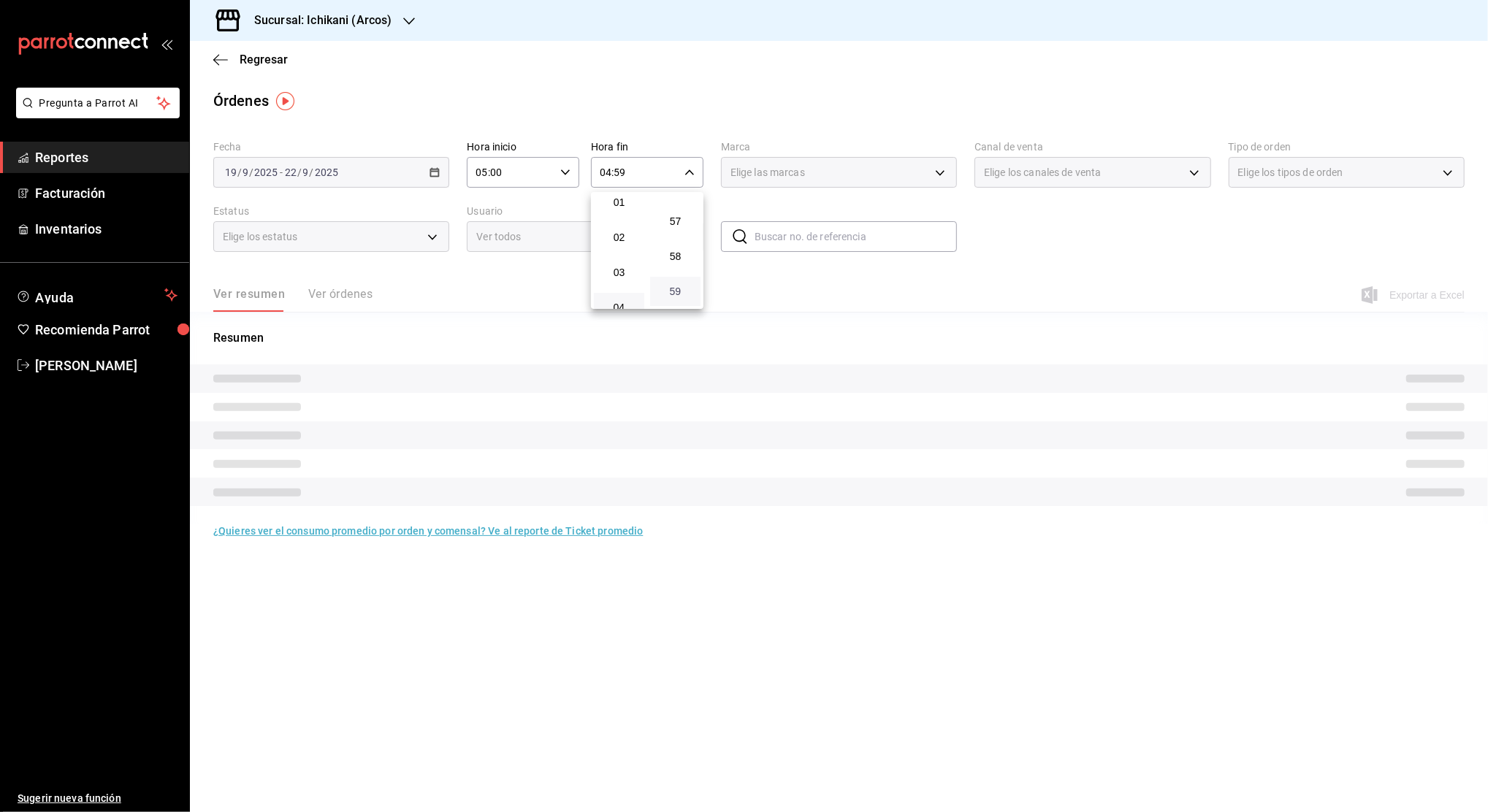
click at [679, 286] on span "59" at bounding box center [675, 291] width 33 height 11
click at [1033, 254] on div at bounding box center [744, 406] width 1488 height 812
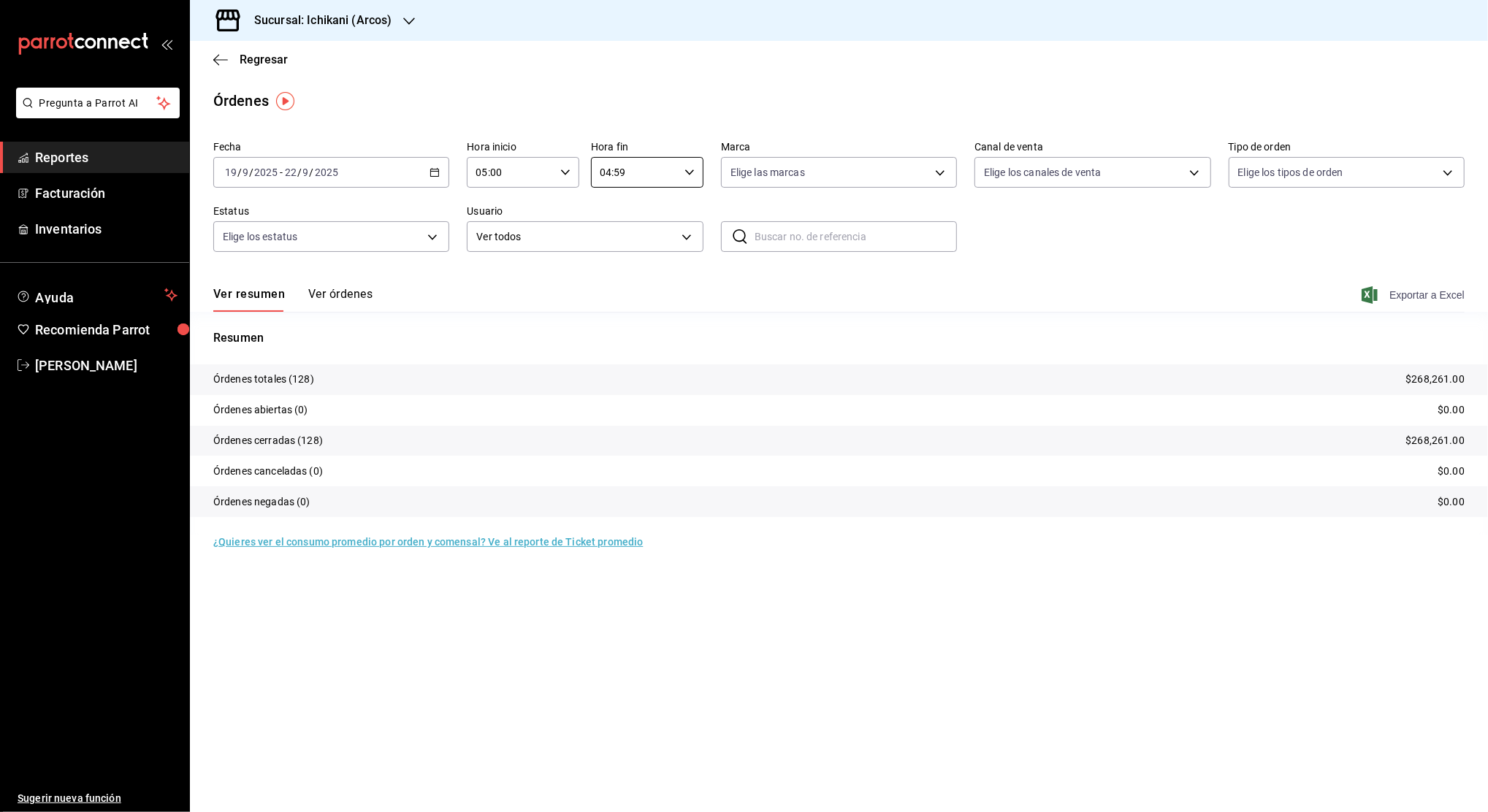
click at [1421, 291] on span "Exportar a Excel" at bounding box center [1414, 295] width 100 height 18
